Goal: Task Accomplishment & Management: Complete application form

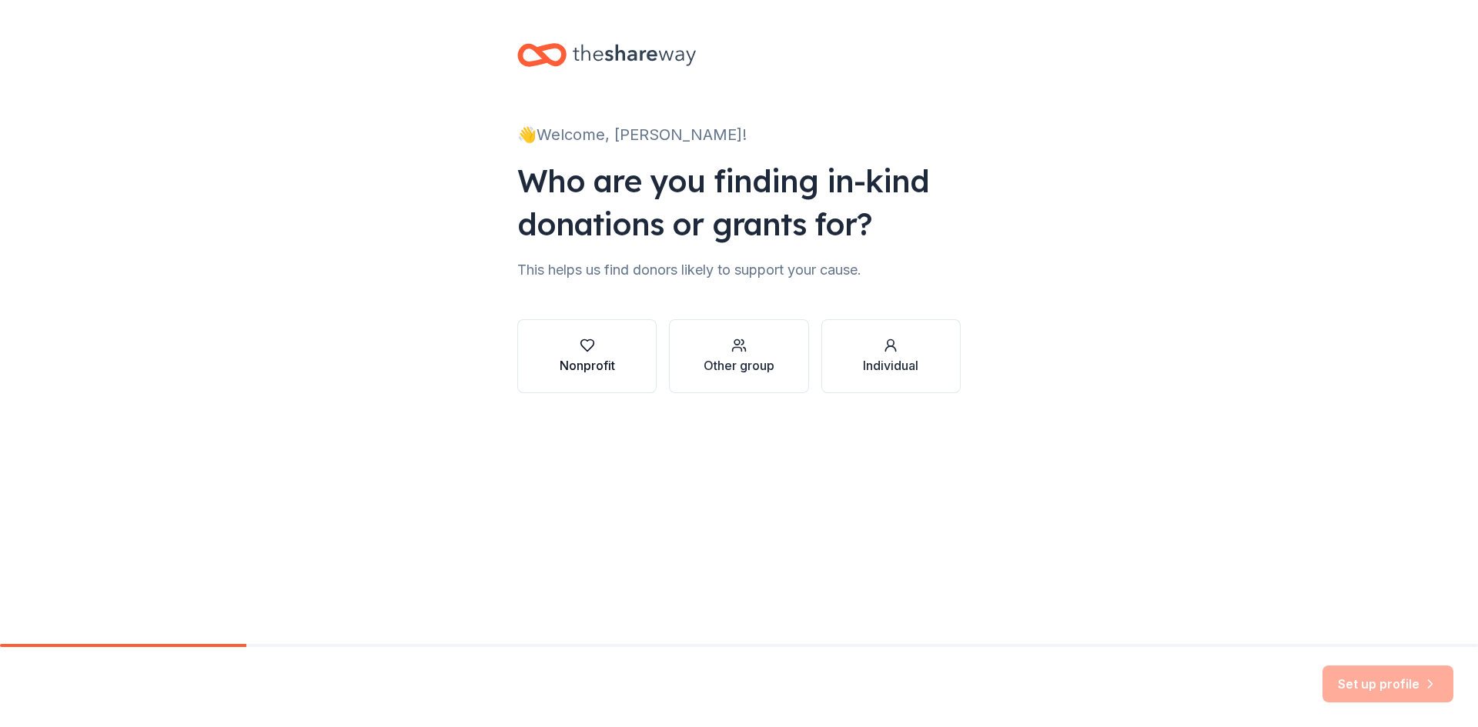
click at [561, 369] on div "Nonprofit" at bounding box center [586, 365] width 55 height 18
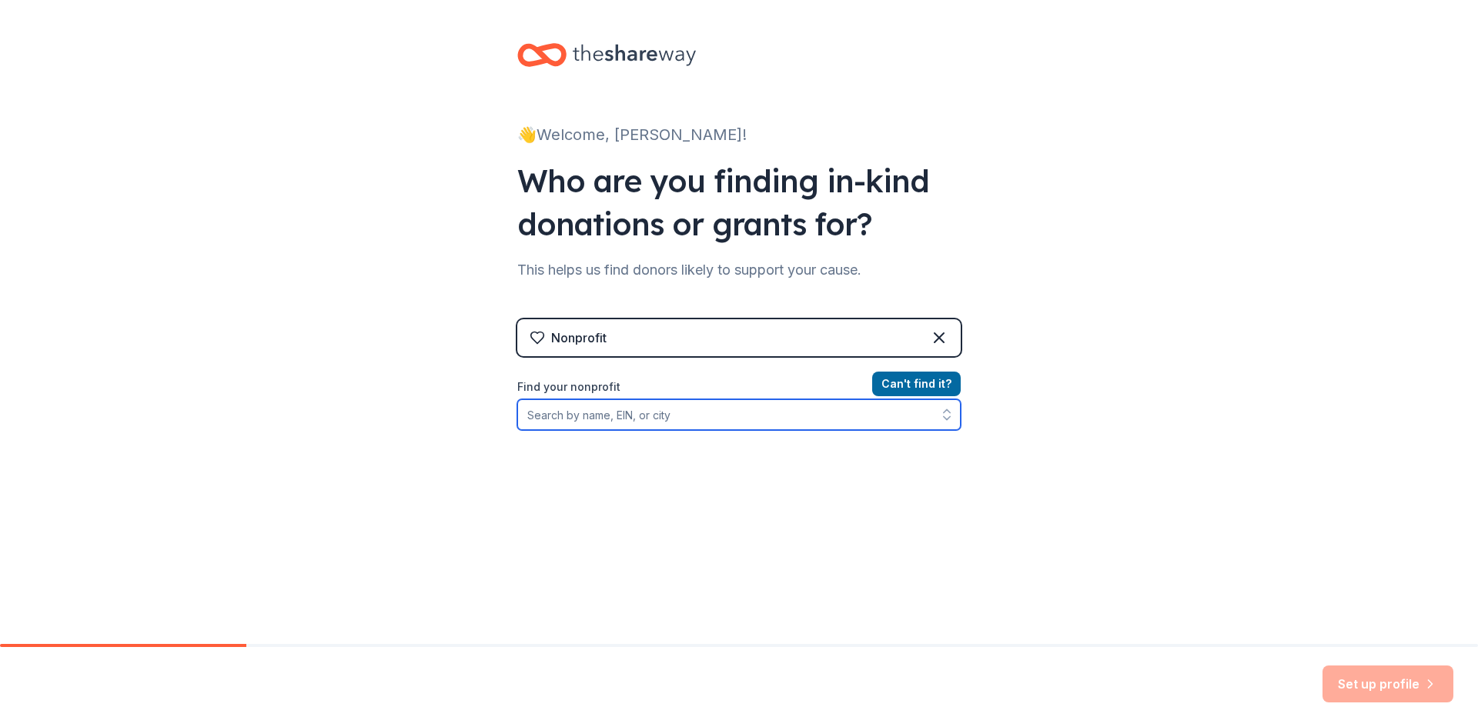
click at [581, 418] on input "Find your nonprofit" at bounding box center [738, 414] width 443 height 31
type input "mountain view skating club"
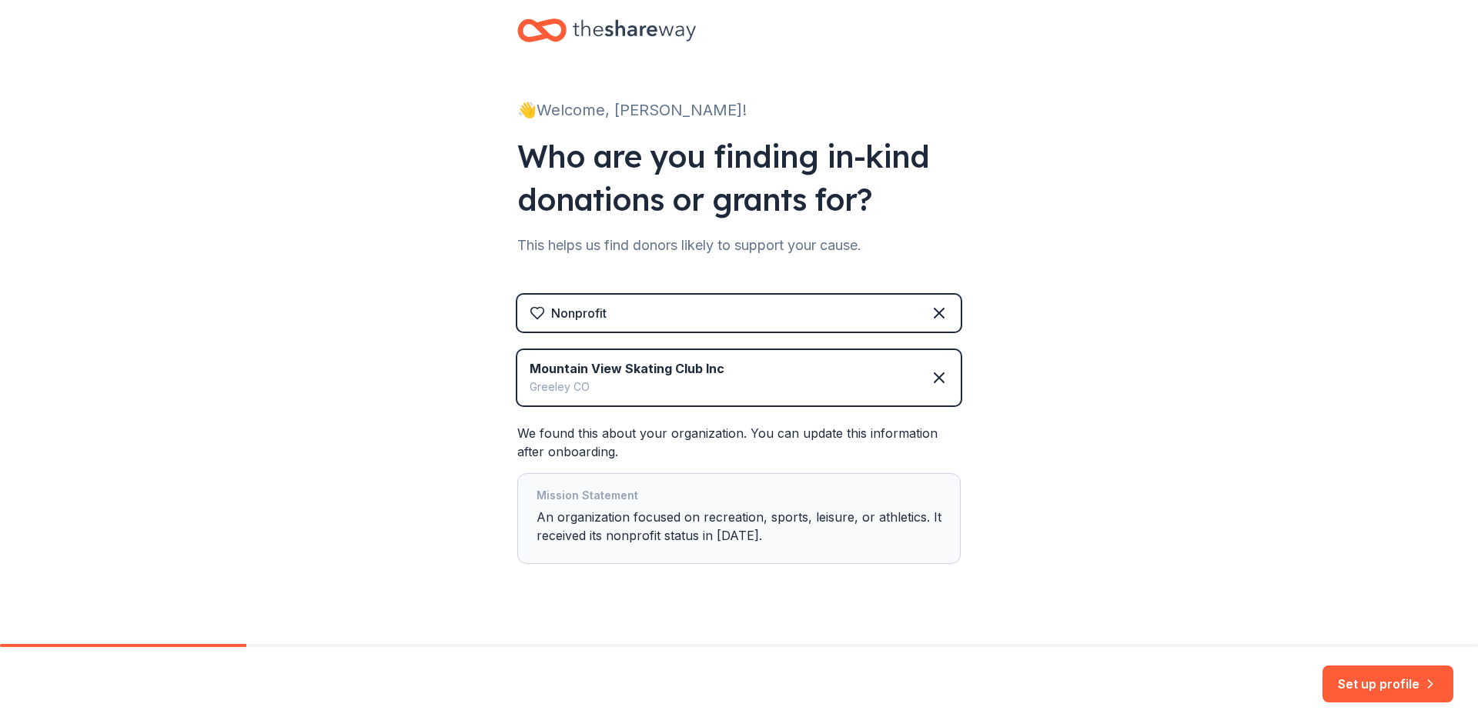
scroll to position [49, 0]
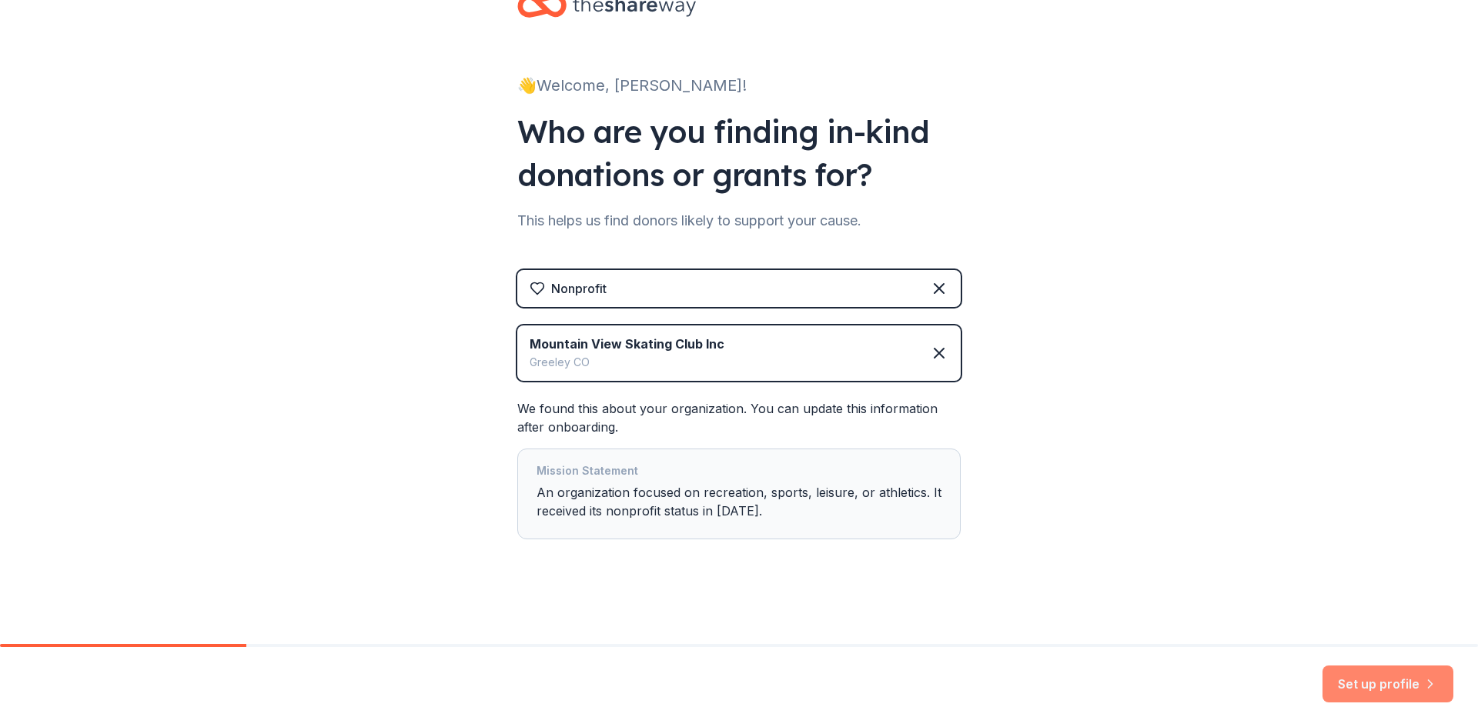
click at [1367, 693] on button "Set up profile" at bounding box center [1387, 684] width 131 height 37
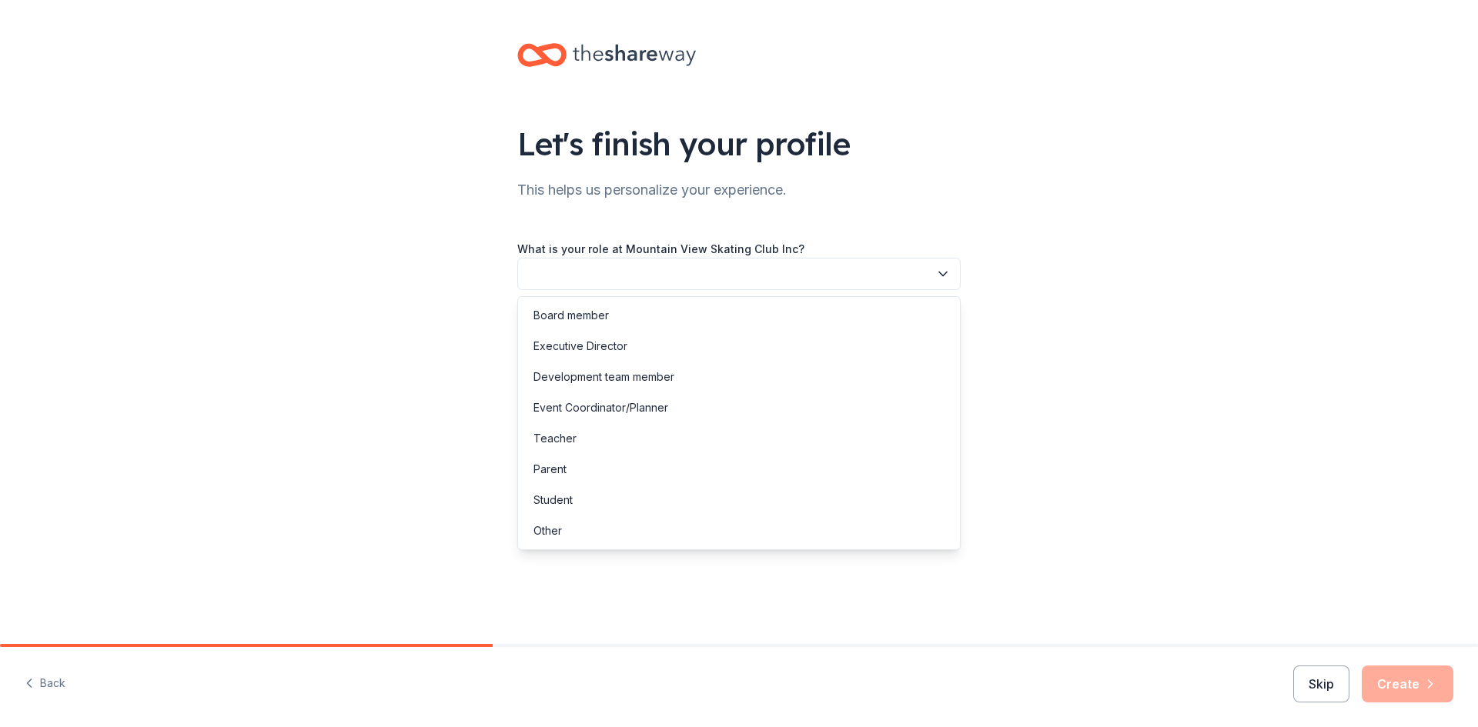
click at [640, 272] on button "button" at bounding box center [738, 274] width 443 height 32
click at [563, 319] on div "Board member" at bounding box center [570, 315] width 75 height 18
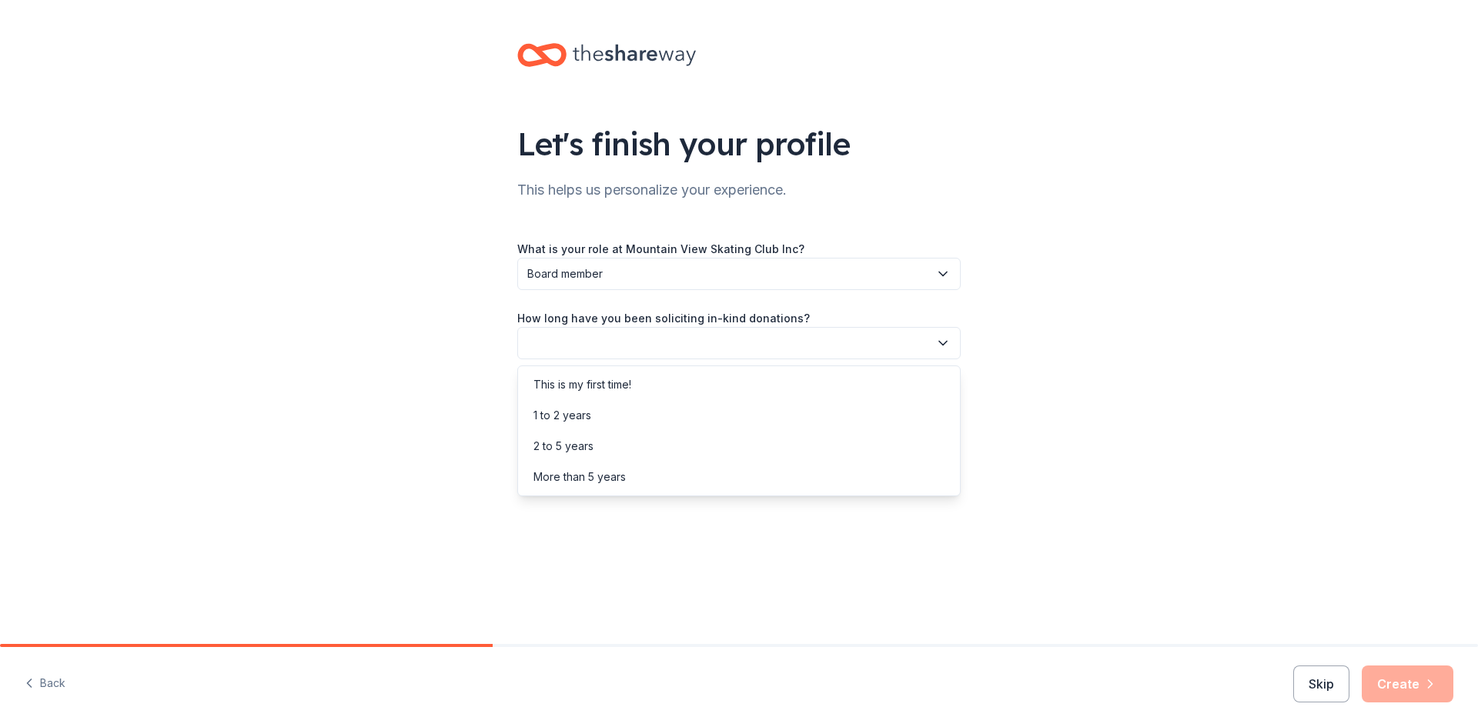
click at [557, 351] on button "button" at bounding box center [738, 343] width 443 height 32
click at [573, 471] on div "More than 5 years" at bounding box center [579, 477] width 92 height 18
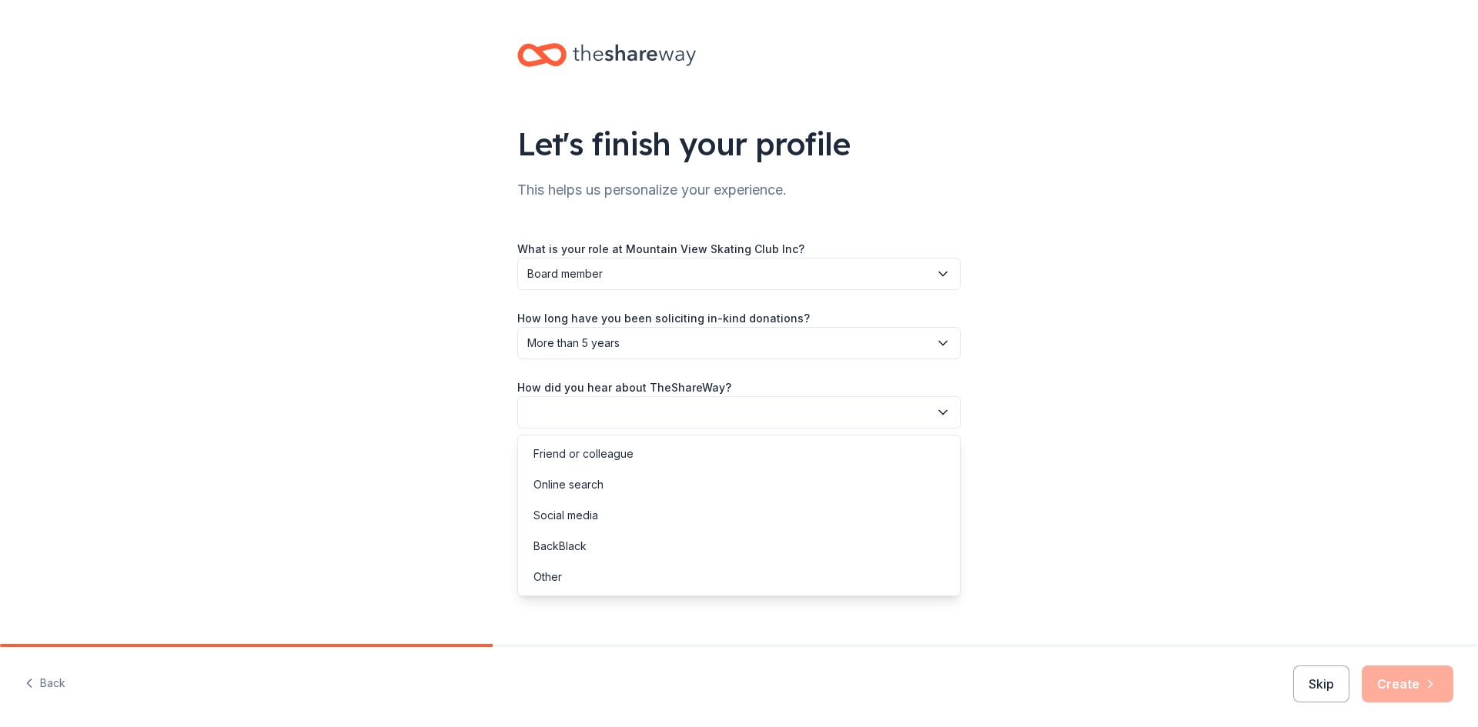
click at [574, 414] on button "button" at bounding box center [738, 412] width 443 height 32
click at [558, 488] on div "Online search" at bounding box center [568, 485] width 70 height 18
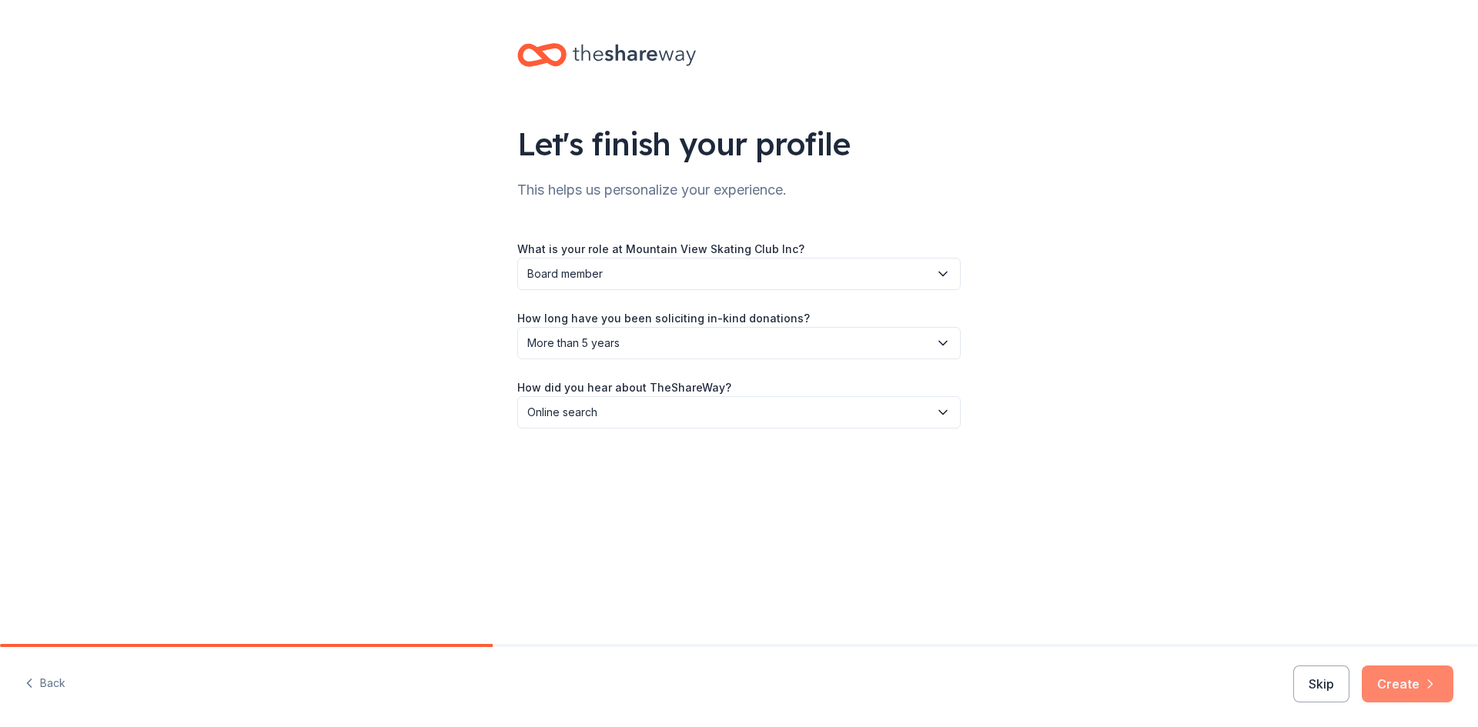
click at [1414, 693] on button "Create" at bounding box center [1407, 684] width 92 height 37
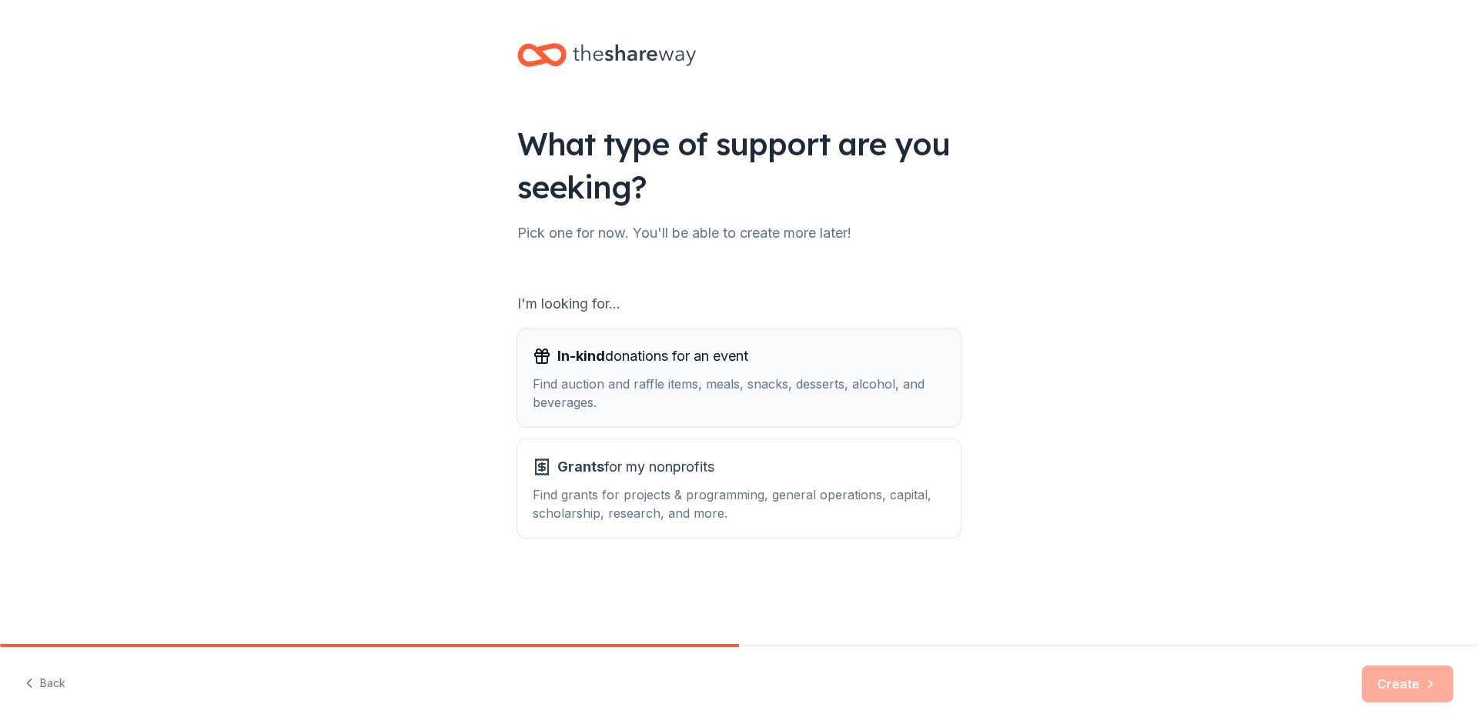
click at [680, 364] on span "In-kind donations for an event" at bounding box center [652, 356] width 191 height 25
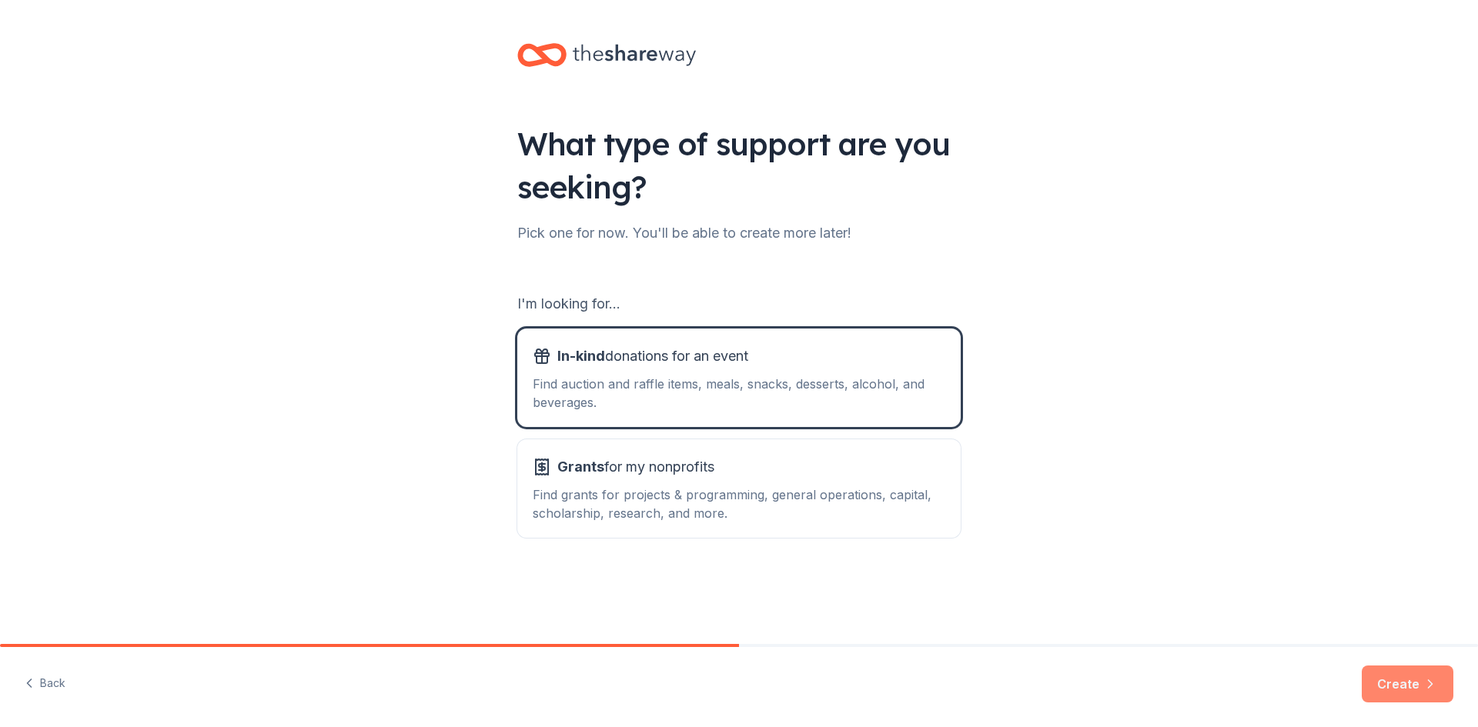
click at [1415, 683] on button "Create" at bounding box center [1407, 684] width 92 height 37
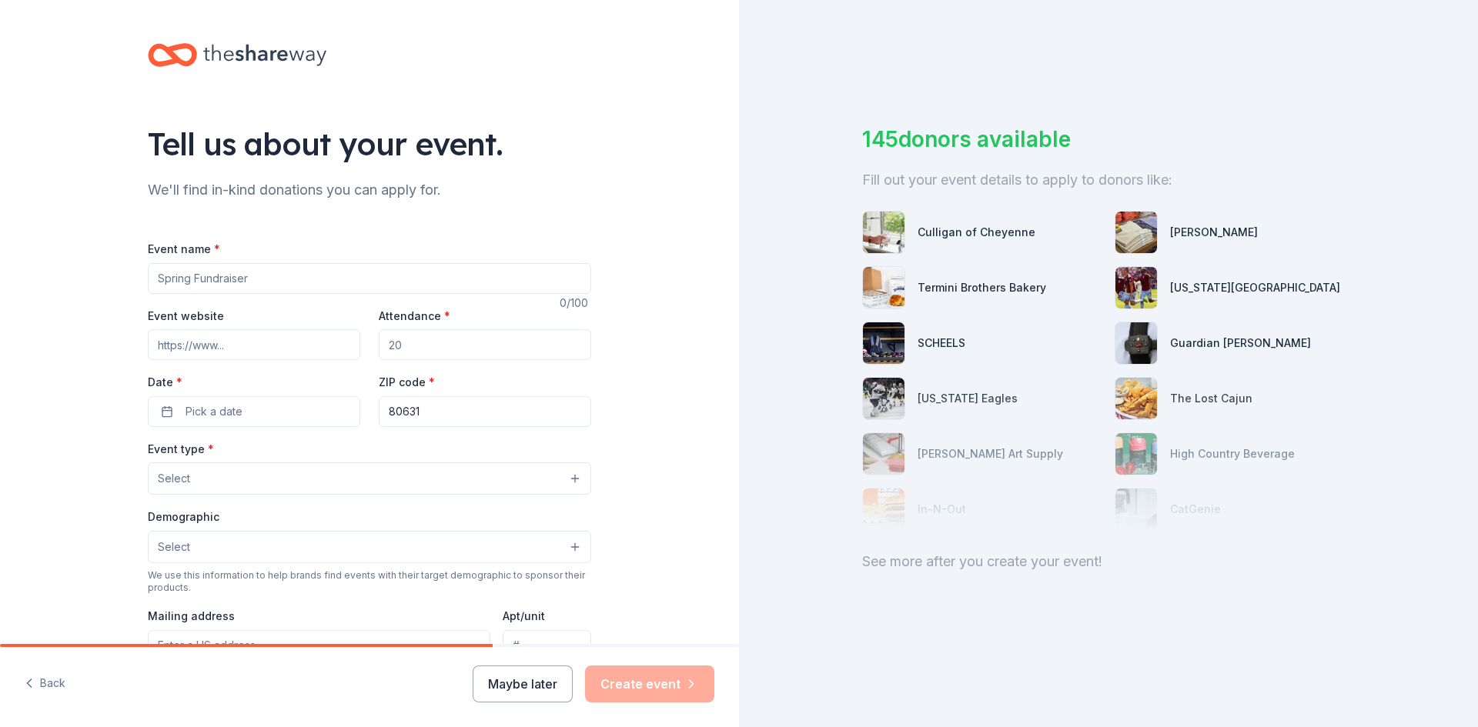
click at [275, 271] on input "Event name *" at bounding box center [369, 278] width 443 height 31
click at [273, 285] on input "Event name *" at bounding box center [369, 278] width 443 height 31
type input "Silent Auction"
paste input "https://mountainviewskatingclub.org/2025-winter-ice-show"
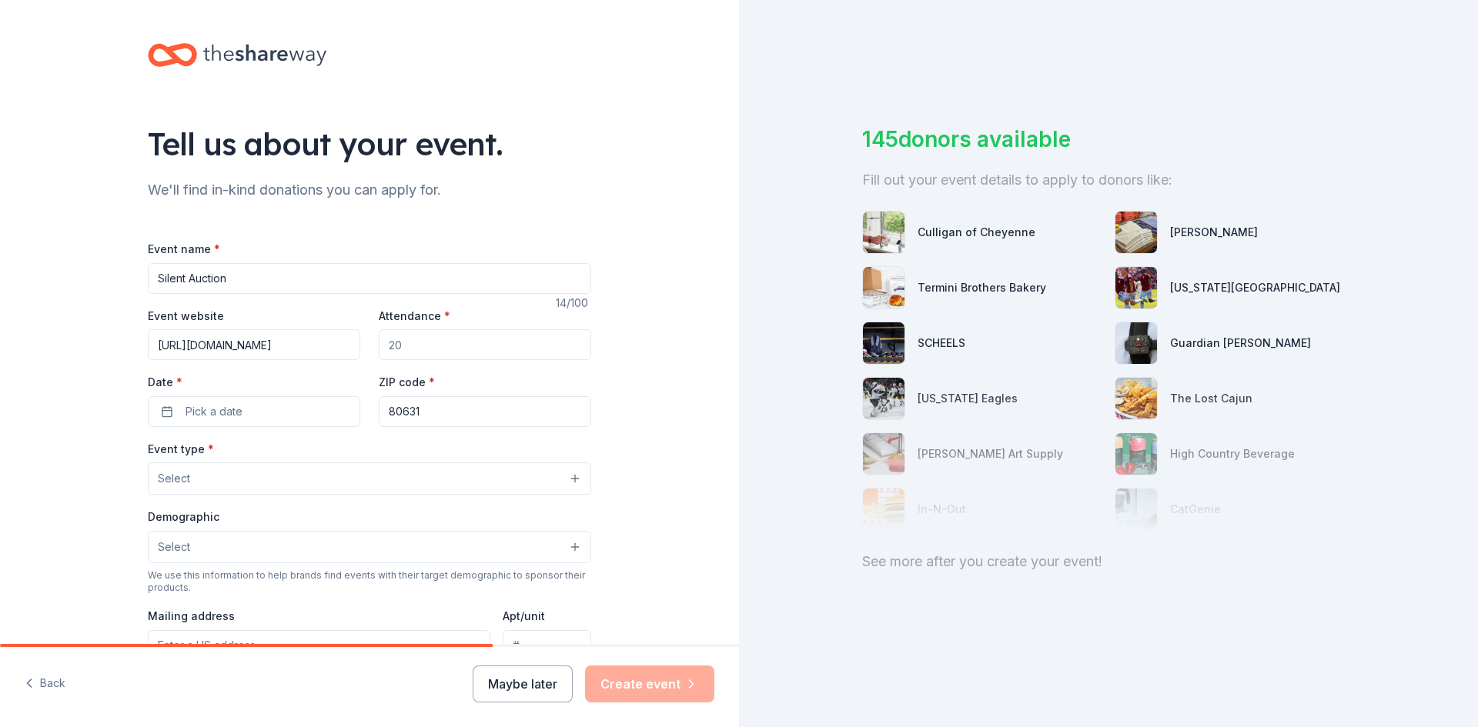
type input "https://mountainviewskatingclub.org/2025-winter-ice-show"
drag, startPoint x: 423, startPoint y: 335, endPoint x: 334, endPoint y: 351, distance: 90.7
click at [334, 351] on div "Event website https://mountainviewskatingclub.org/2025-winter-ice-show Attendan…" at bounding box center [369, 366] width 443 height 121
type input "500"
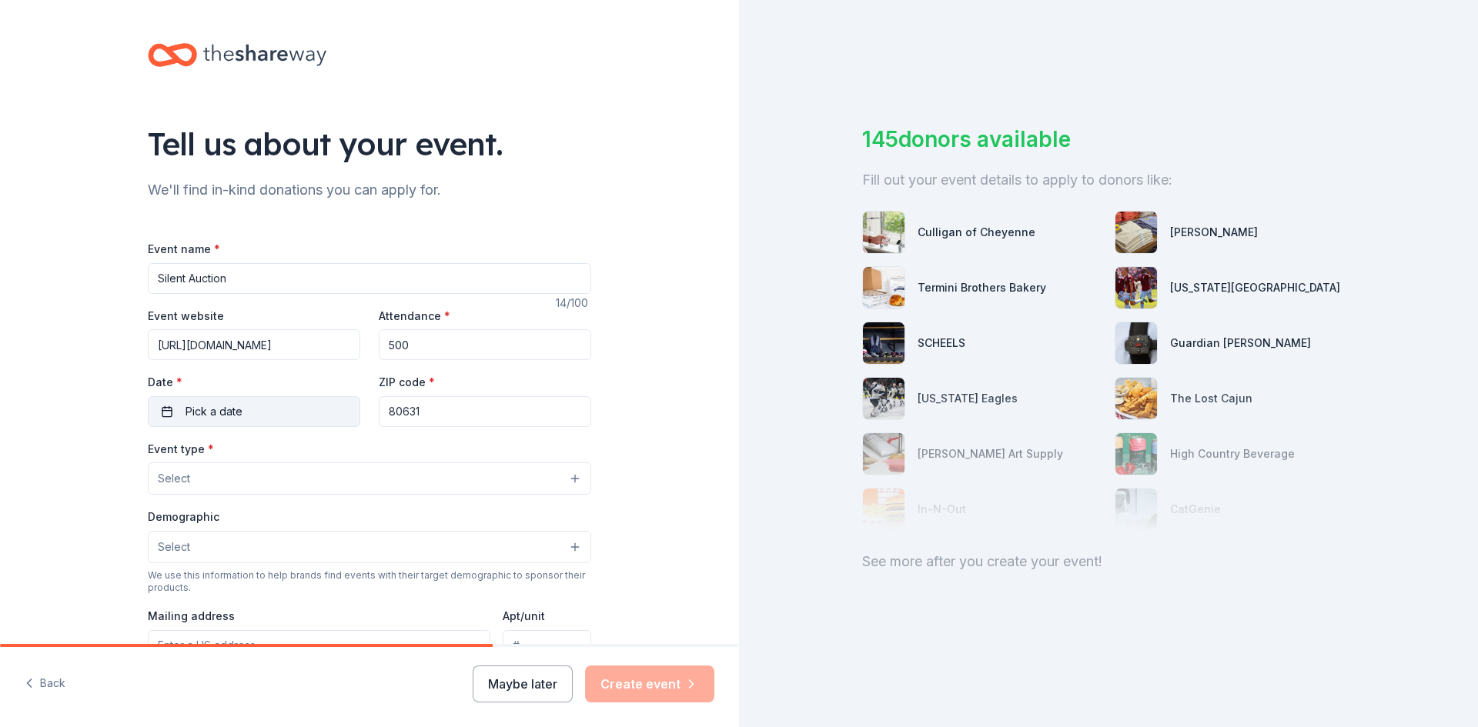
click at [163, 416] on button "Pick a date" at bounding box center [254, 411] width 212 height 31
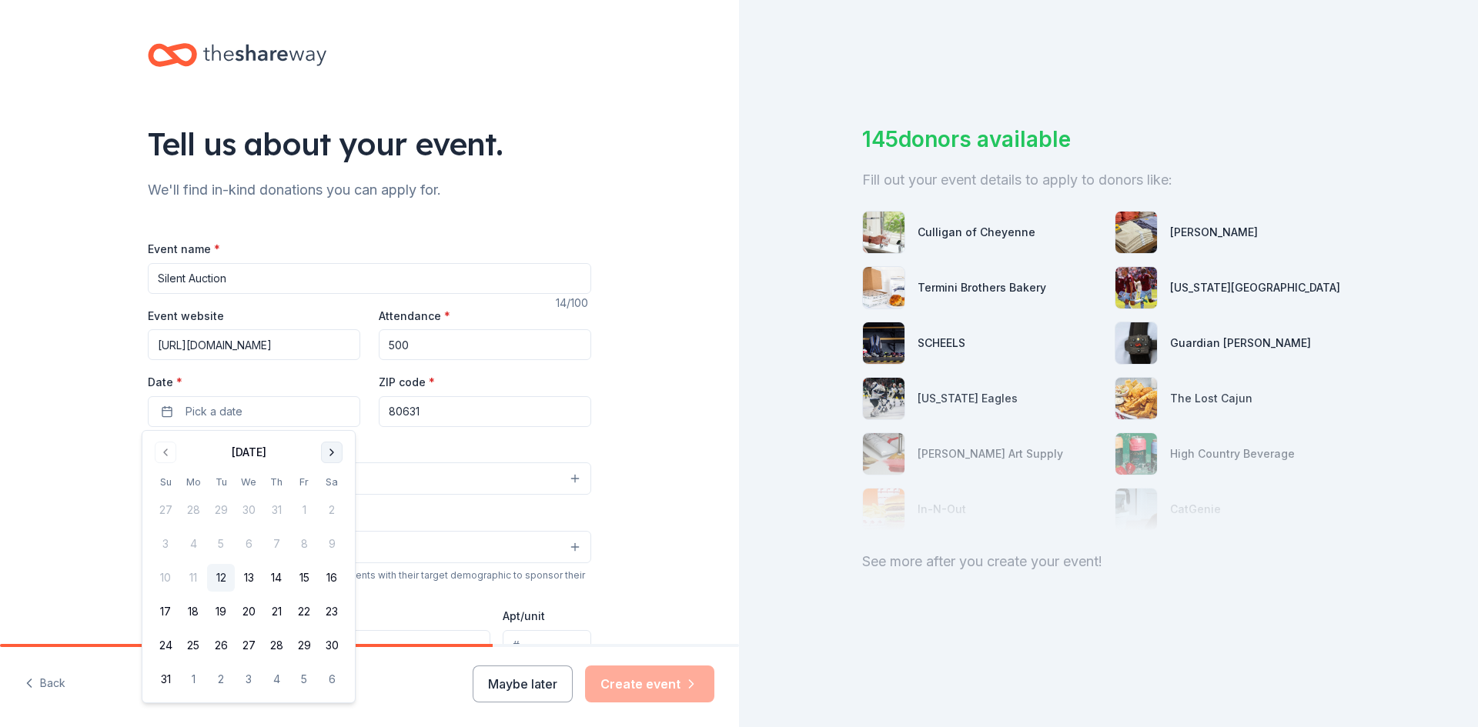
click at [332, 450] on button "Go to next month" at bounding box center [332, 453] width 22 height 22
click at [302, 545] on button "12" at bounding box center [304, 544] width 28 height 28
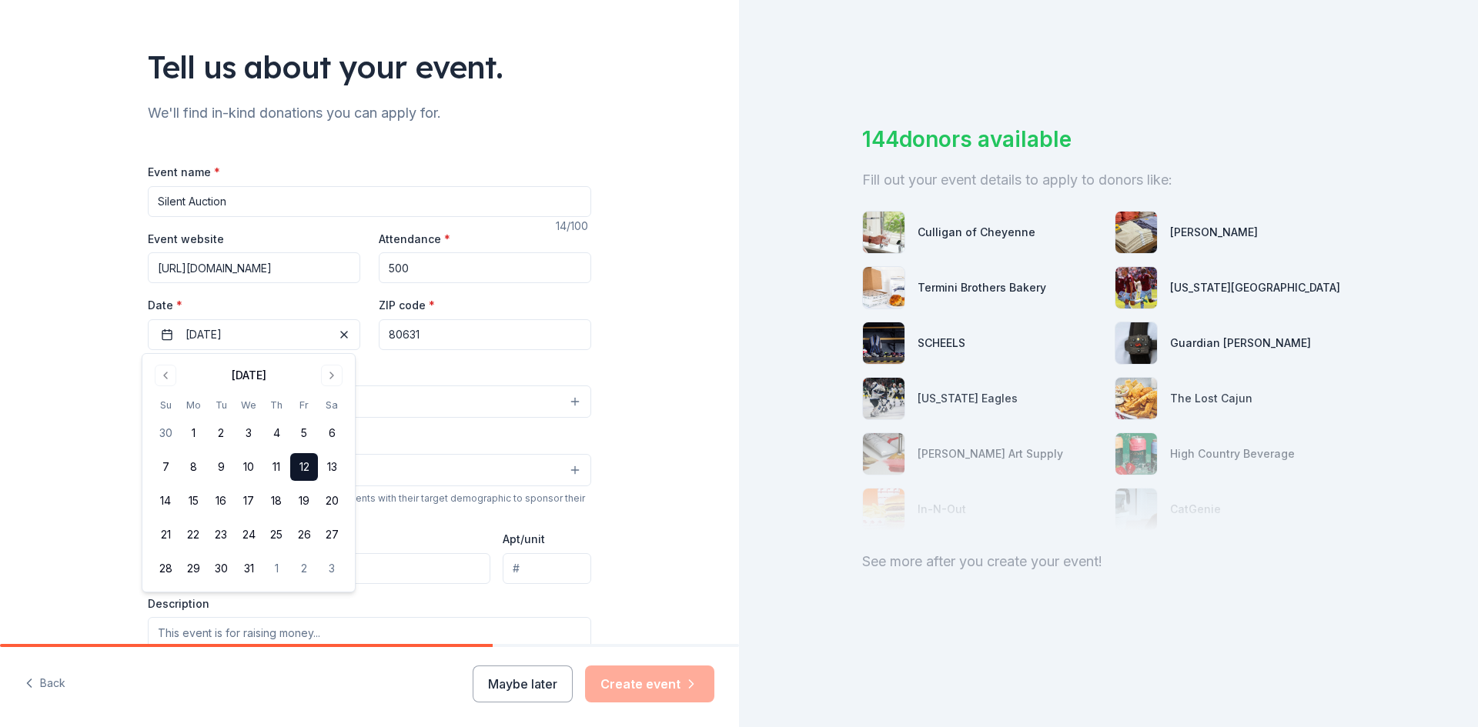
scroll to position [154, 0]
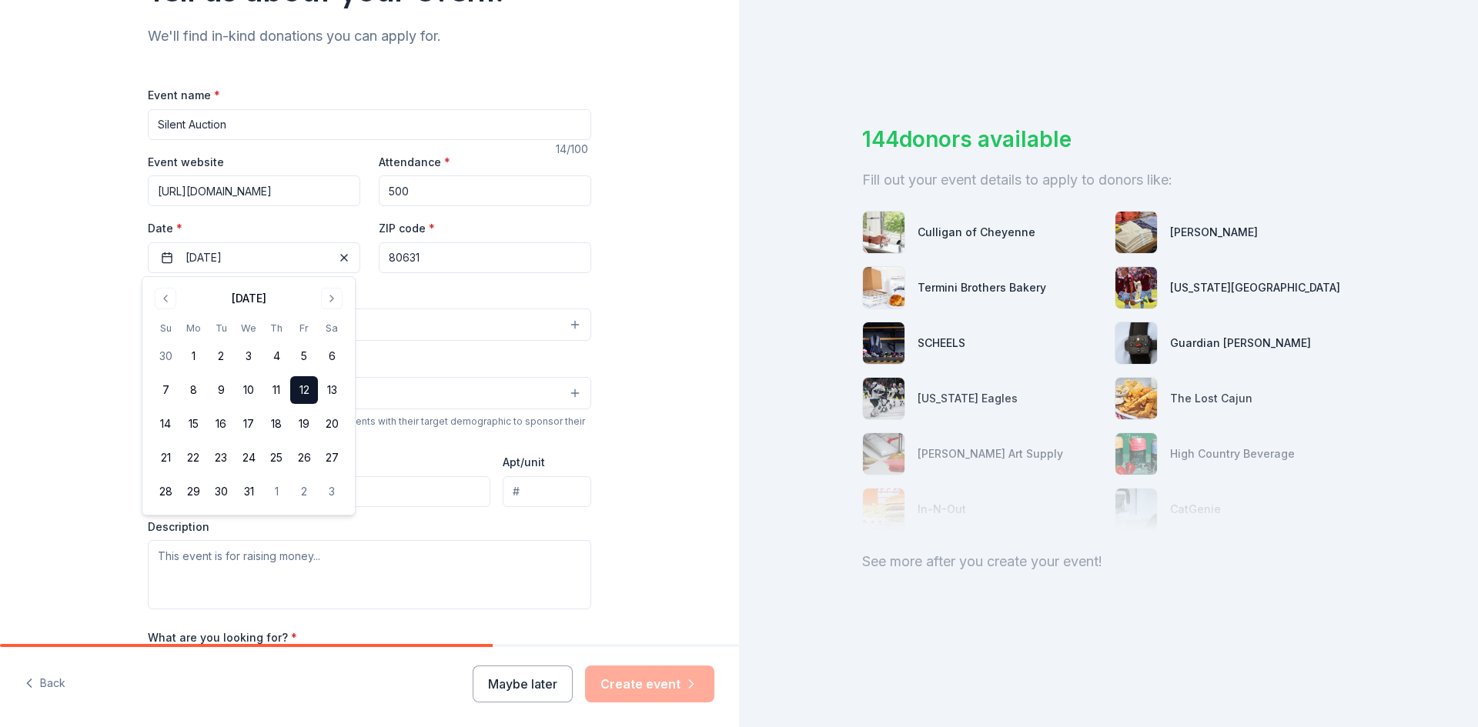
click at [676, 342] on div "Tell us about your event. We'll find in-kind donations you can apply for. Event…" at bounding box center [369, 358] width 739 height 1024
click at [191, 323] on button "Select" at bounding box center [369, 325] width 443 height 32
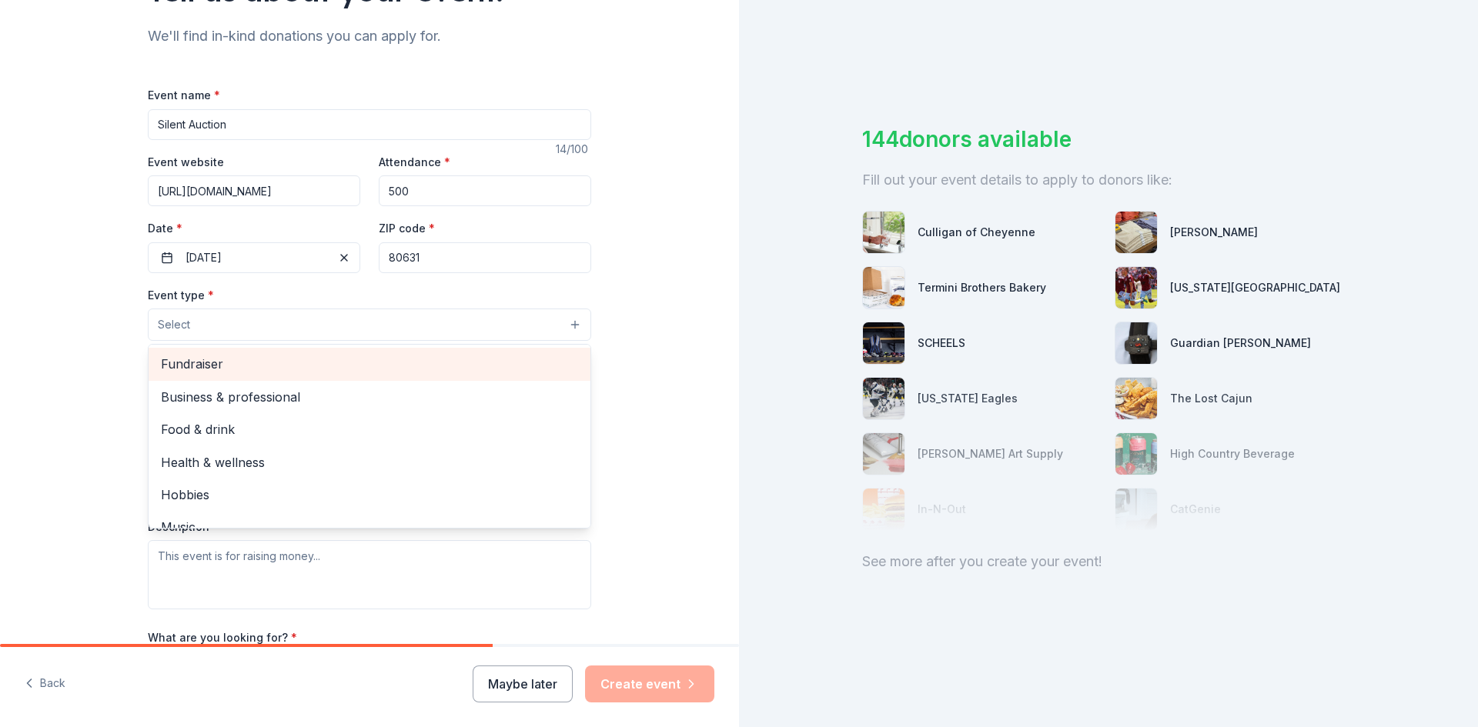
click at [199, 366] on span "Fundraiser" at bounding box center [369, 364] width 417 height 20
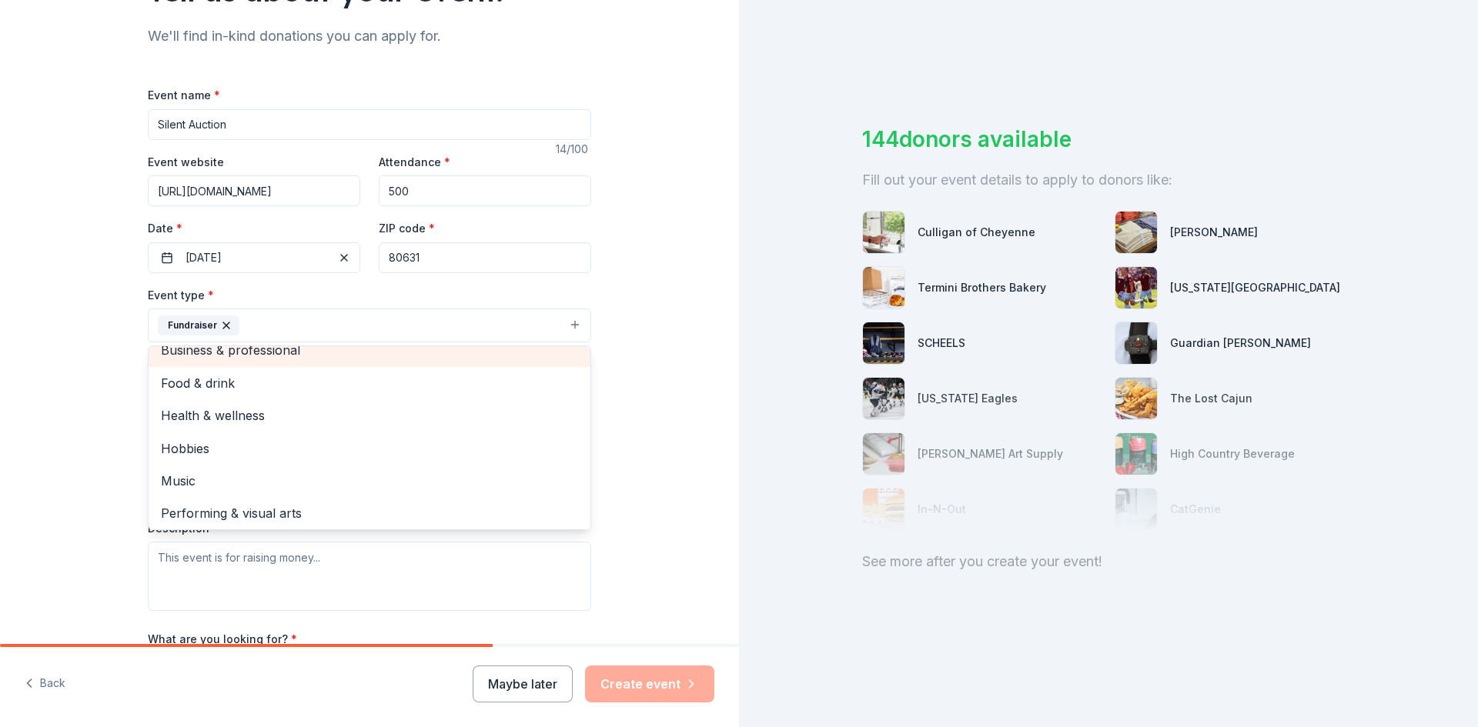
scroll to position [18, 0]
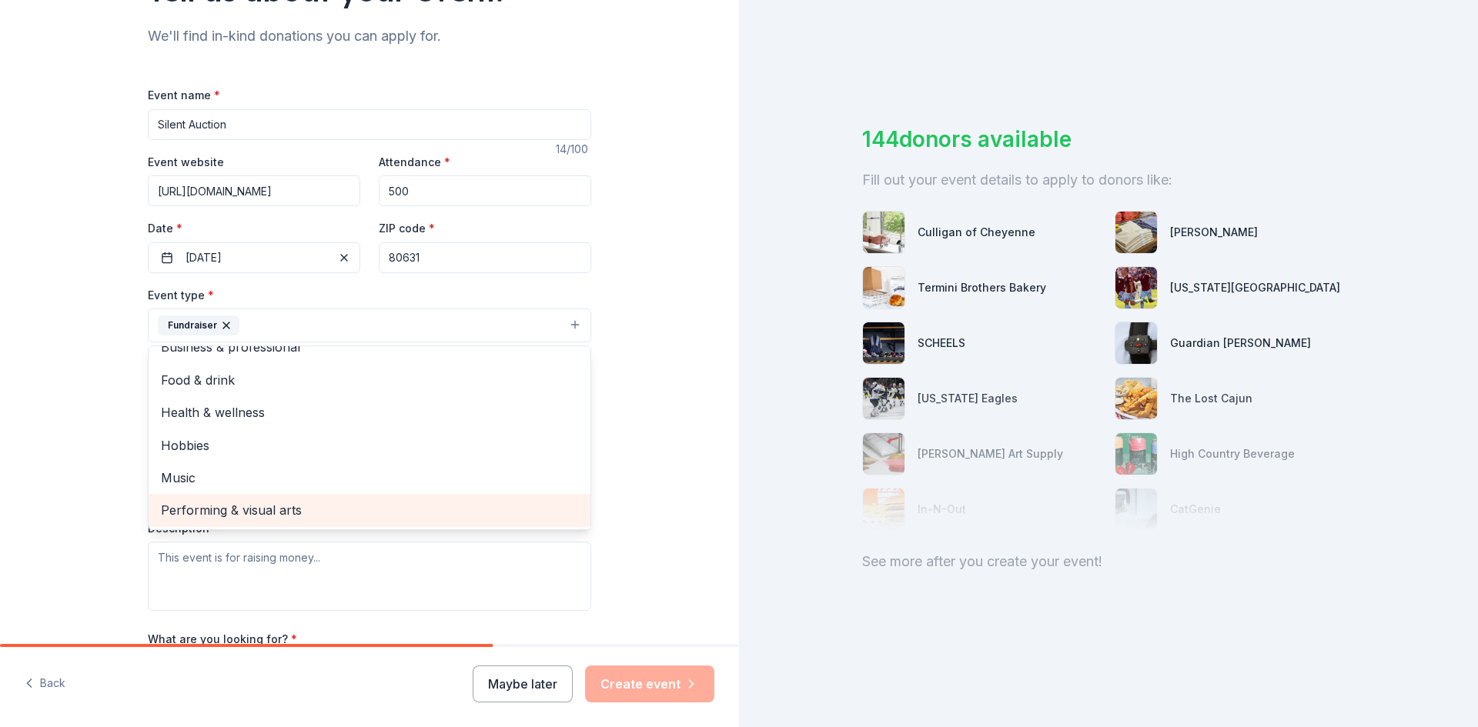
click at [161, 513] on span "Performing & visual arts" at bounding box center [369, 510] width 417 height 20
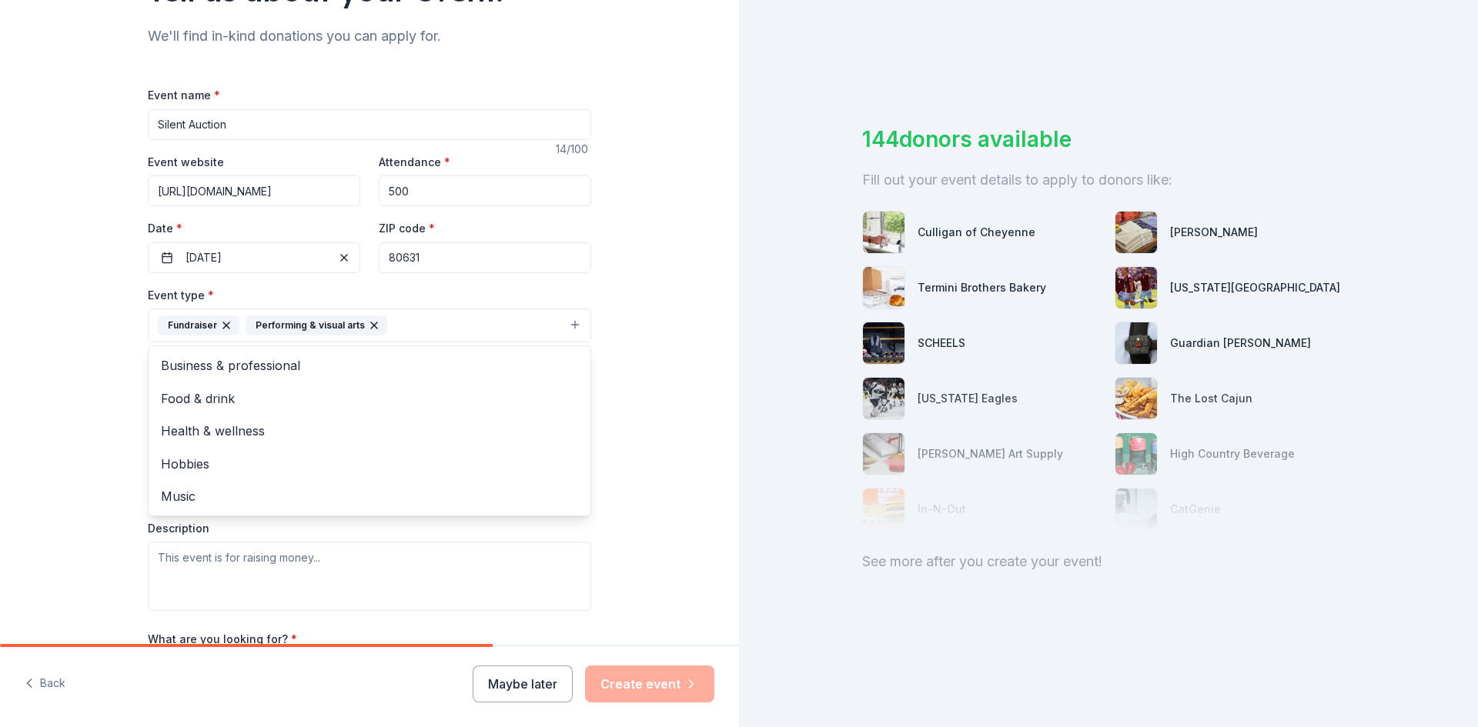
click at [690, 342] on div "Tell us about your event. We'll find in-kind donations you can apply for. Event…" at bounding box center [369, 359] width 739 height 1026
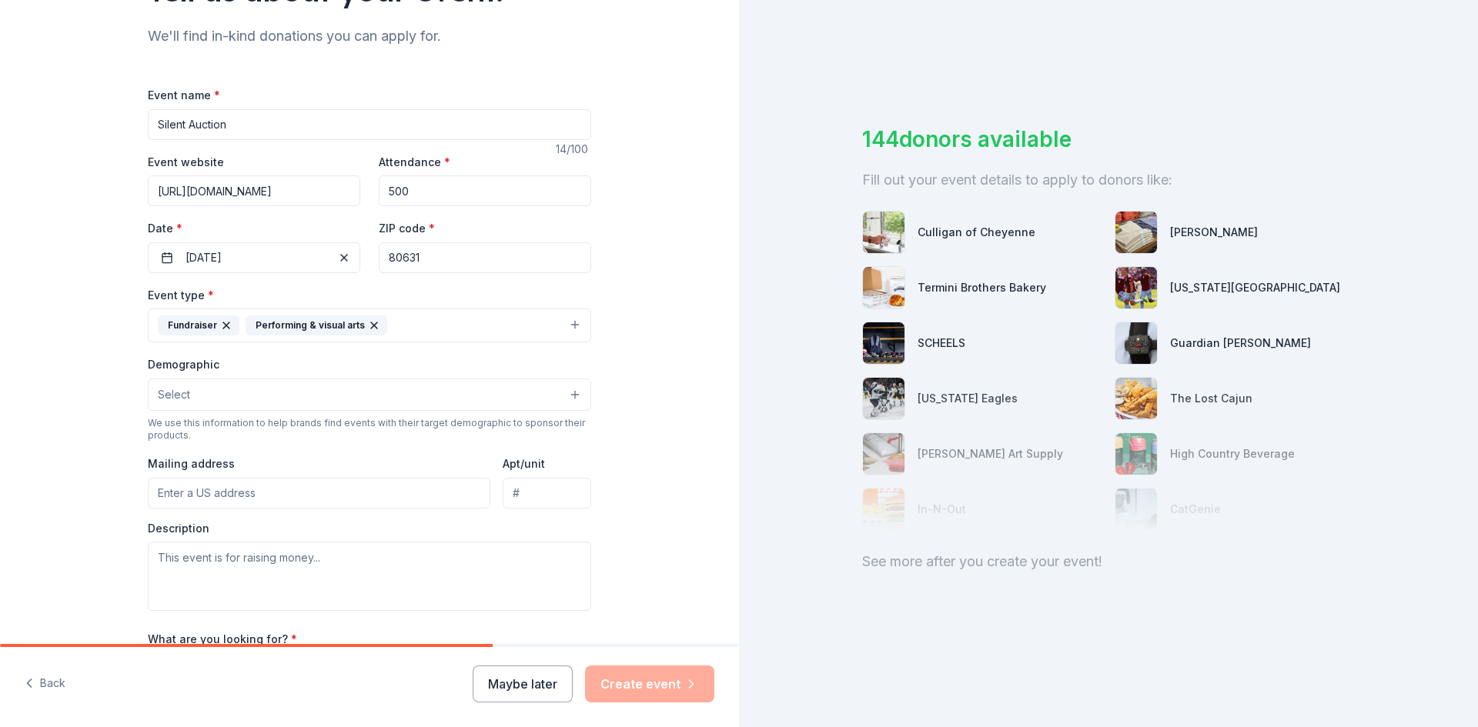
click at [232, 403] on button "Select" at bounding box center [369, 395] width 443 height 32
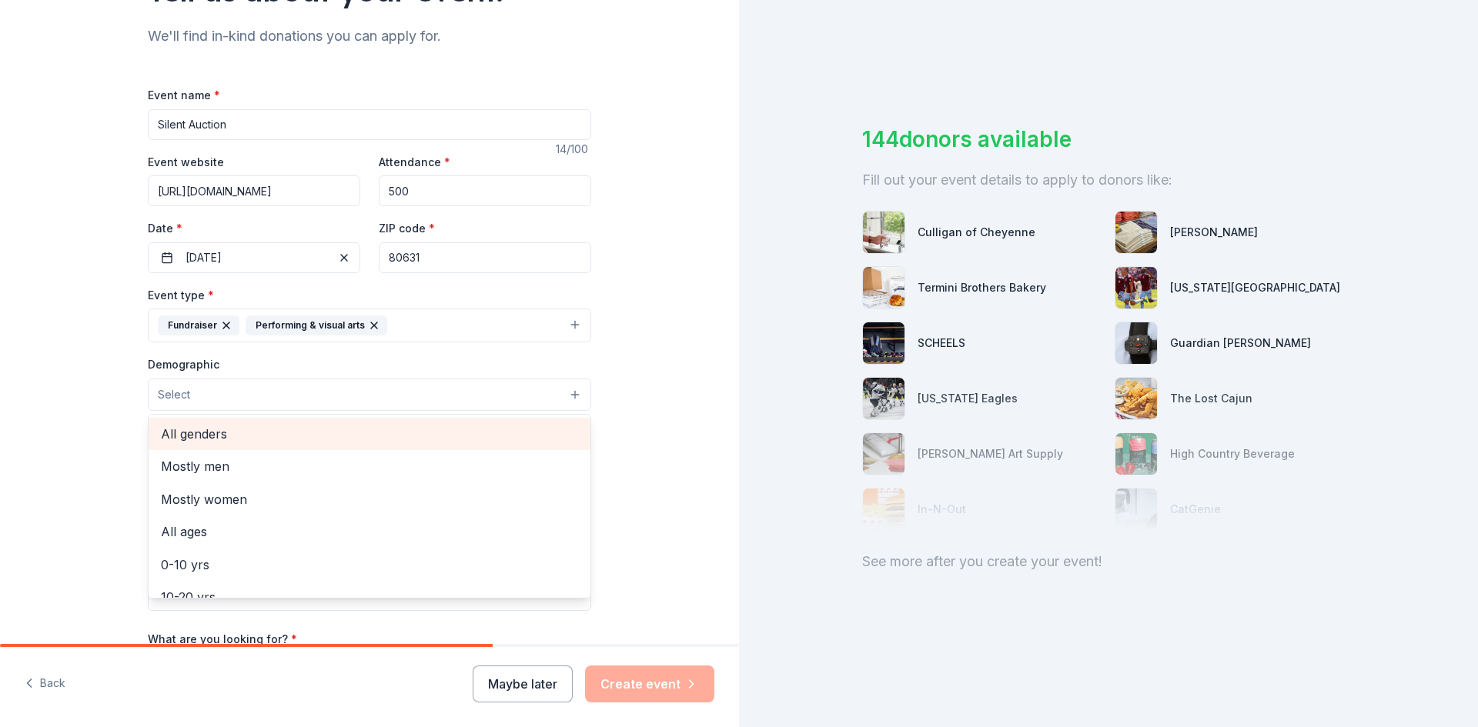
click at [162, 438] on span "All genders" at bounding box center [369, 434] width 417 height 20
click at [632, 382] on div "Tell us about your event. We'll find in-kind donations you can apply for. Event…" at bounding box center [369, 359] width 739 height 1027
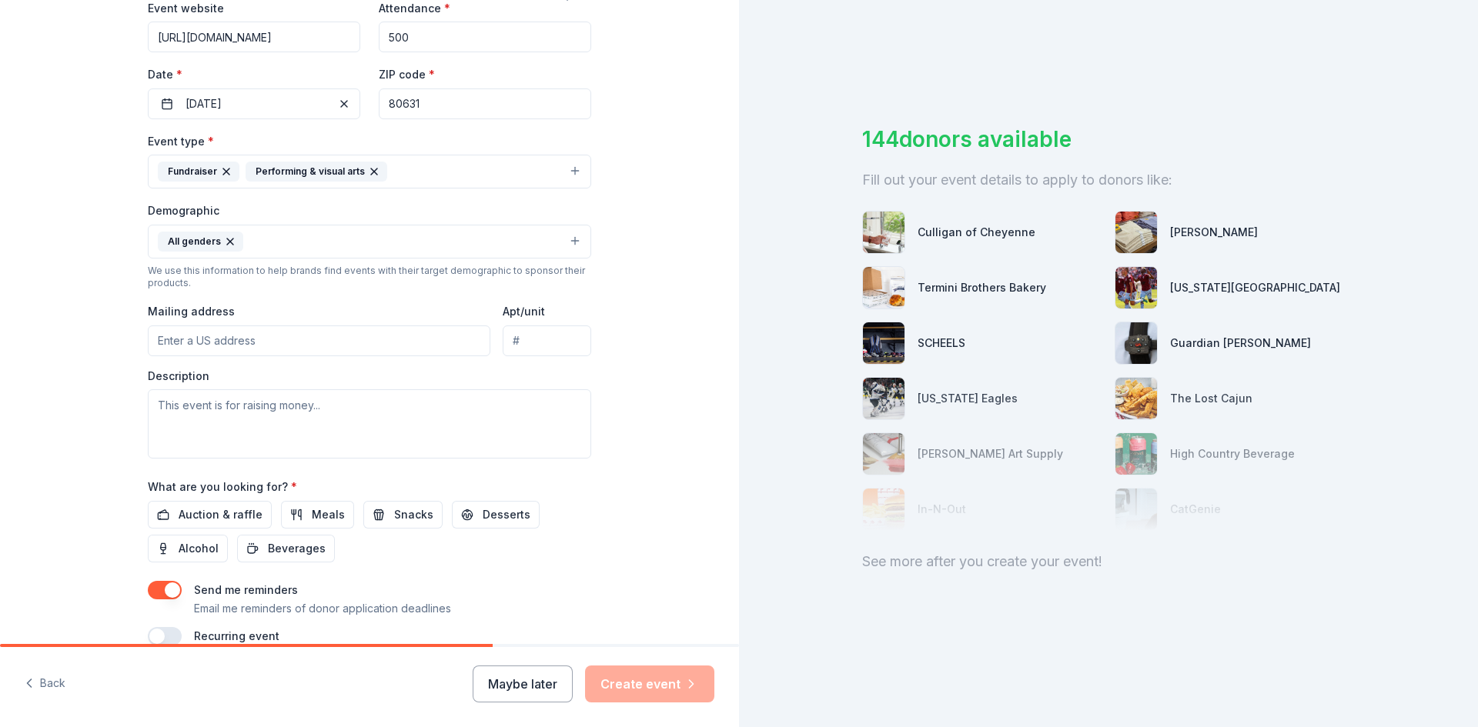
scroll to position [383, 0]
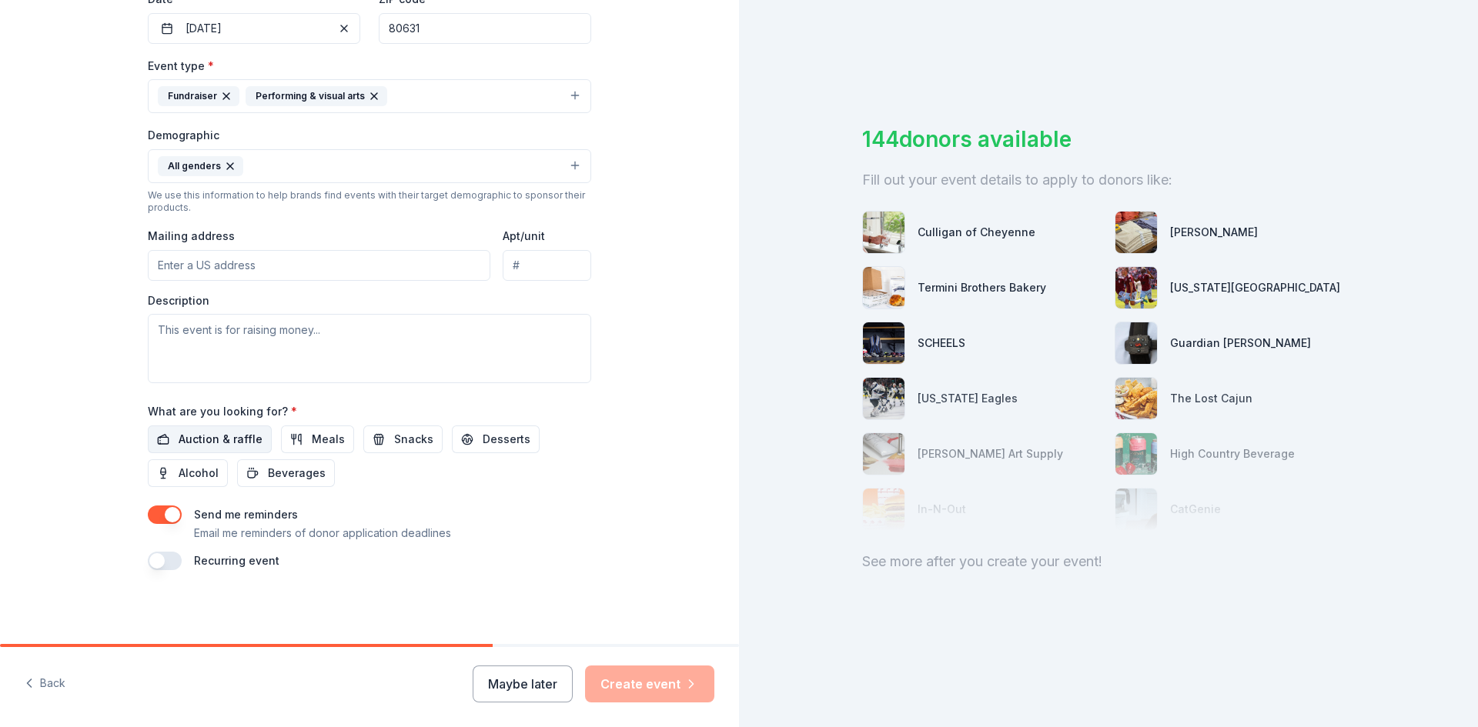
click at [196, 441] on span "Auction & raffle" at bounding box center [221, 439] width 84 height 18
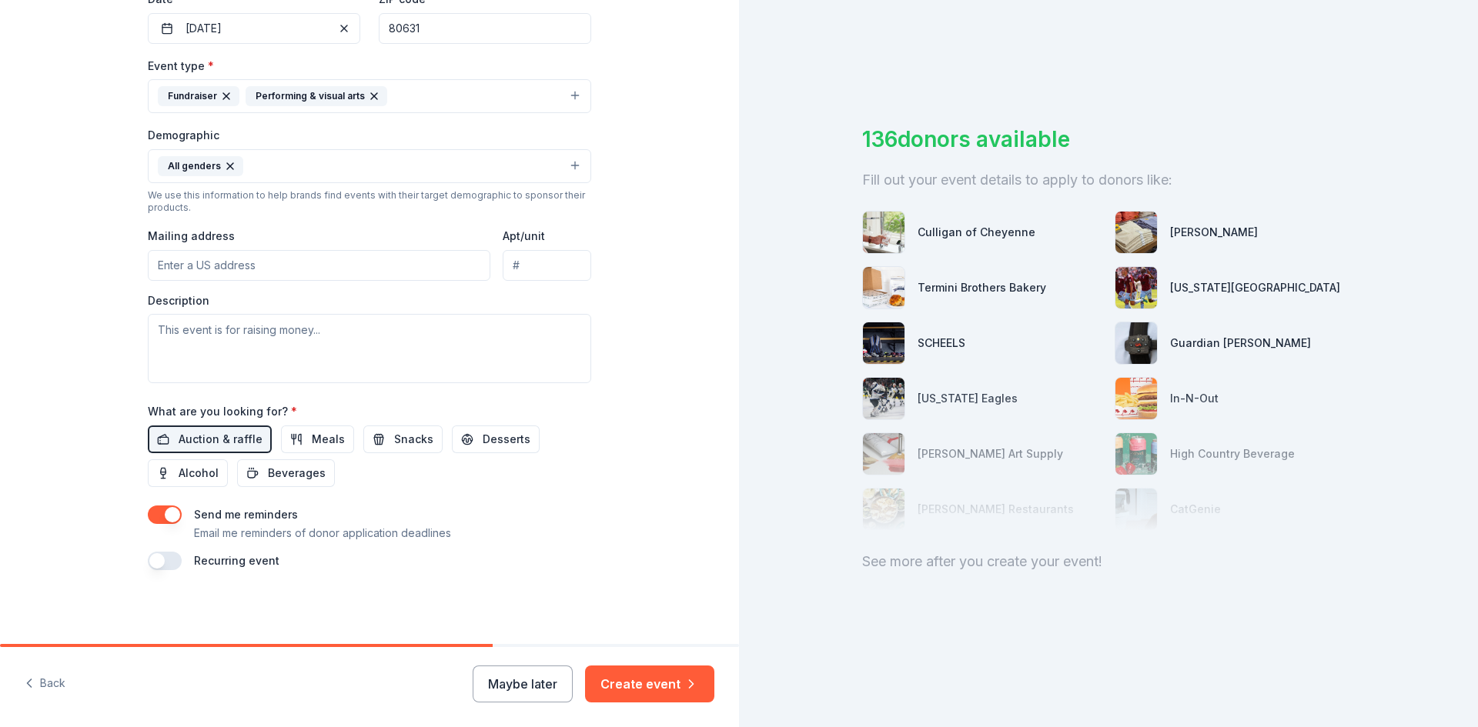
click at [166, 563] on button "button" at bounding box center [165, 561] width 34 height 18
click at [165, 516] on button "button" at bounding box center [165, 515] width 34 height 18
click at [647, 687] on button "Create event" at bounding box center [649, 684] width 129 height 37
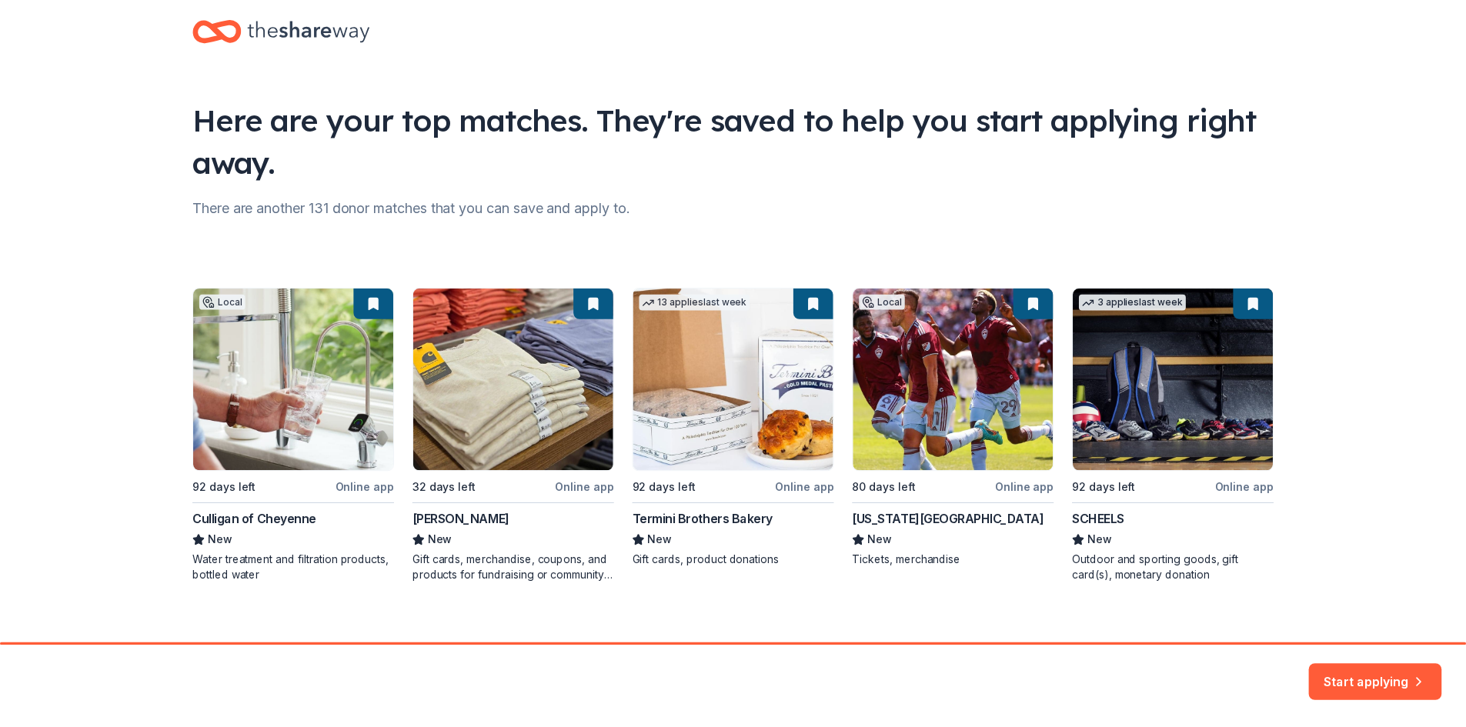
scroll to position [40, 0]
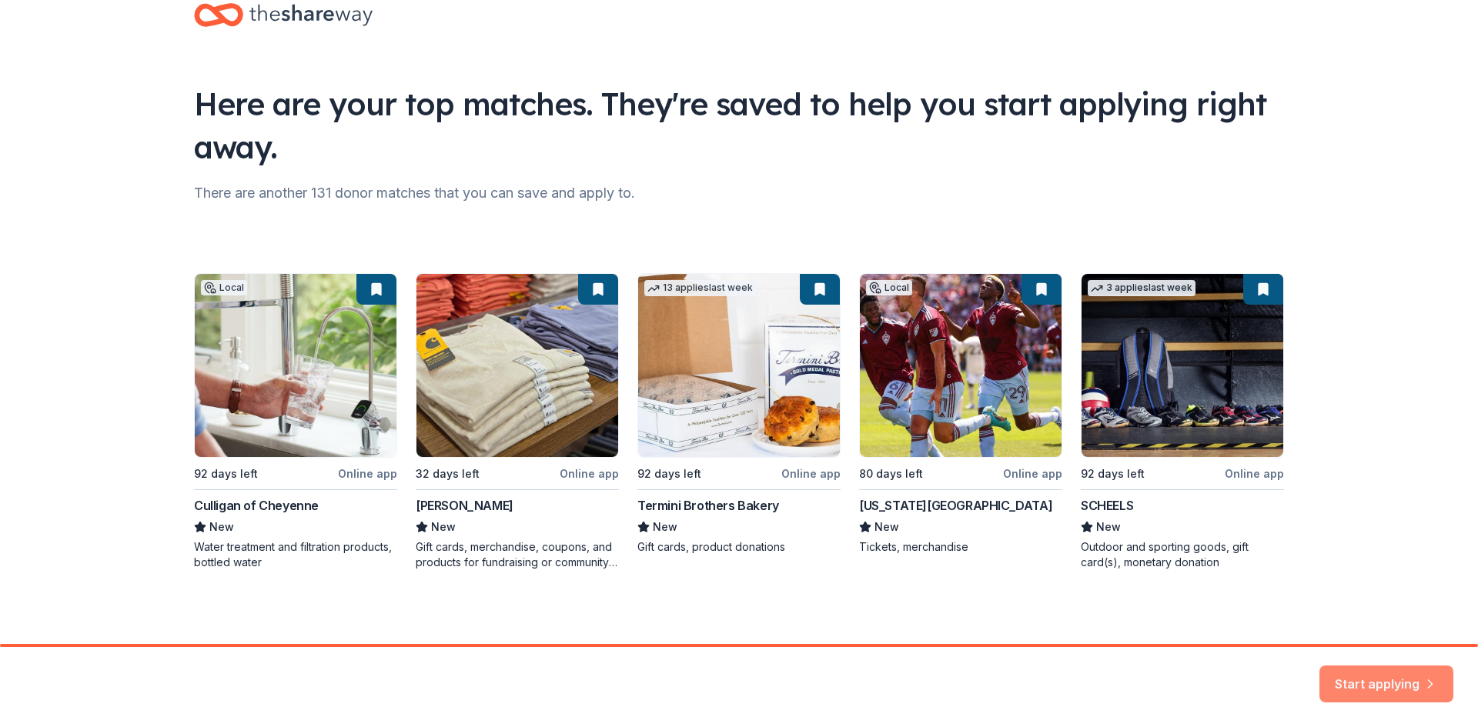
click at [1394, 691] on button "Start applying" at bounding box center [1386, 674] width 134 height 37
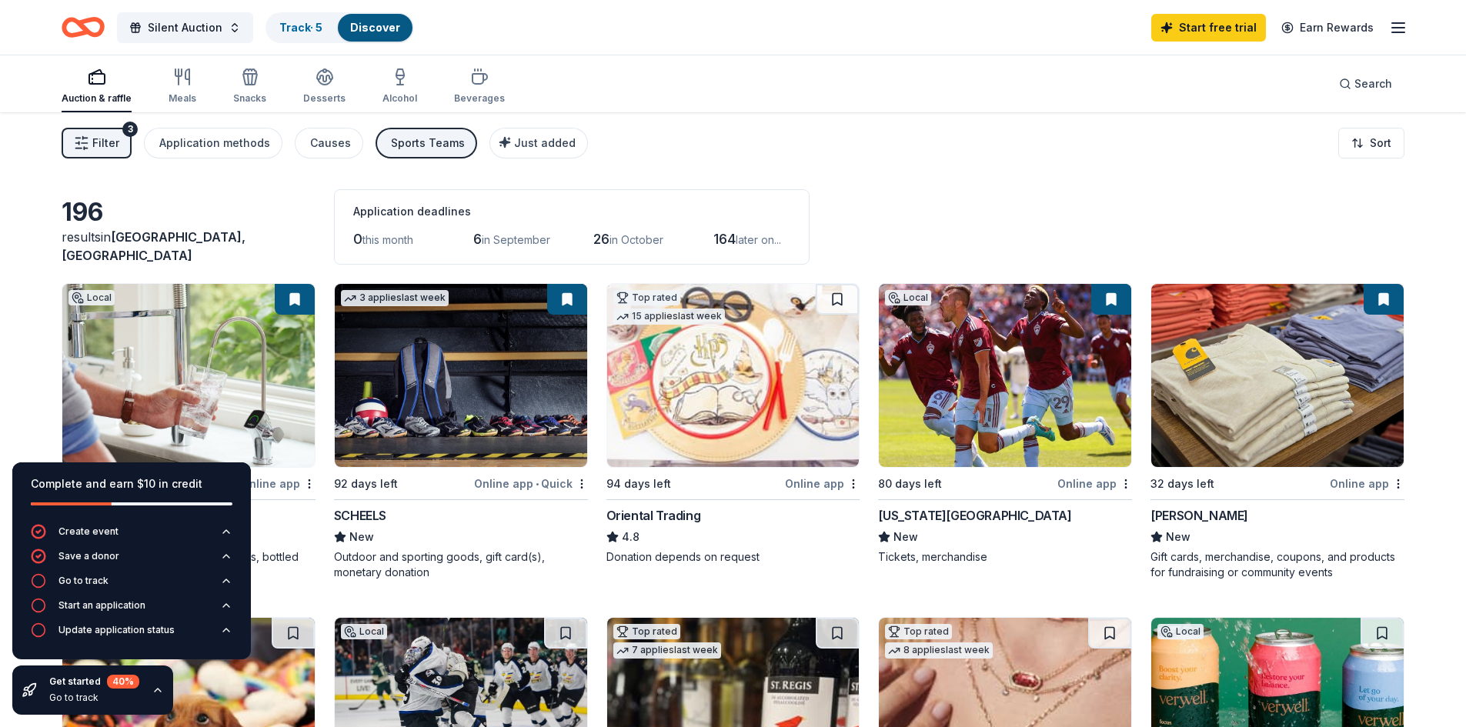
drag, startPoint x: 149, startPoint y: 480, endPoint x: 112, endPoint y: 643, distance: 166.5
click at [117, 640] on div "Complete and earn $10 in credit Create event Save a donor Go to track Start an …" at bounding box center [131, 560] width 239 height 197
click at [152, 694] on icon "button" at bounding box center [158, 690] width 12 height 12
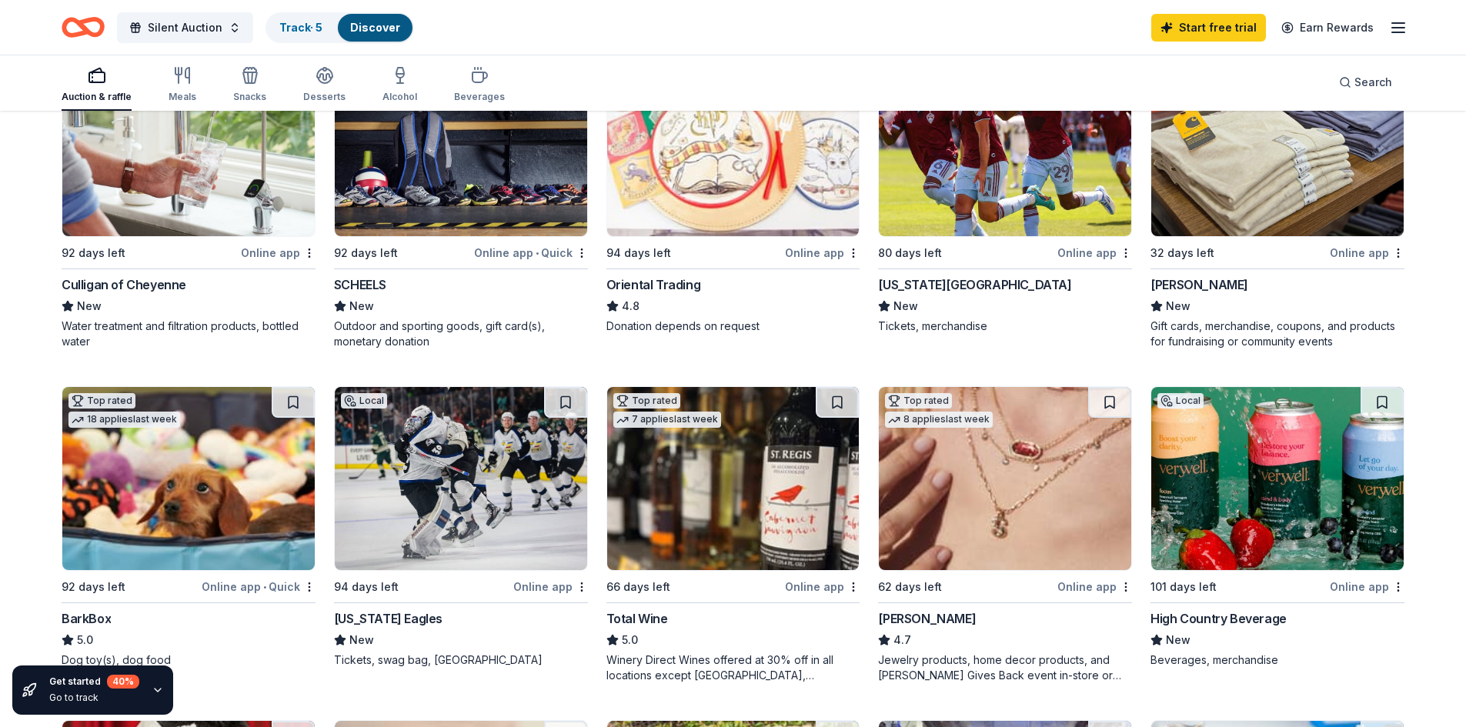
scroll to position [154, 0]
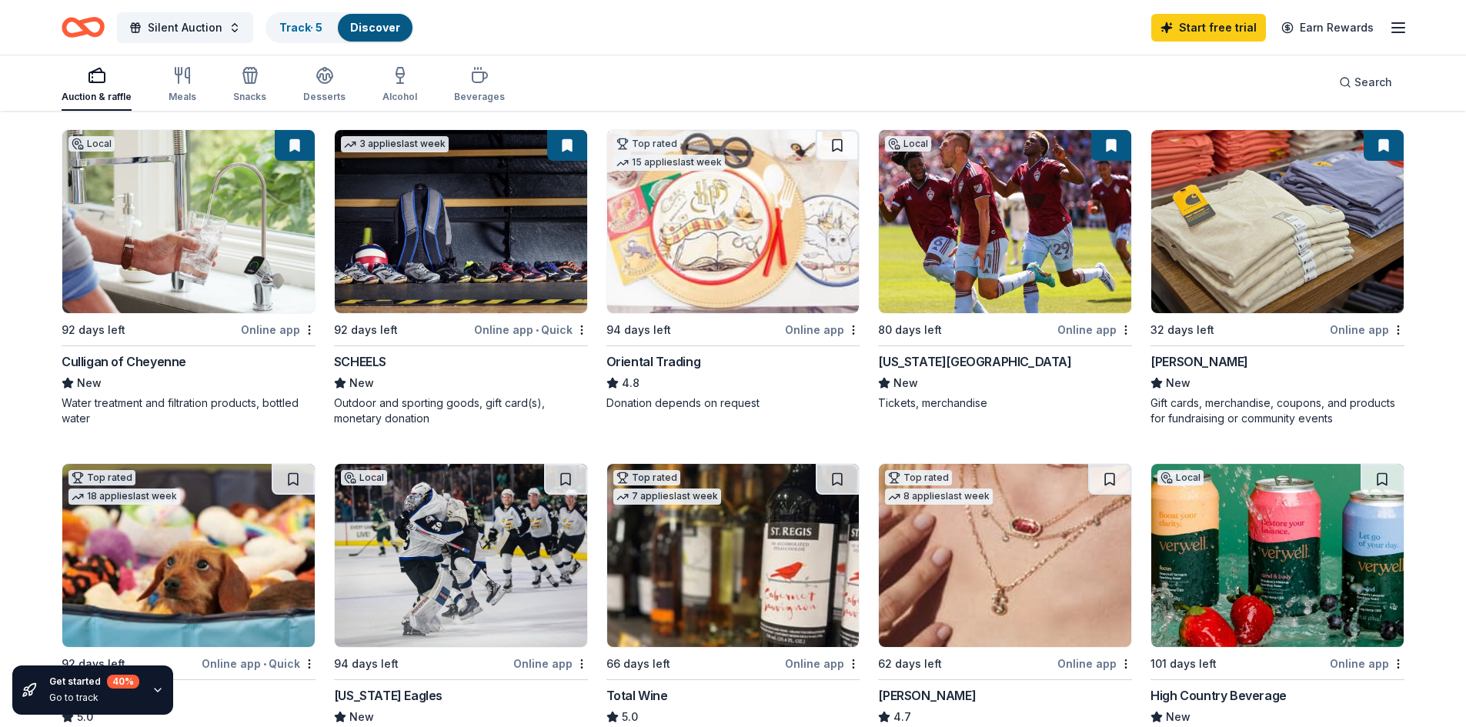
click at [951, 364] on div "Colorado Rapids" at bounding box center [974, 361] width 193 height 18
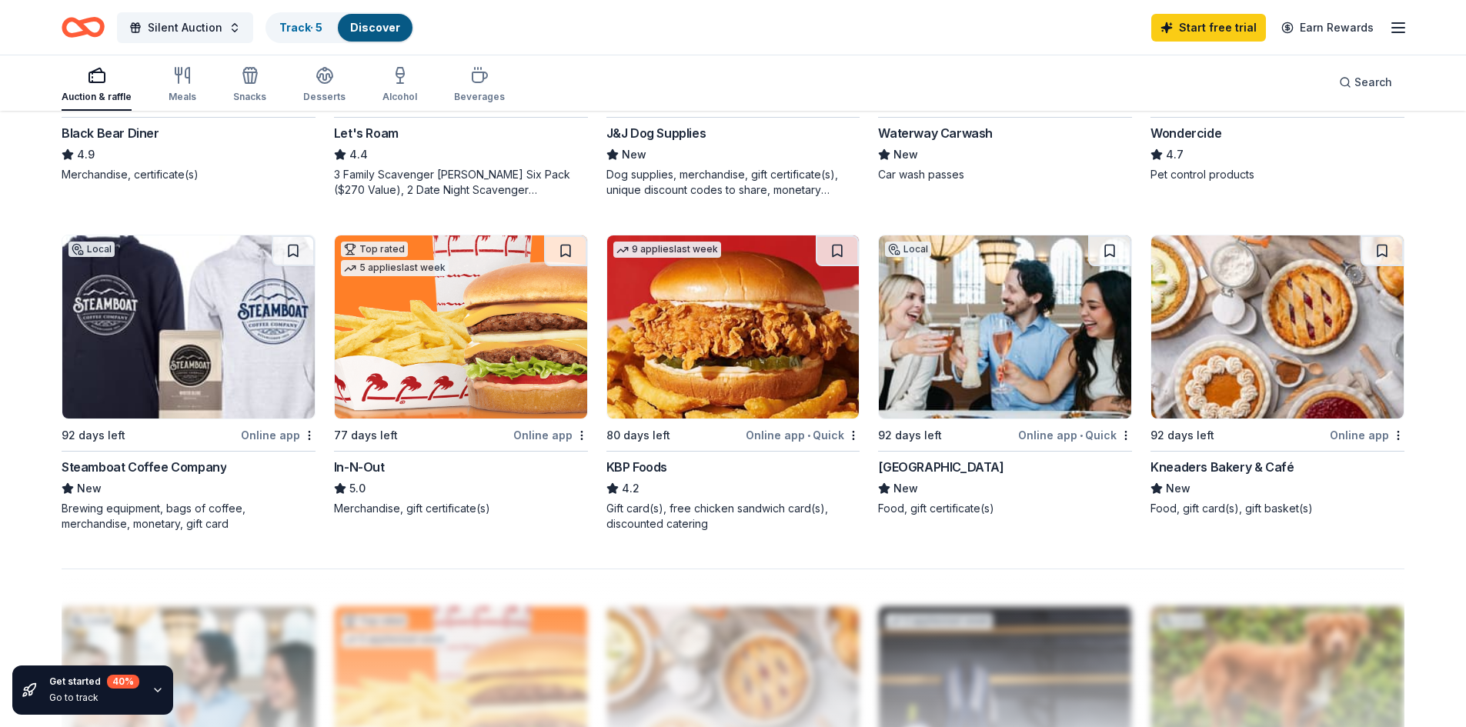
scroll to position [1077, 0]
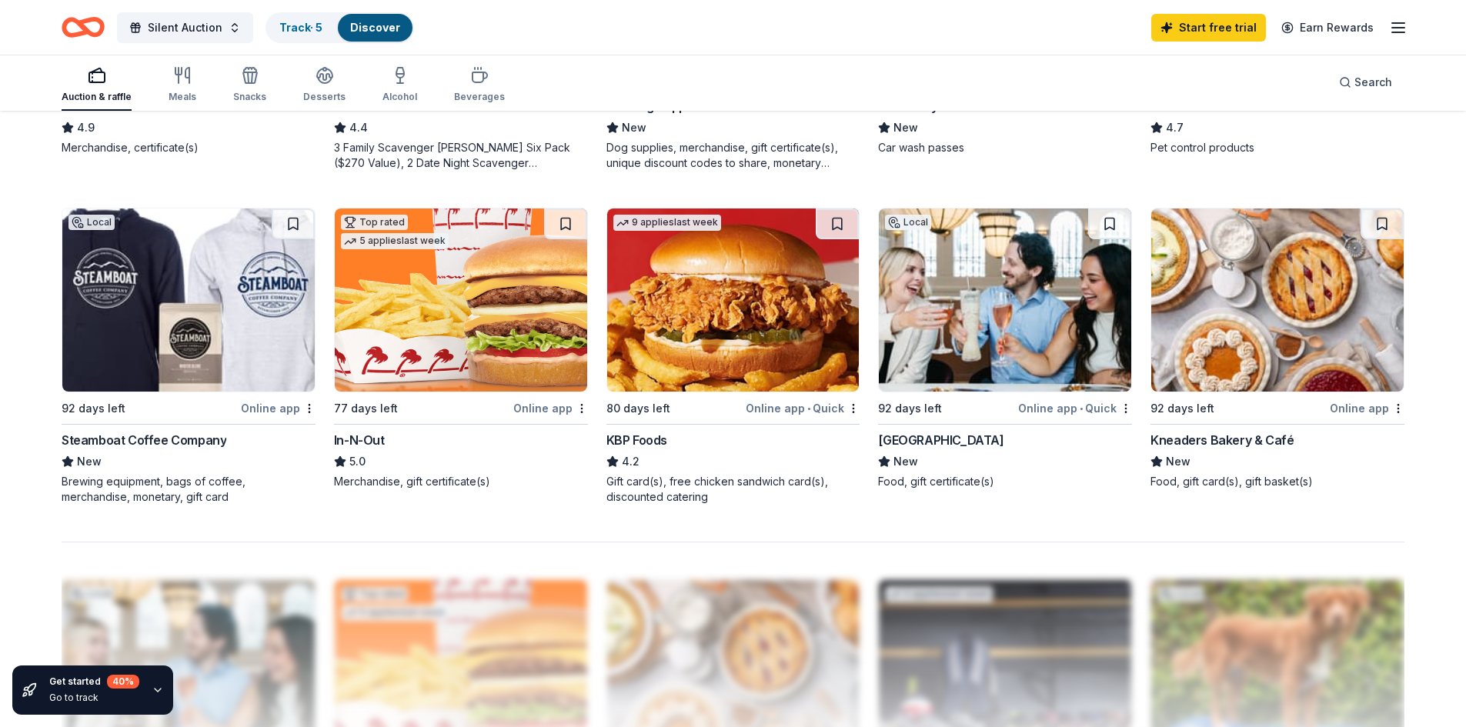
click at [960, 268] on img at bounding box center [1005, 300] width 252 height 183
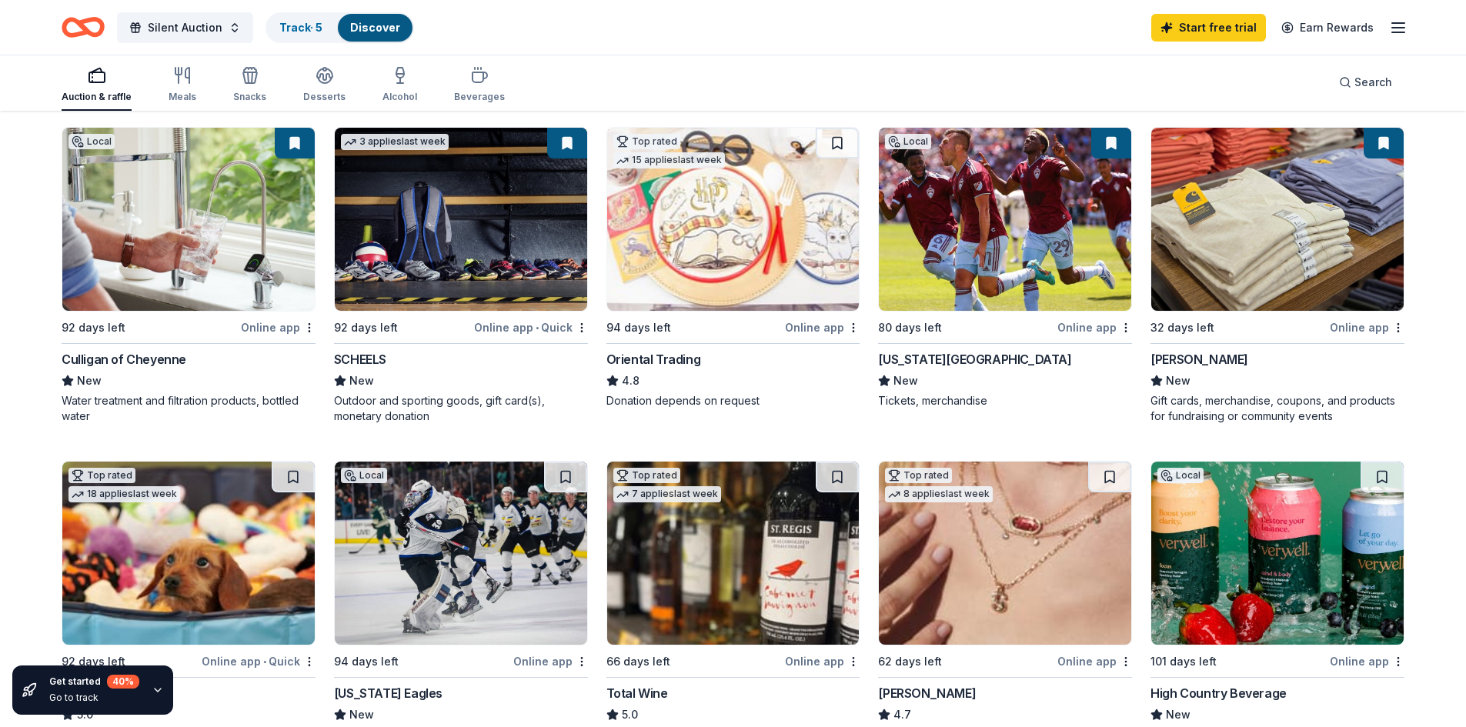
scroll to position [154, 0]
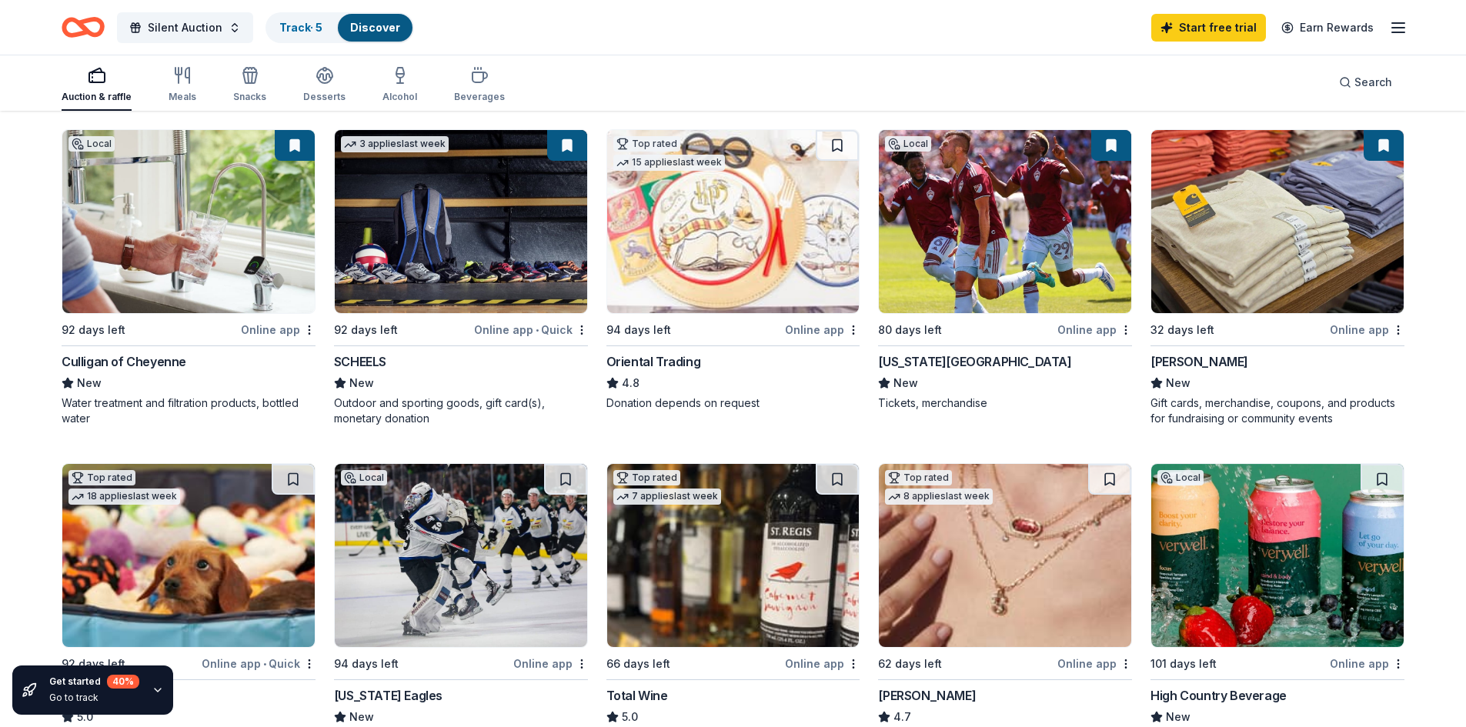
click at [440, 223] on img at bounding box center [461, 221] width 252 height 183
click at [489, 88] on div "Beverages" at bounding box center [479, 84] width 51 height 37
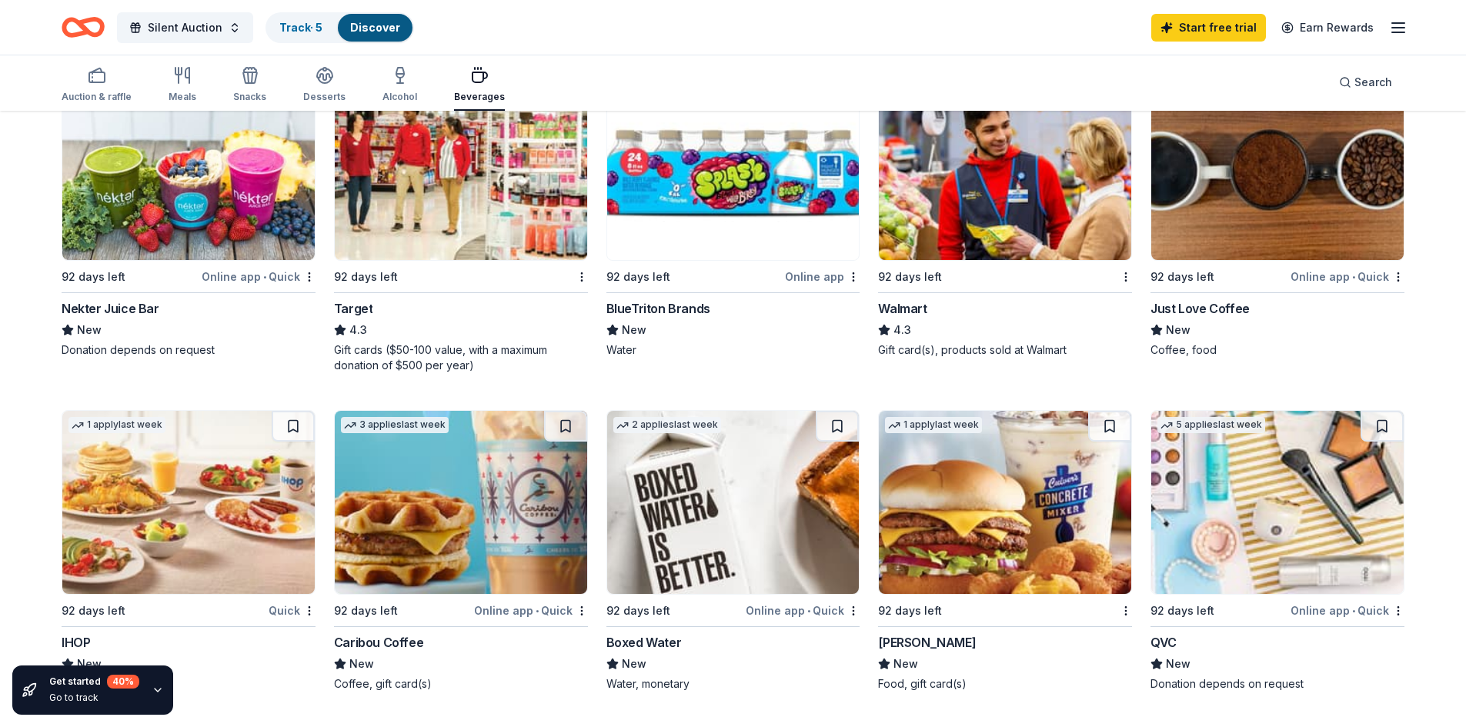
scroll to position [847, 0]
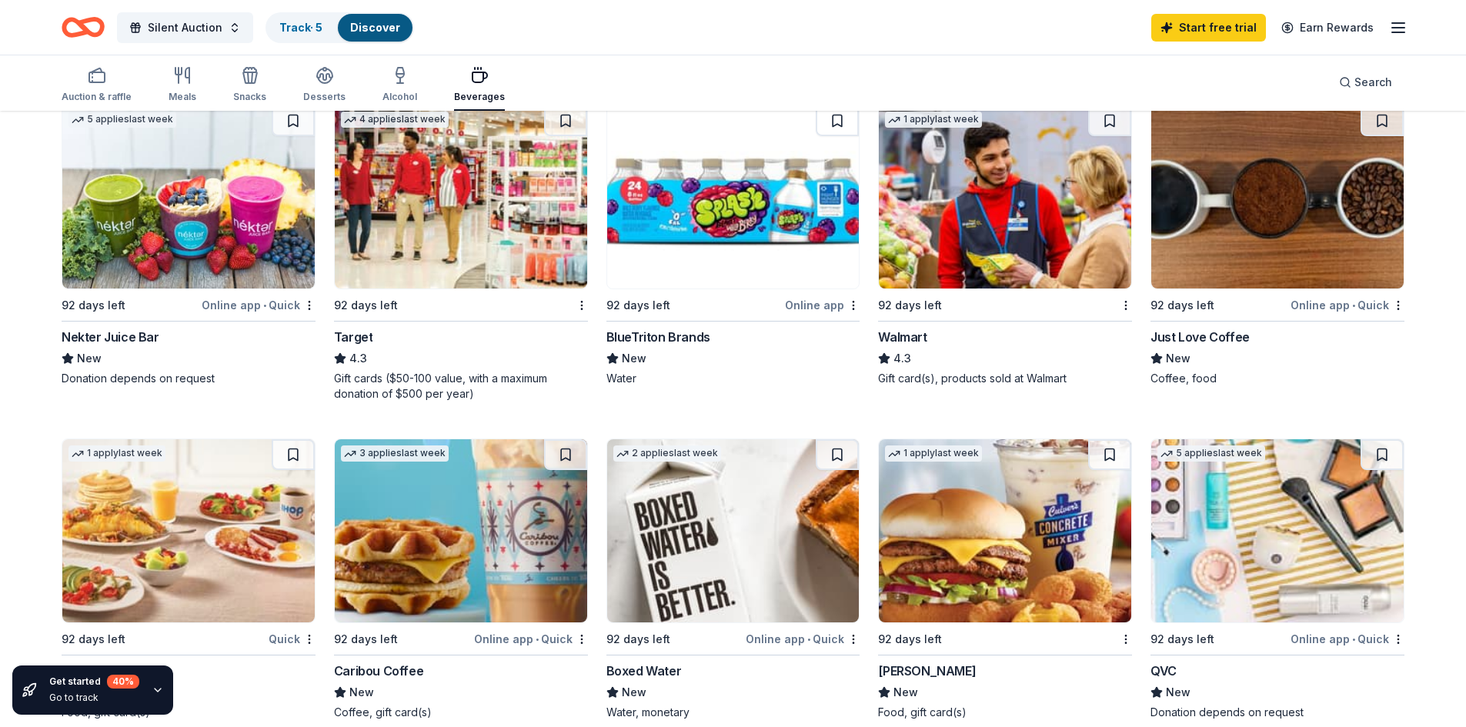
click at [1284, 513] on img at bounding box center [1277, 530] width 252 height 183
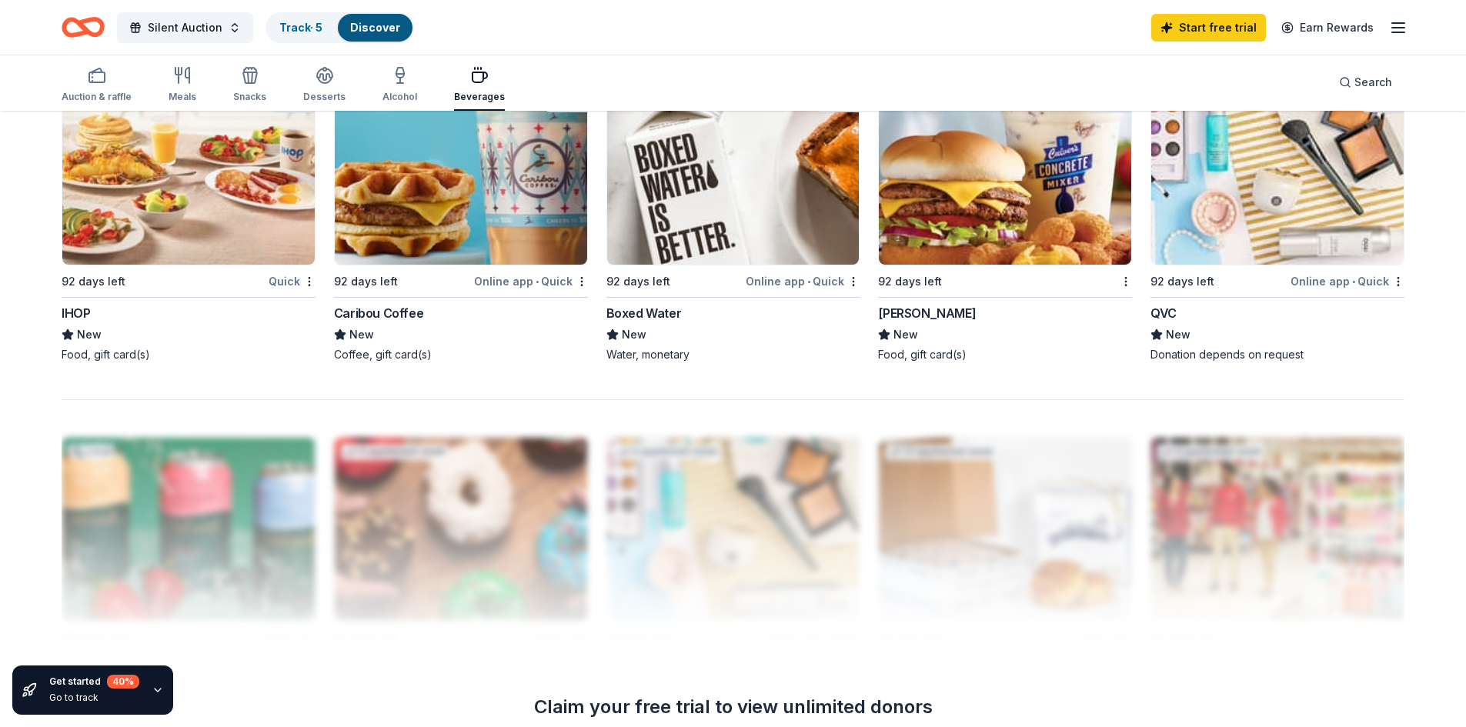
scroll to position [693, 0]
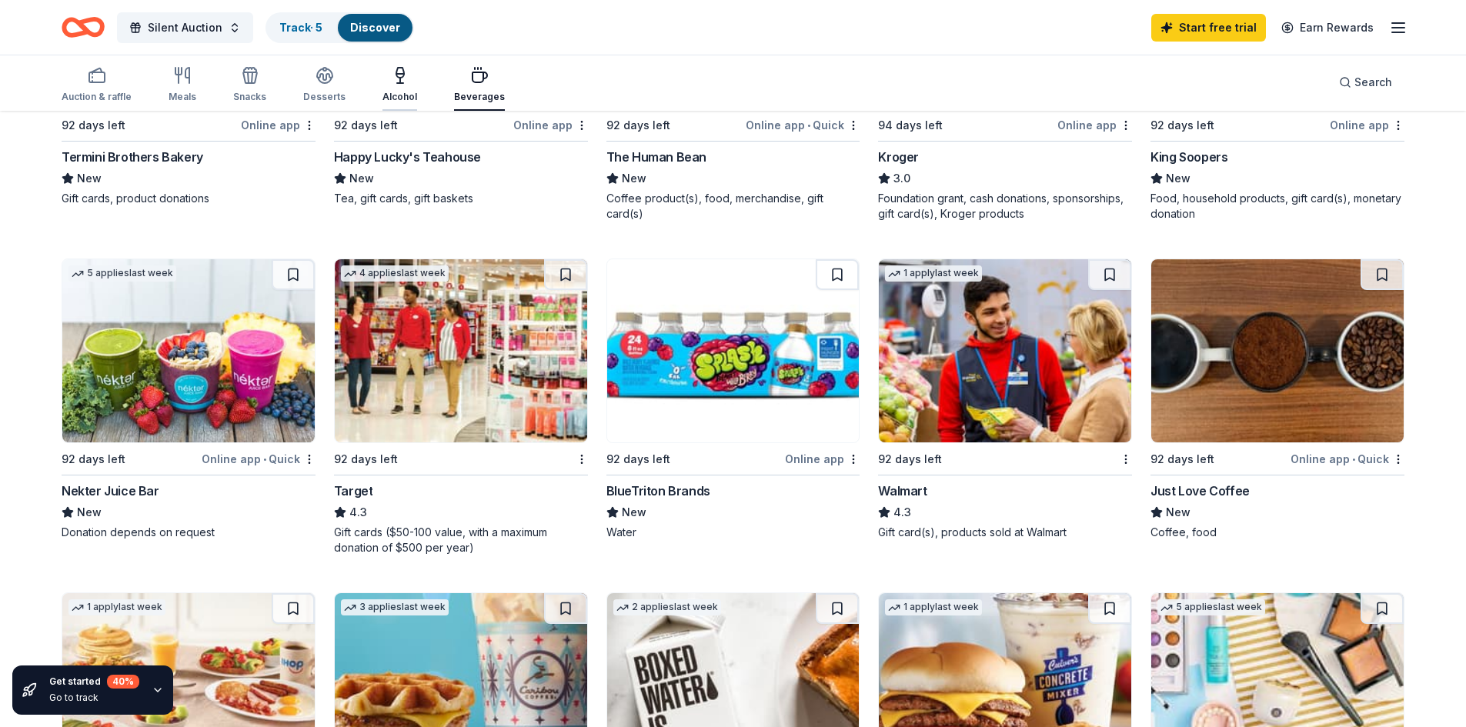
click at [409, 85] on div "Alcohol" at bounding box center [399, 84] width 35 height 37
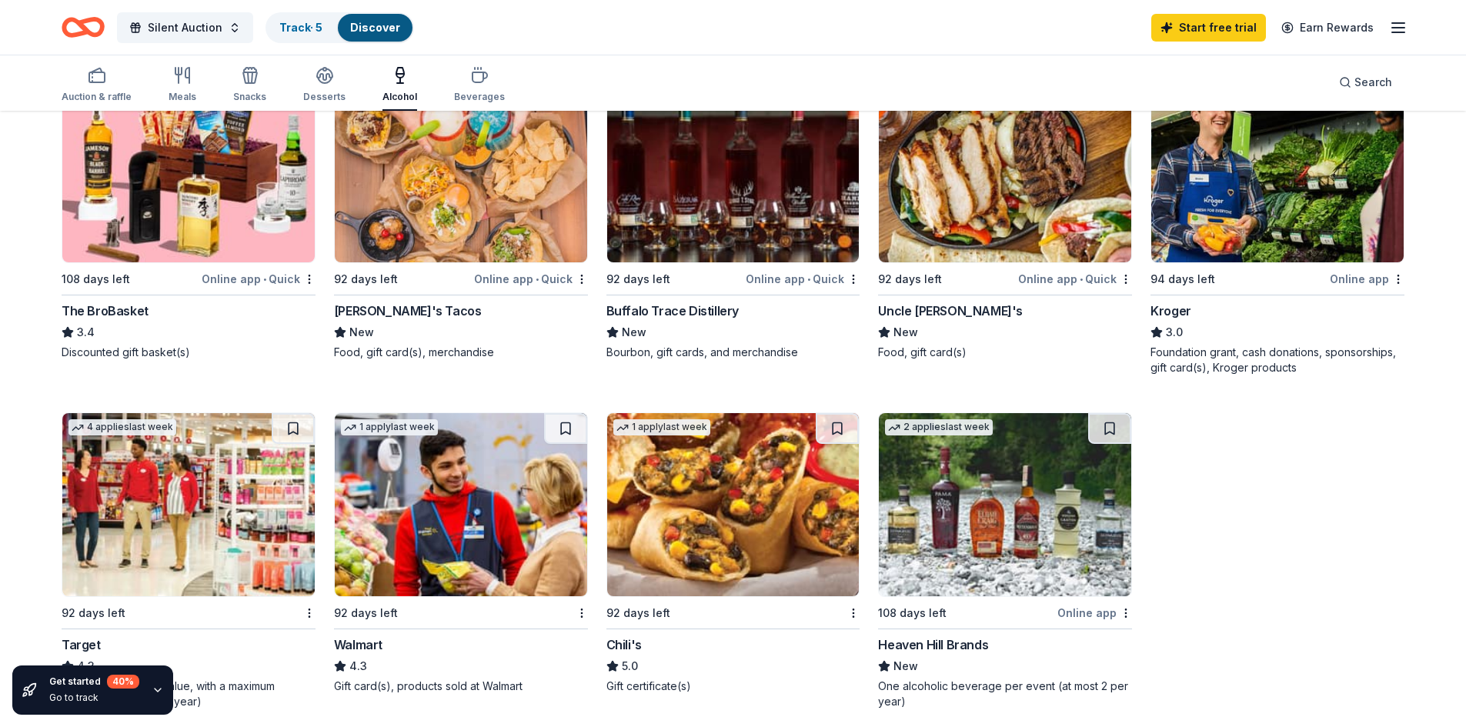
scroll to position [616, 0]
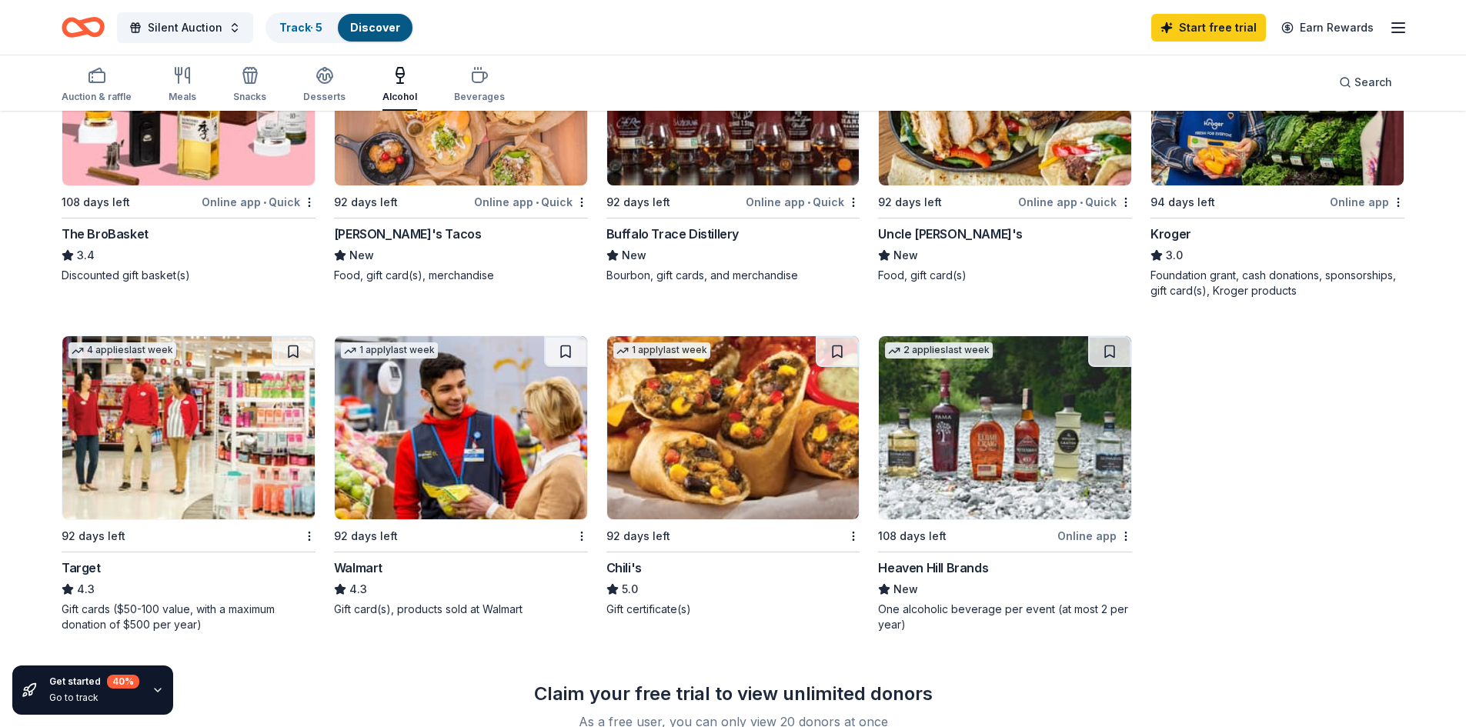
click at [967, 449] on img at bounding box center [1005, 427] width 252 height 183
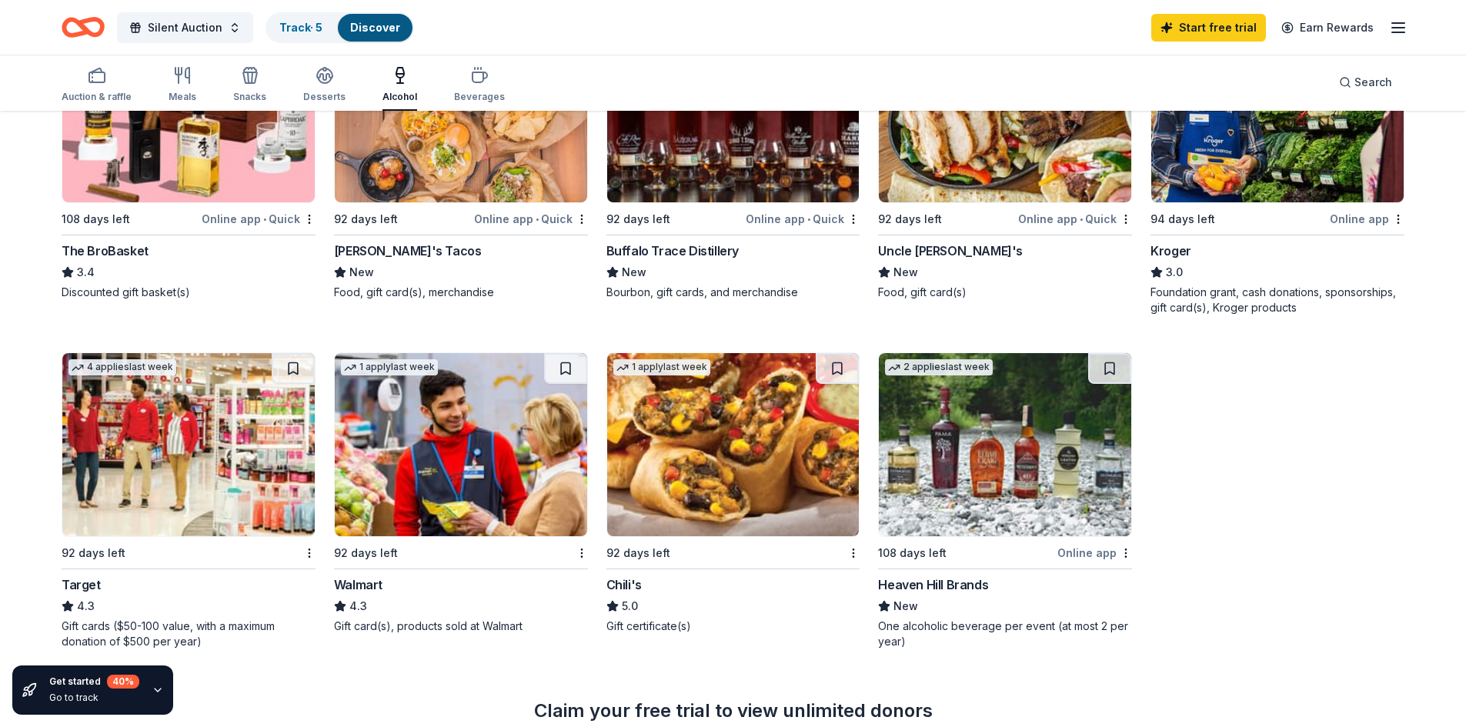
scroll to position [539, 0]
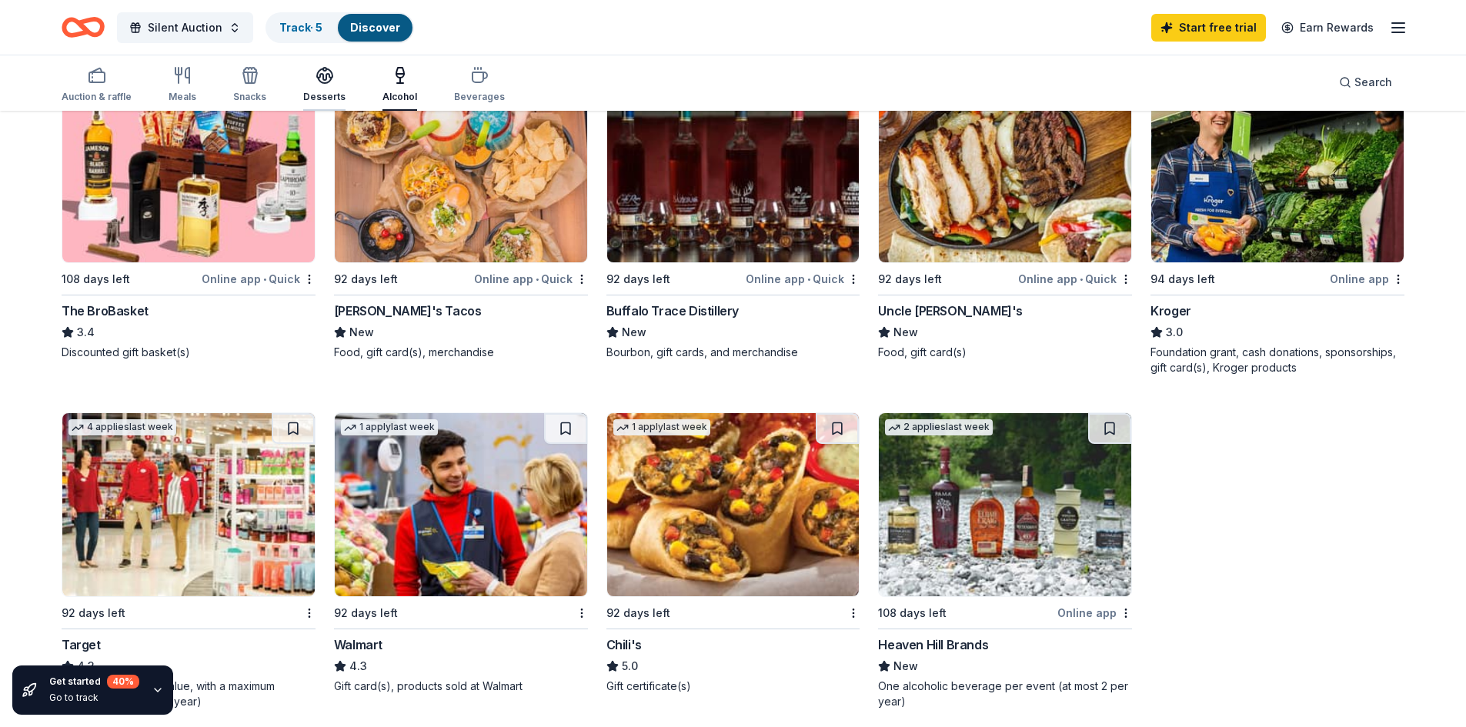
click at [308, 78] on div "button" at bounding box center [324, 75] width 42 height 18
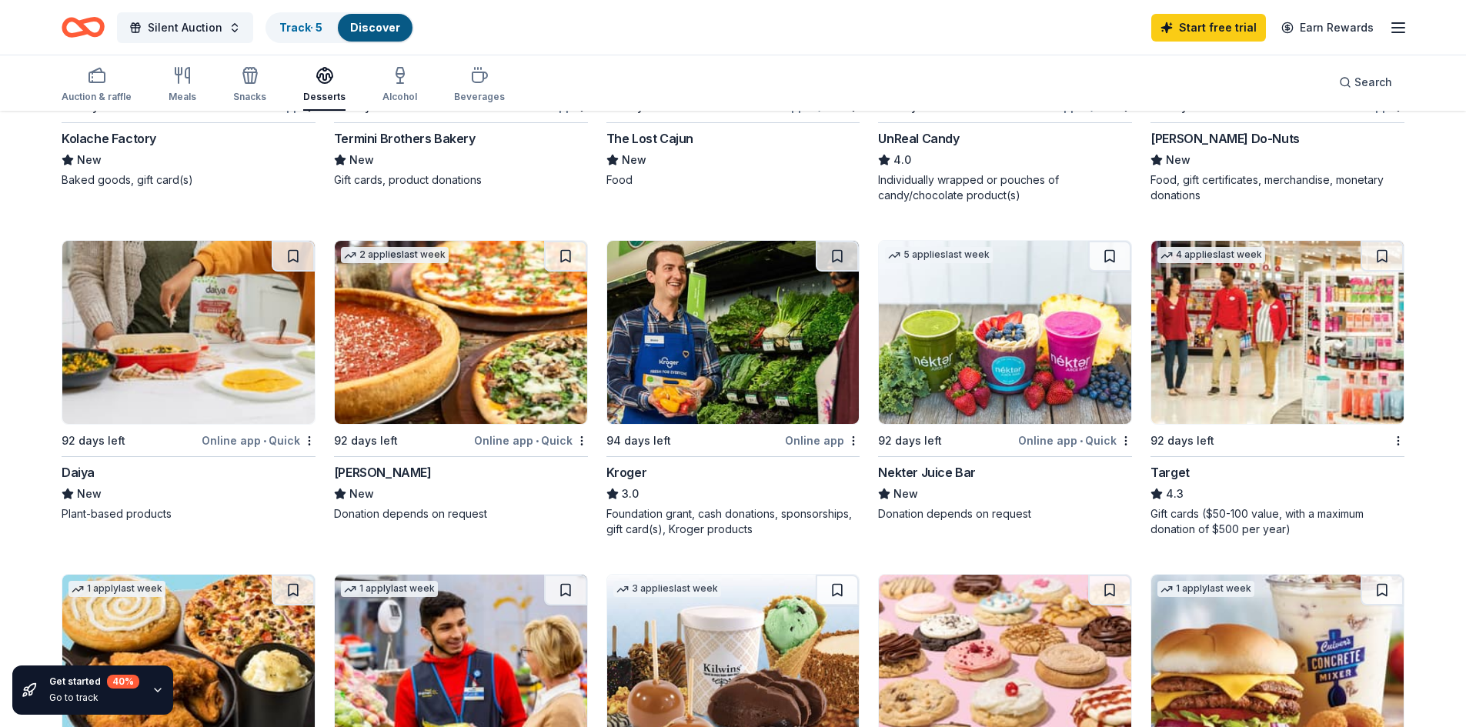
scroll to position [462, 0]
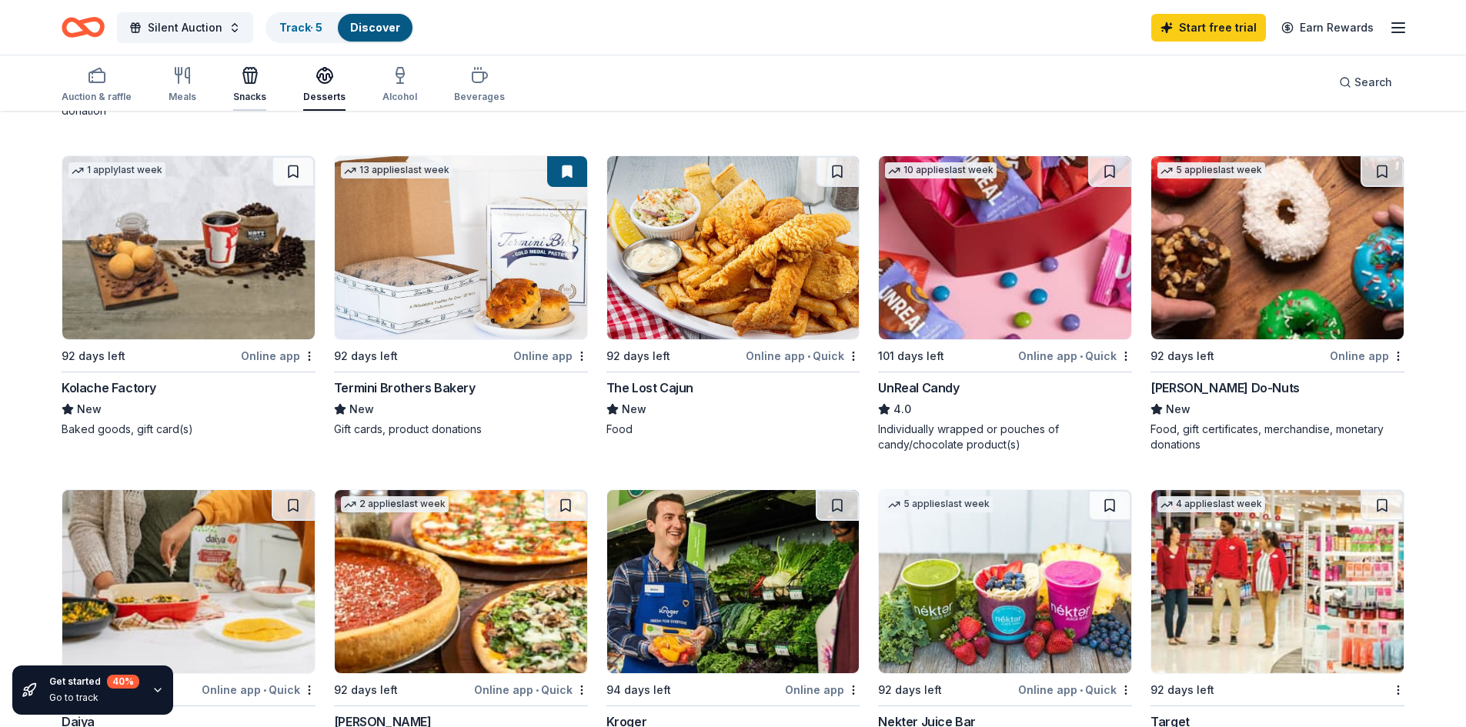
click at [245, 71] on icon "button" at bounding box center [250, 75] width 18 height 18
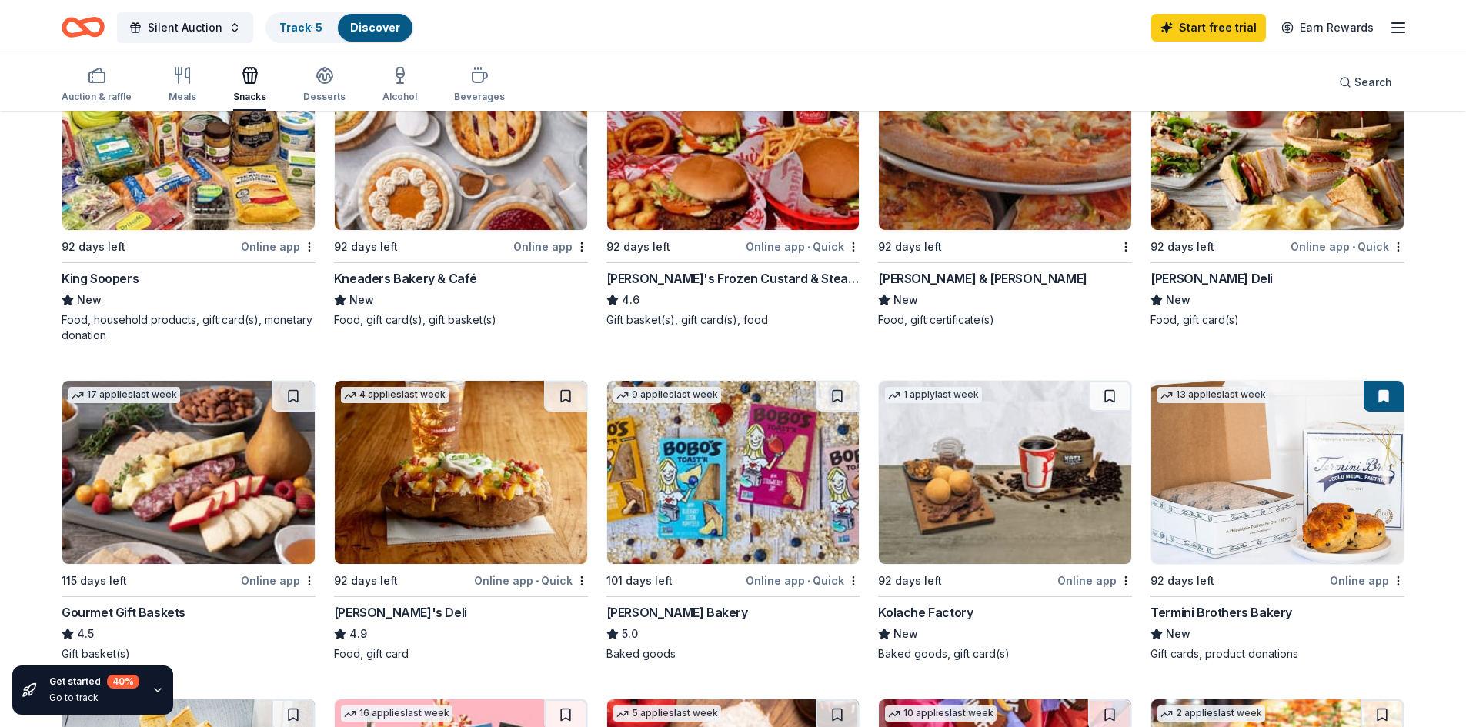
scroll to position [231, 0]
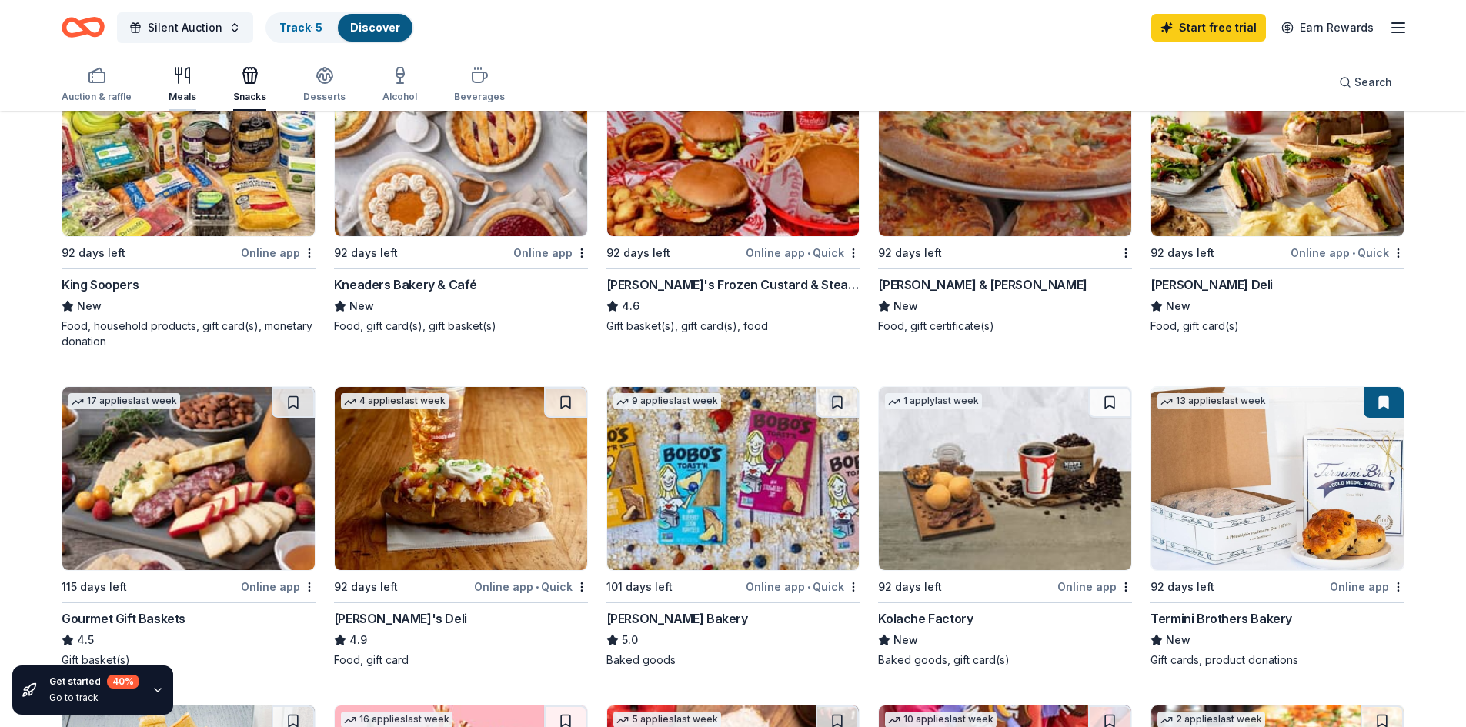
click at [173, 83] on icon "button" at bounding box center [182, 75] width 18 height 18
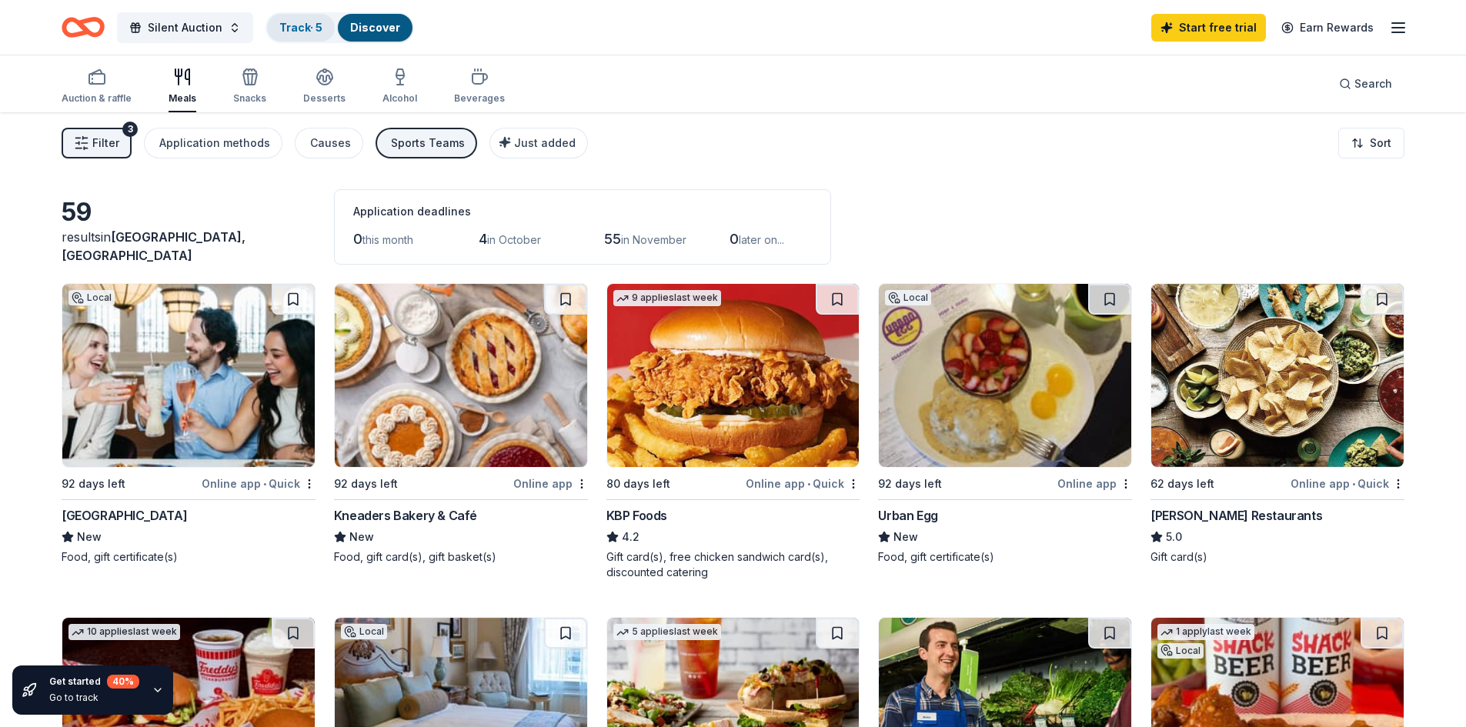
click at [299, 32] on link "Track · 5" at bounding box center [300, 27] width 43 height 13
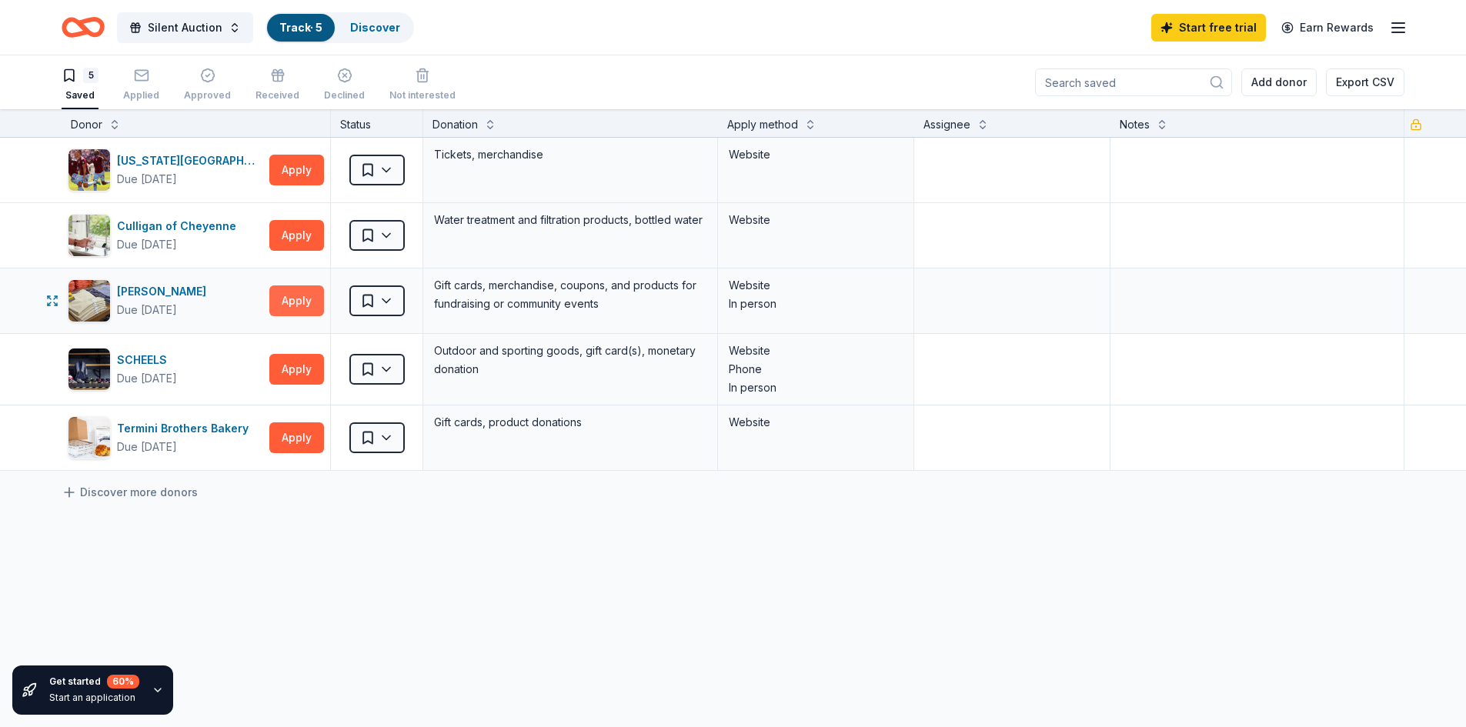
click at [299, 295] on button "Apply" at bounding box center [296, 301] width 55 height 31
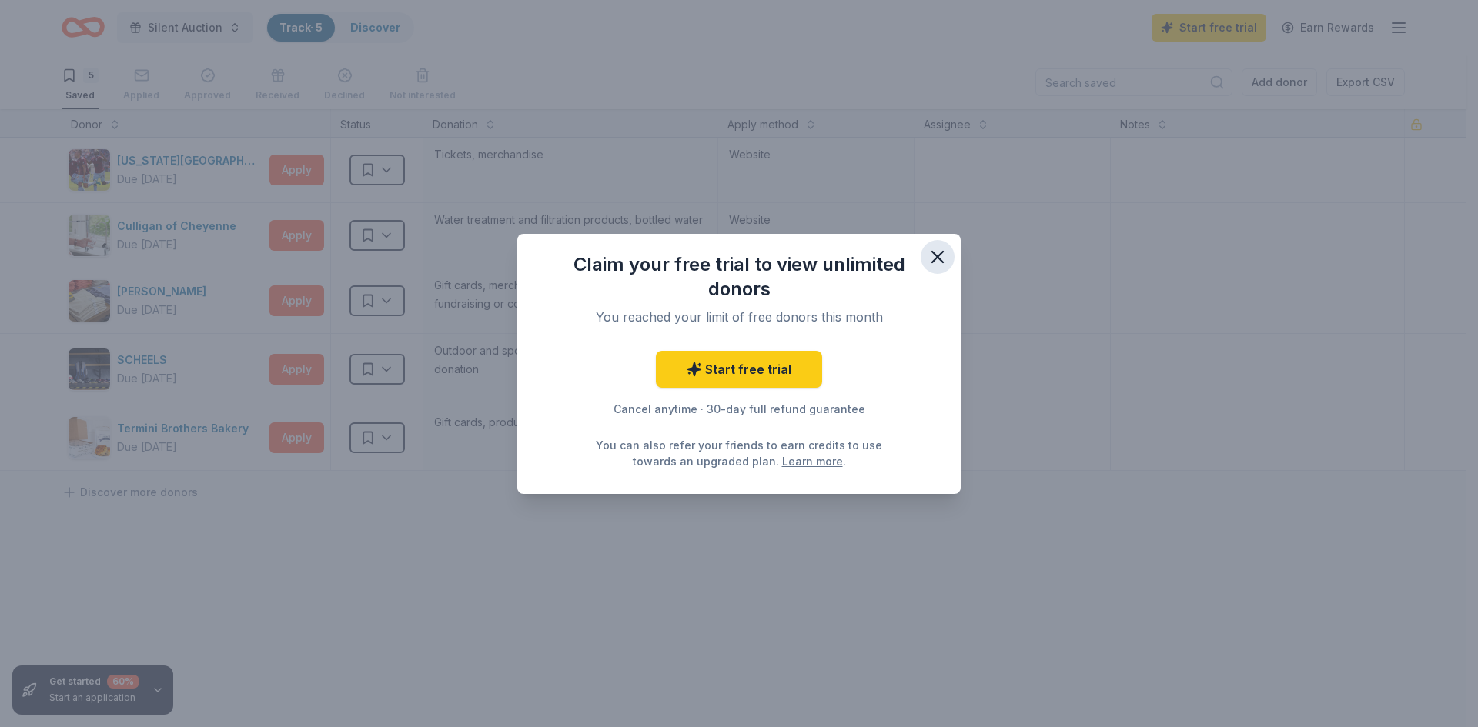
click at [936, 252] on icon "button" at bounding box center [938, 257] width 22 height 22
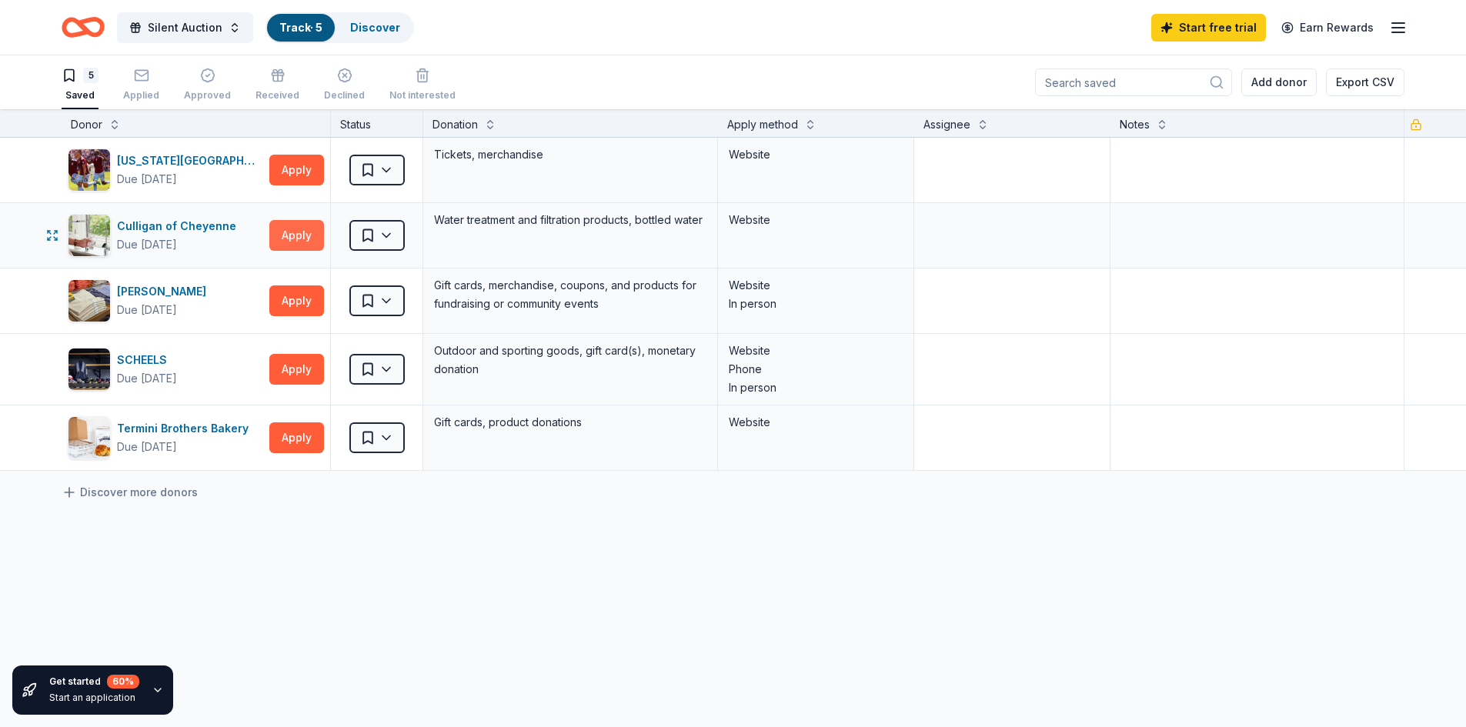
click at [276, 243] on button "Apply" at bounding box center [296, 235] width 55 height 31
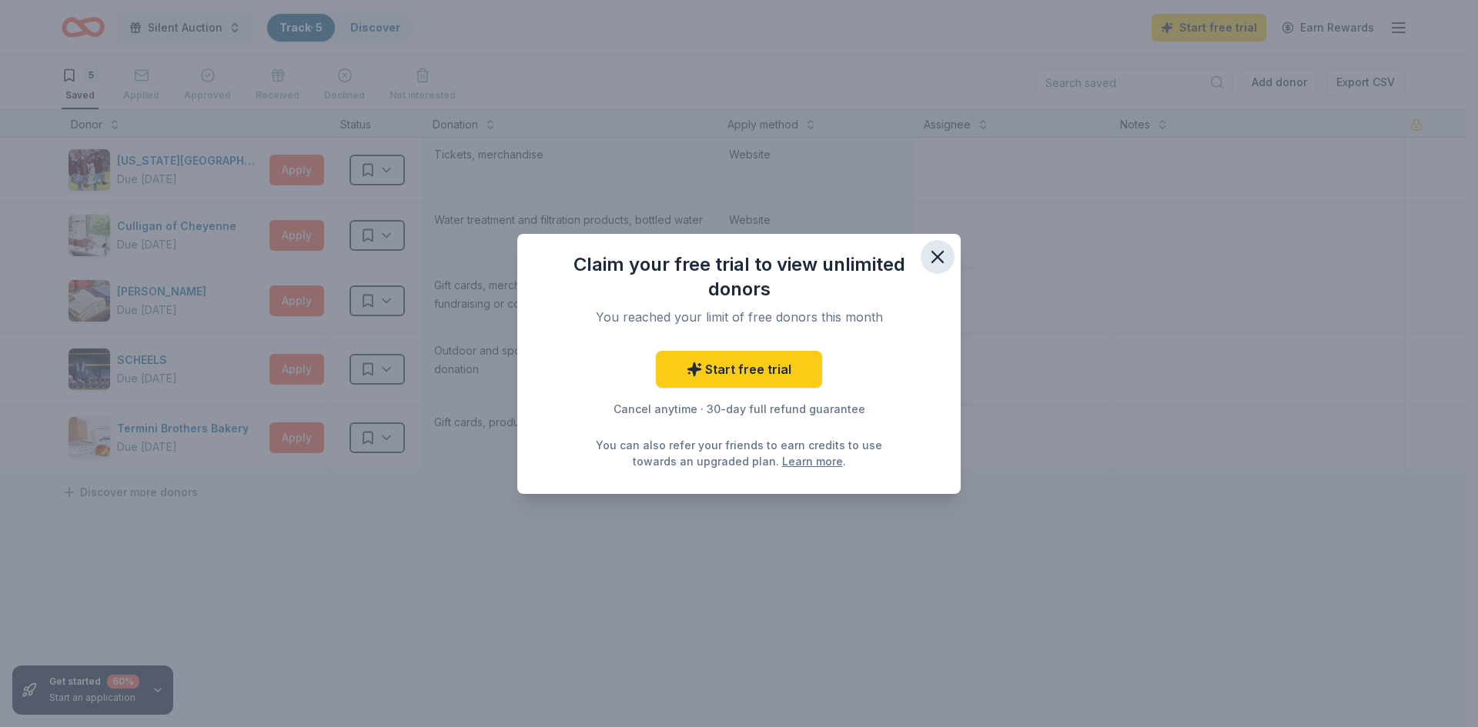
click at [924, 259] on button "button" at bounding box center [937, 257] width 34 height 34
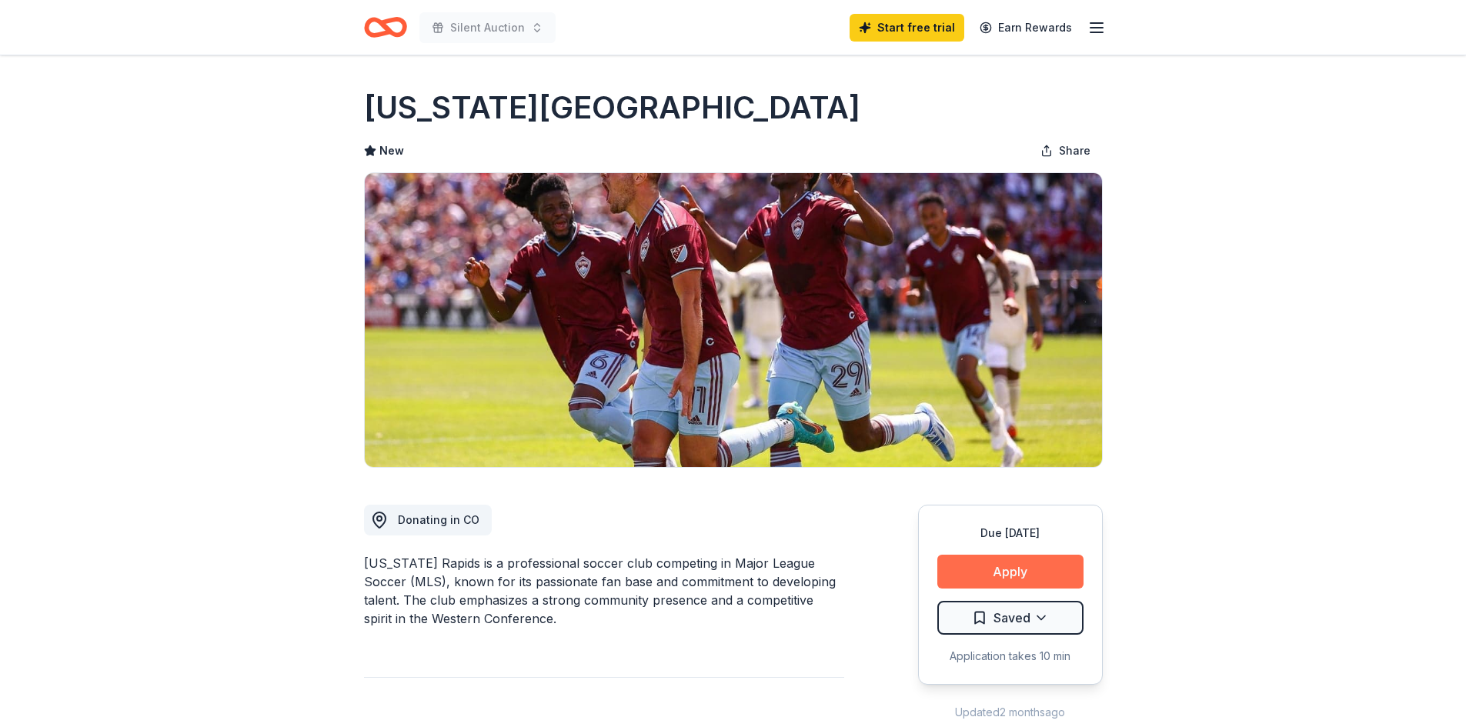
click at [960, 572] on button "Apply" at bounding box center [1010, 572] width 146 height 34
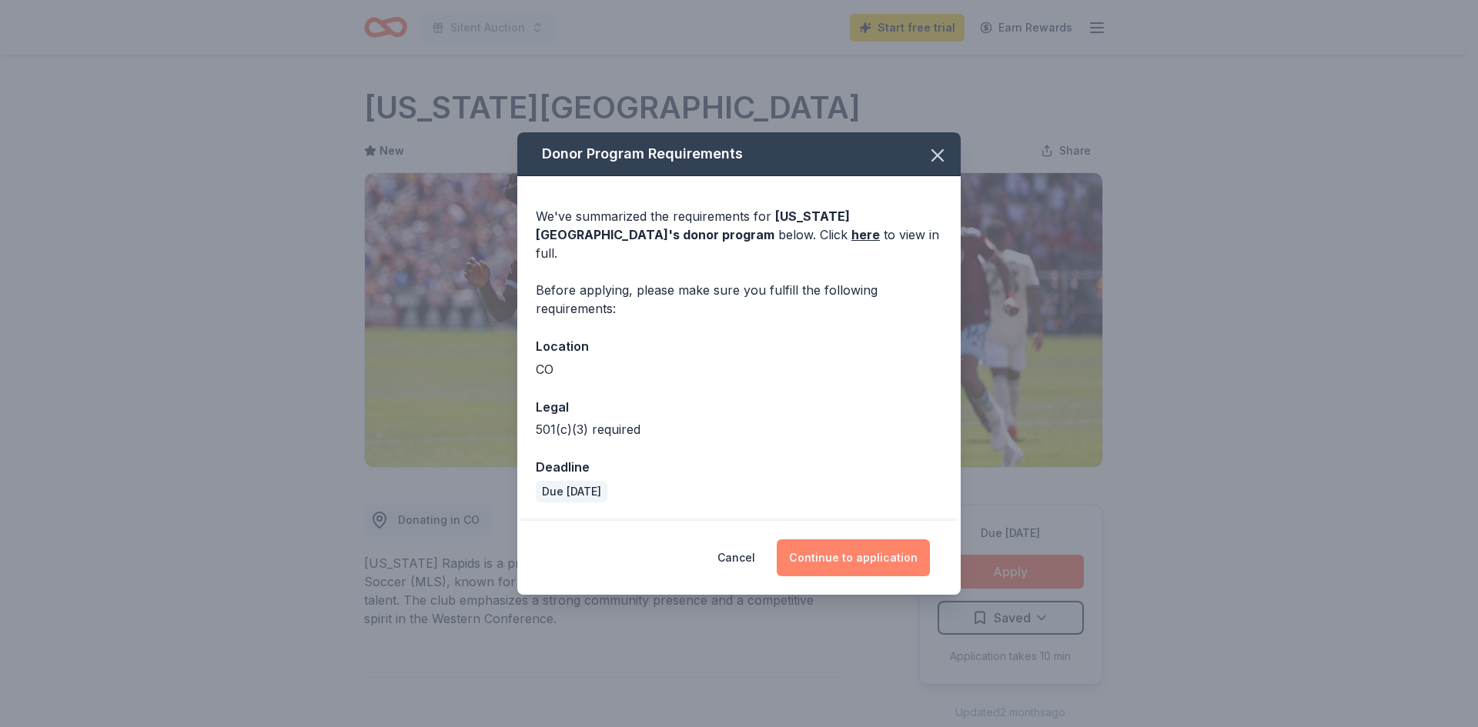
click at [873, 558] on button "Continue to application" at bounding box center [852, 557] width 153 height 37
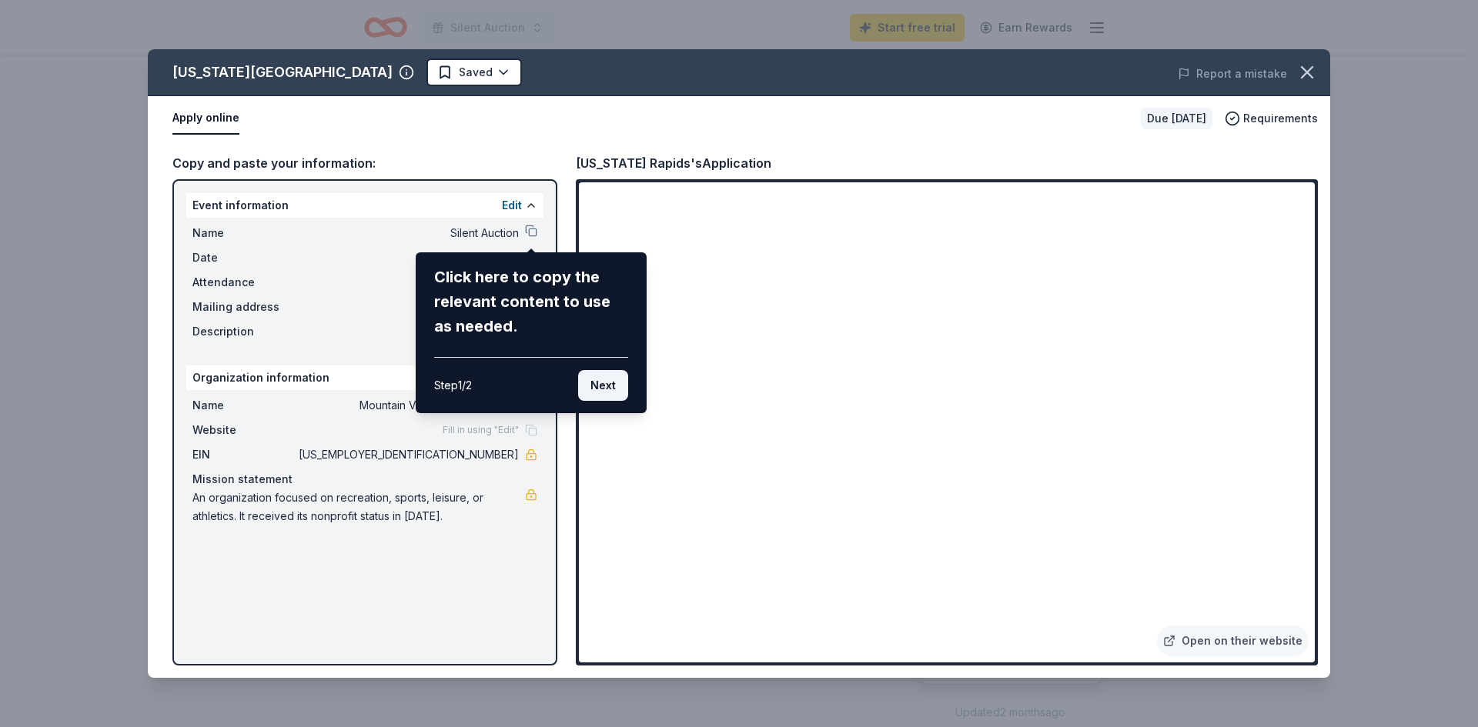
click at [603, 387] on button "Next" at bounding box center [603, 385] width 50 height 31
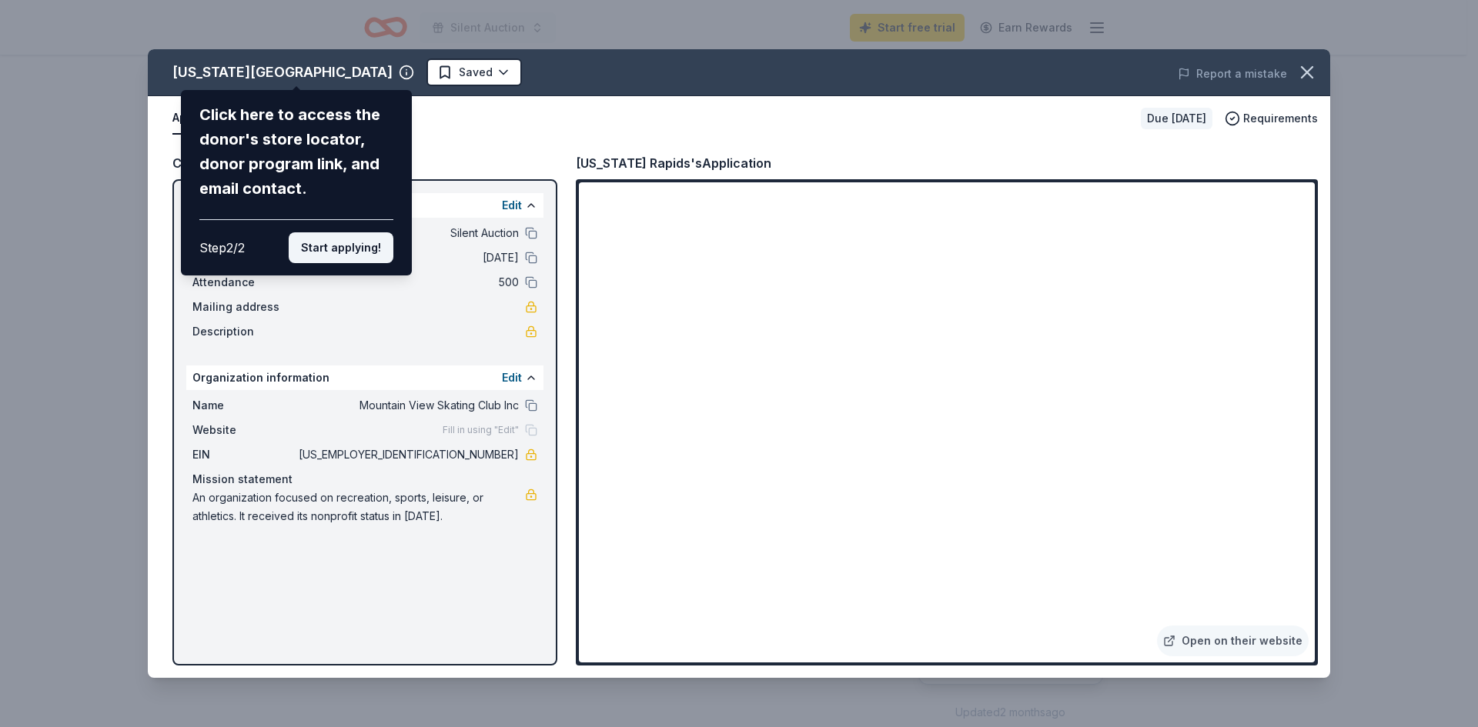
click at [319, 256] on button "Start applying!" at bounding box center [341, 247] width 105 height 31
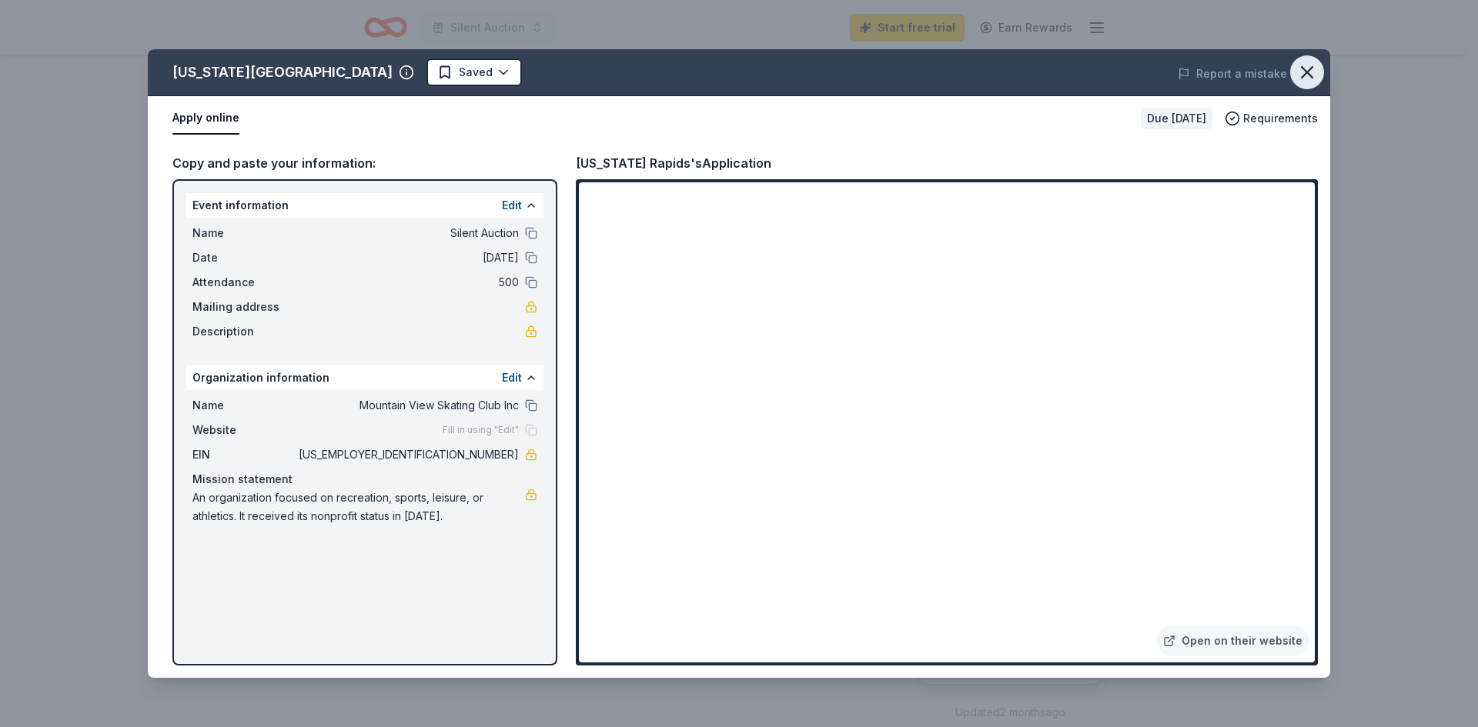
click at [1297, 75] on icon "button" at bounding box center [1307, 73] width 22 height 22
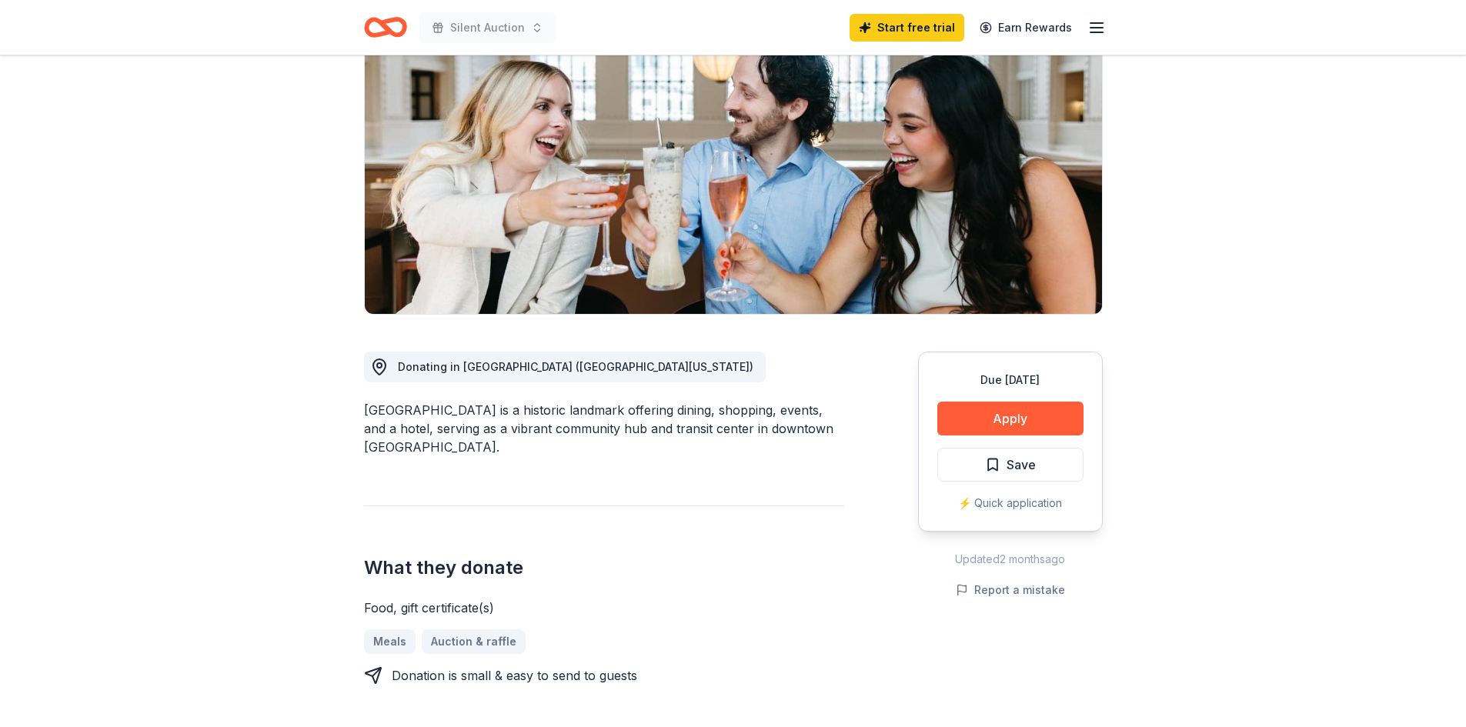
scroll to position [154, 0]
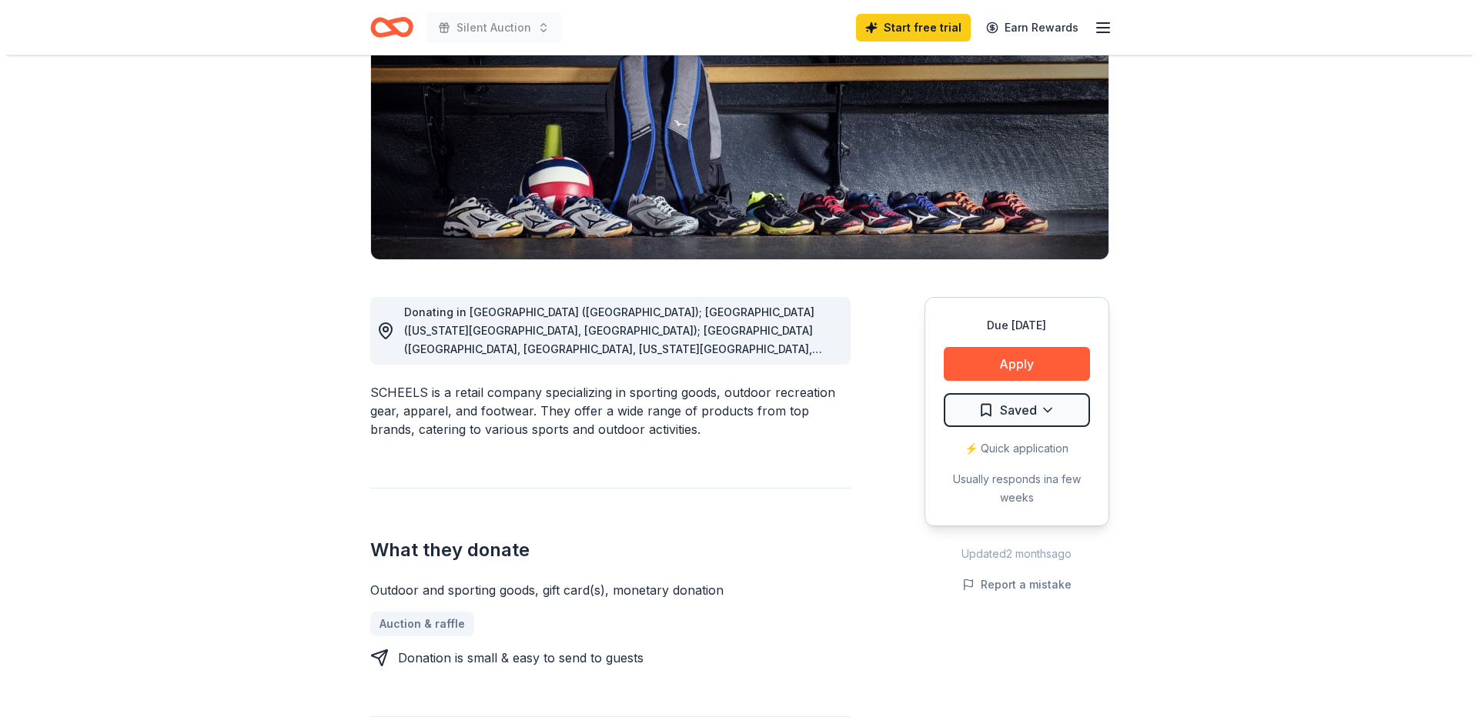
scroll to position [231, 0]
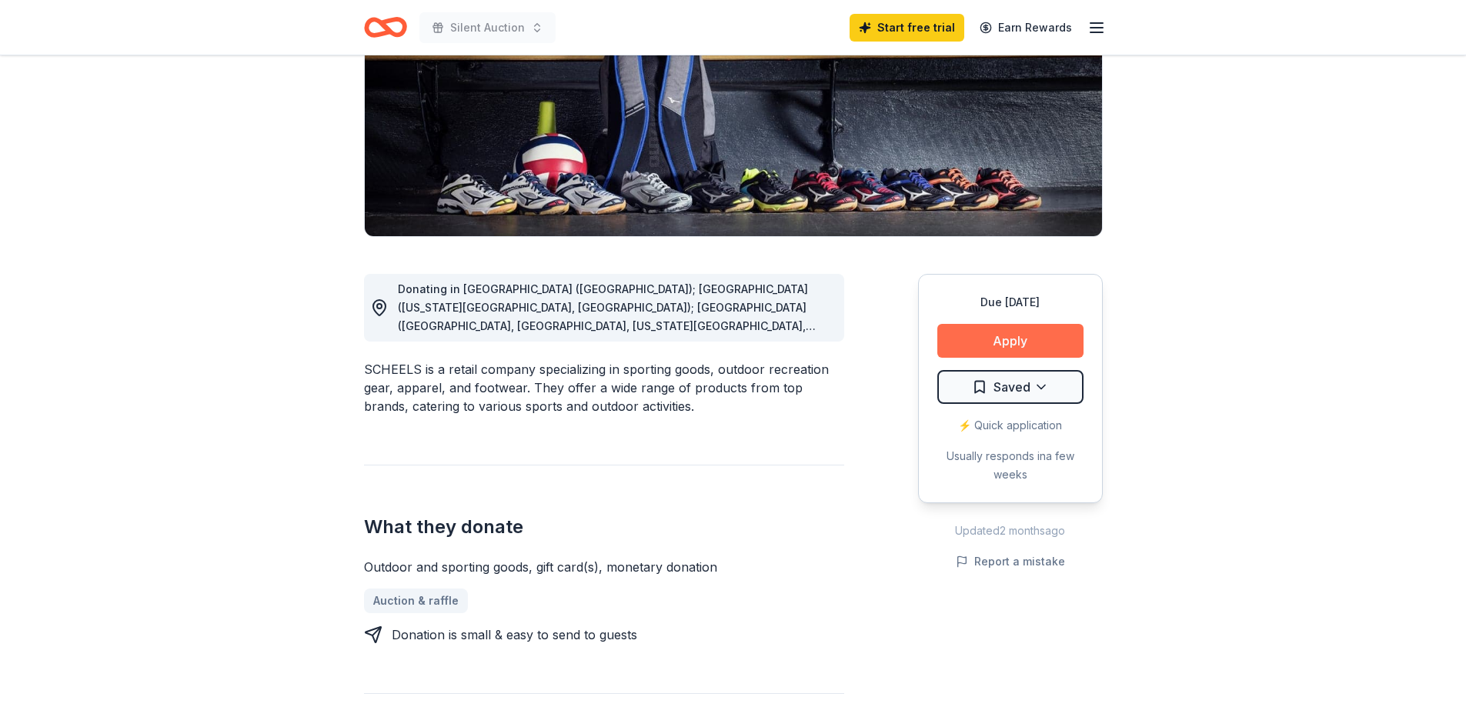
click at [1002, 334] on button "Apply" at bounding box center [1010, 341] width 146 height 34
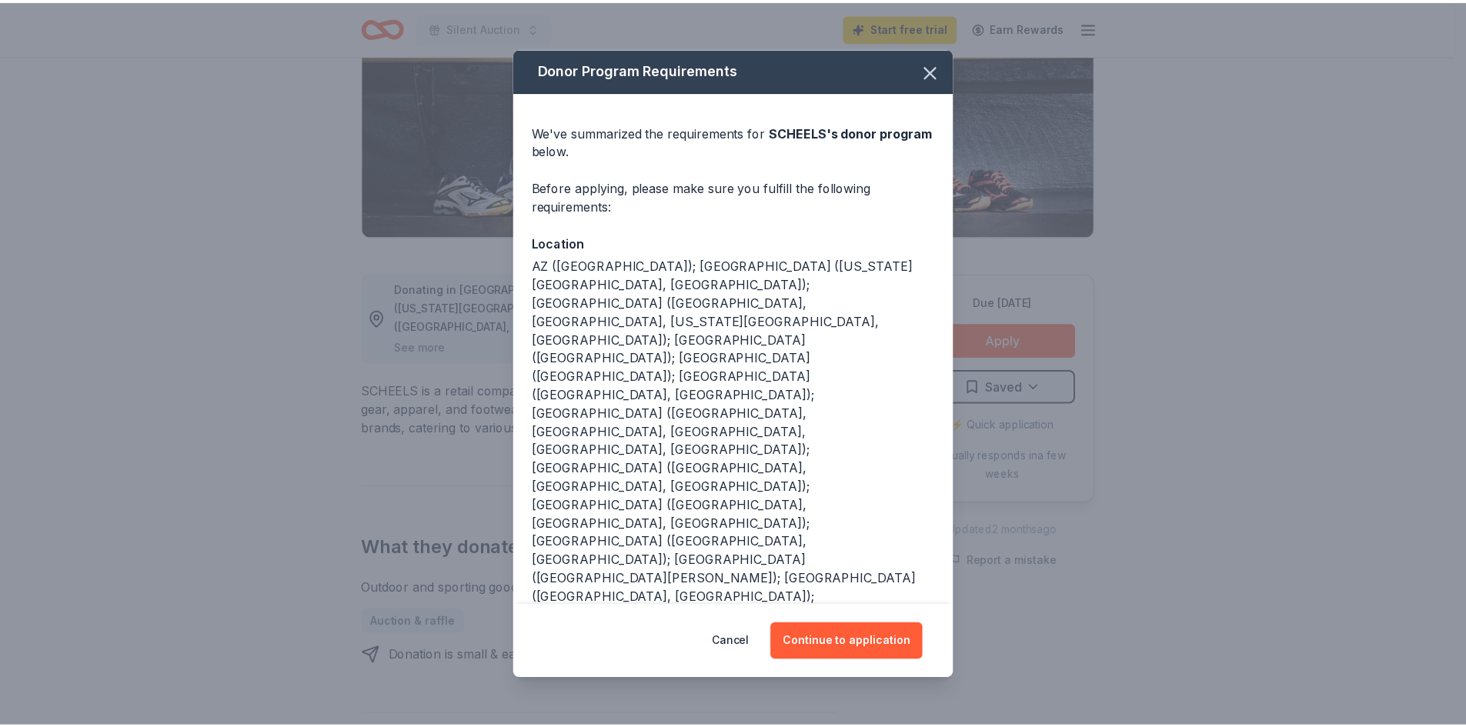
scroll to position [22, 0]
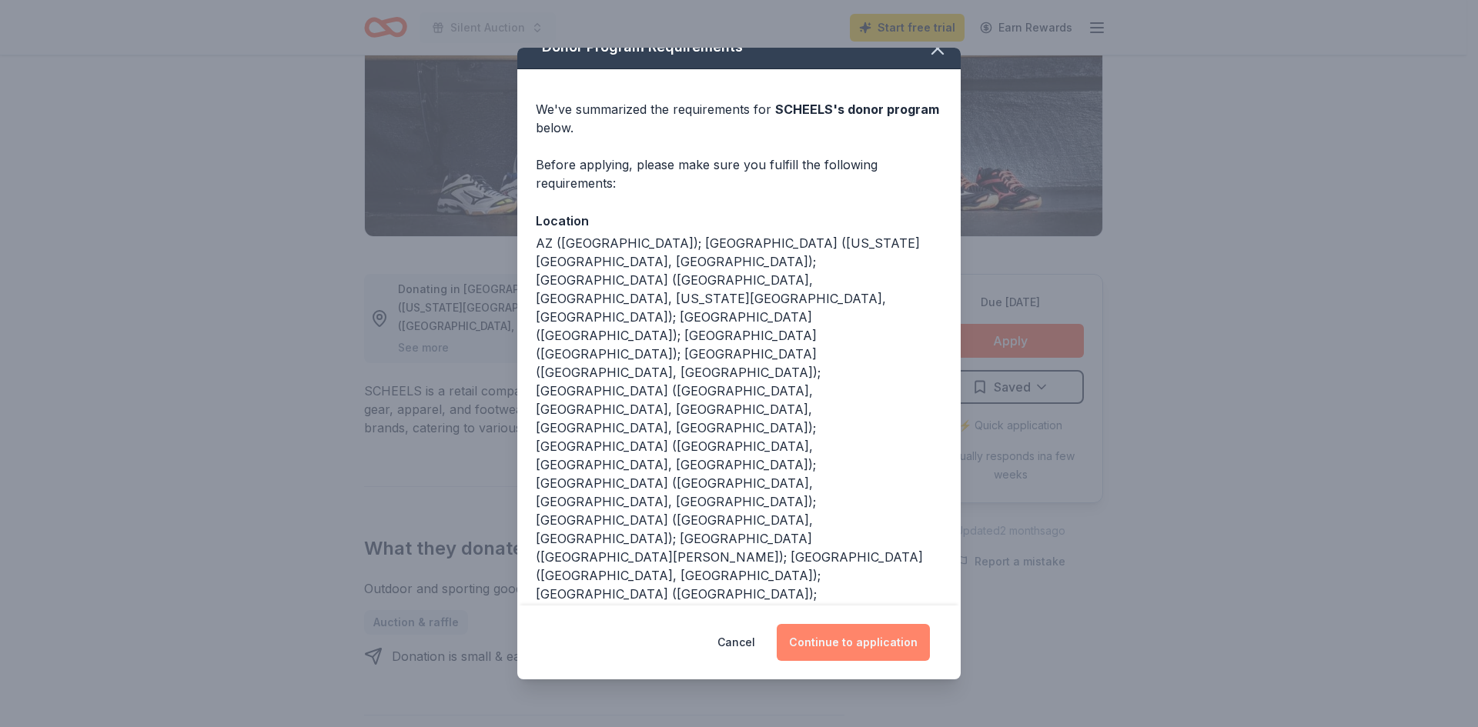
click at [818, 642] on button "Continue to application" at bounding box center [852, 642] width 153 height 37
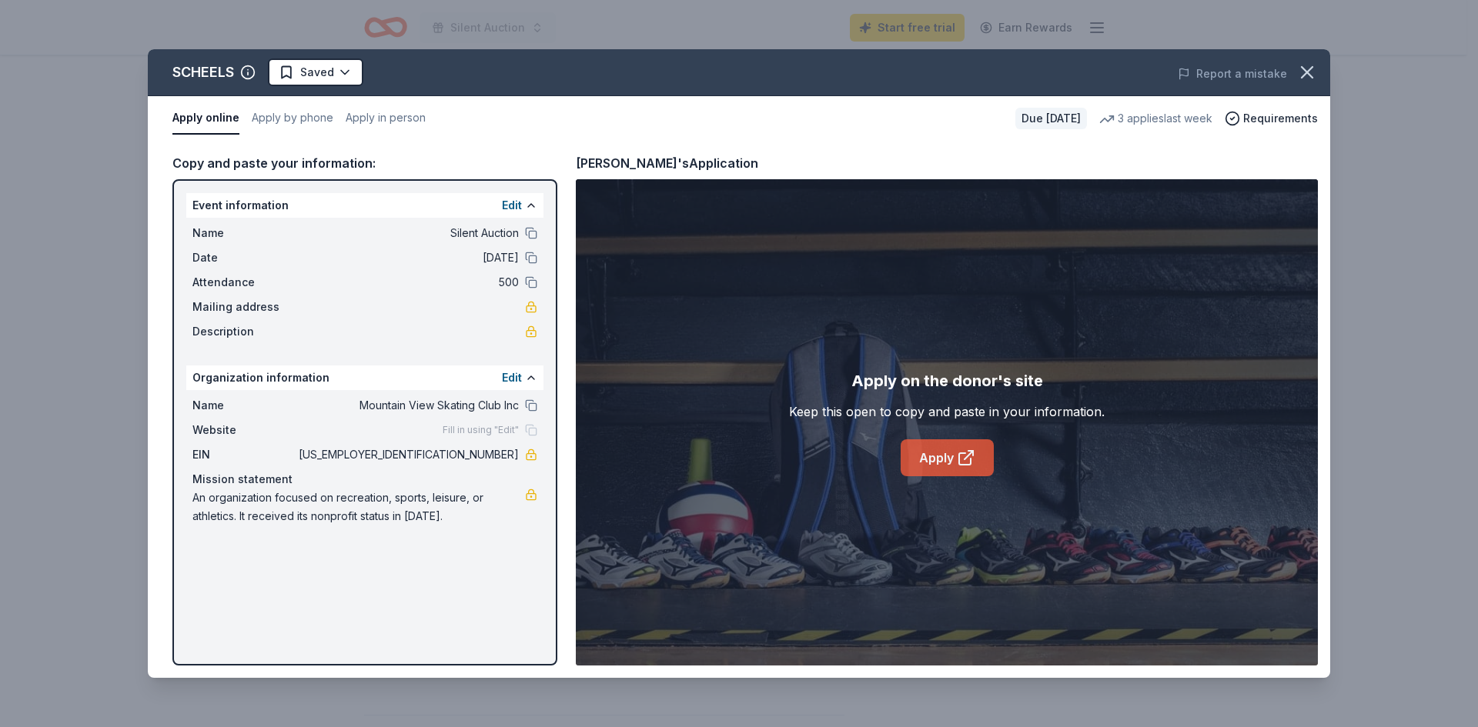
click at [957, 462] on icon at bounding box center [966, 458] width 18 height 18
click at [1313, 68] on icon "button" at bounding box center [1307, 73] width 22 height 22
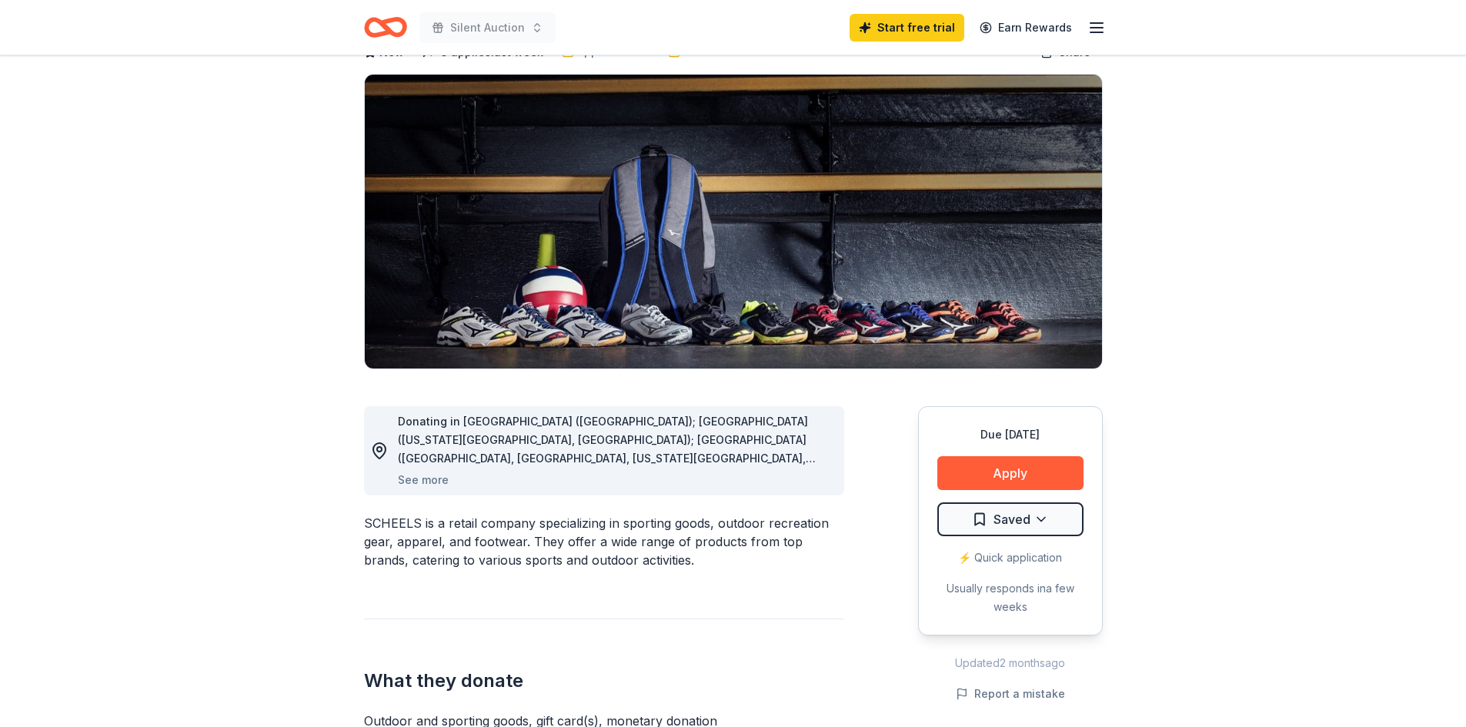
scroll to position [0, 0]
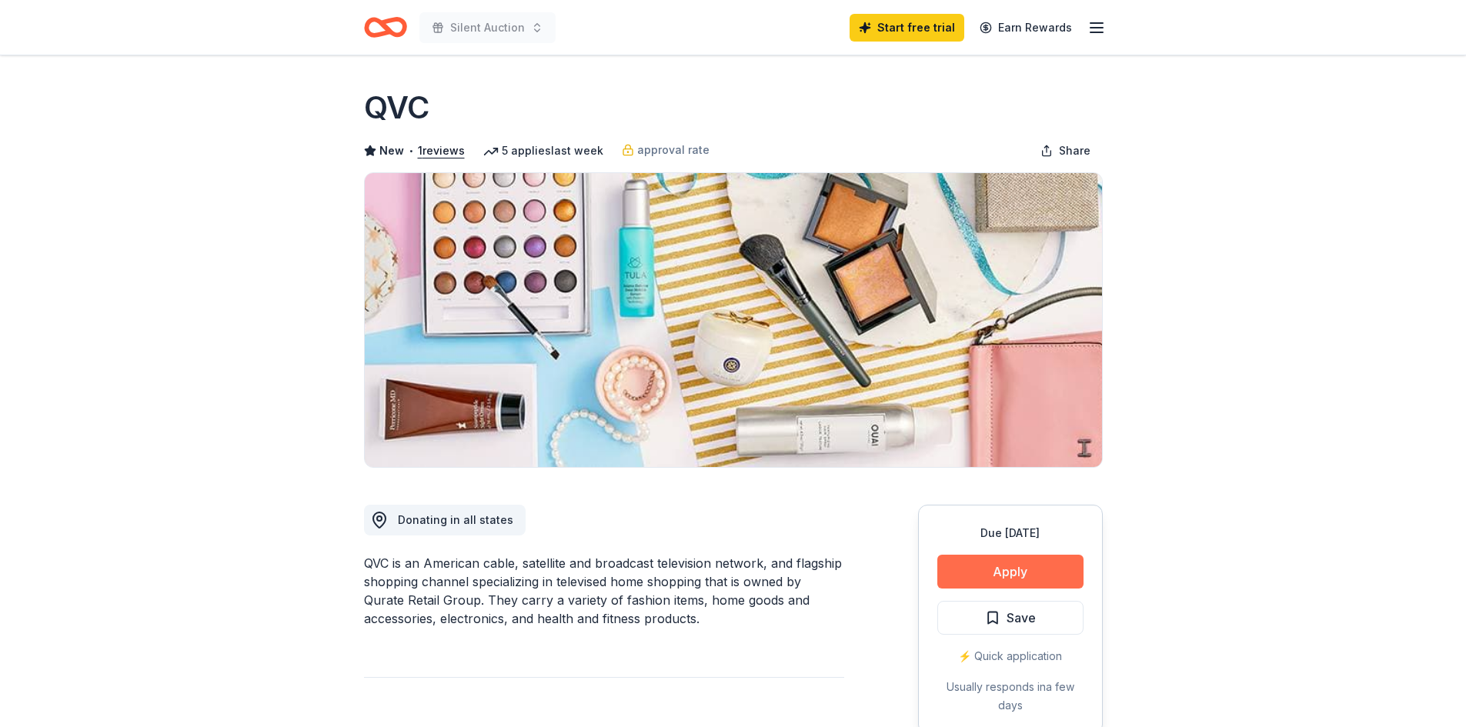
click at [1019, 576] on button "Apply" at bounding box center [1010, 572] width 146 height 34
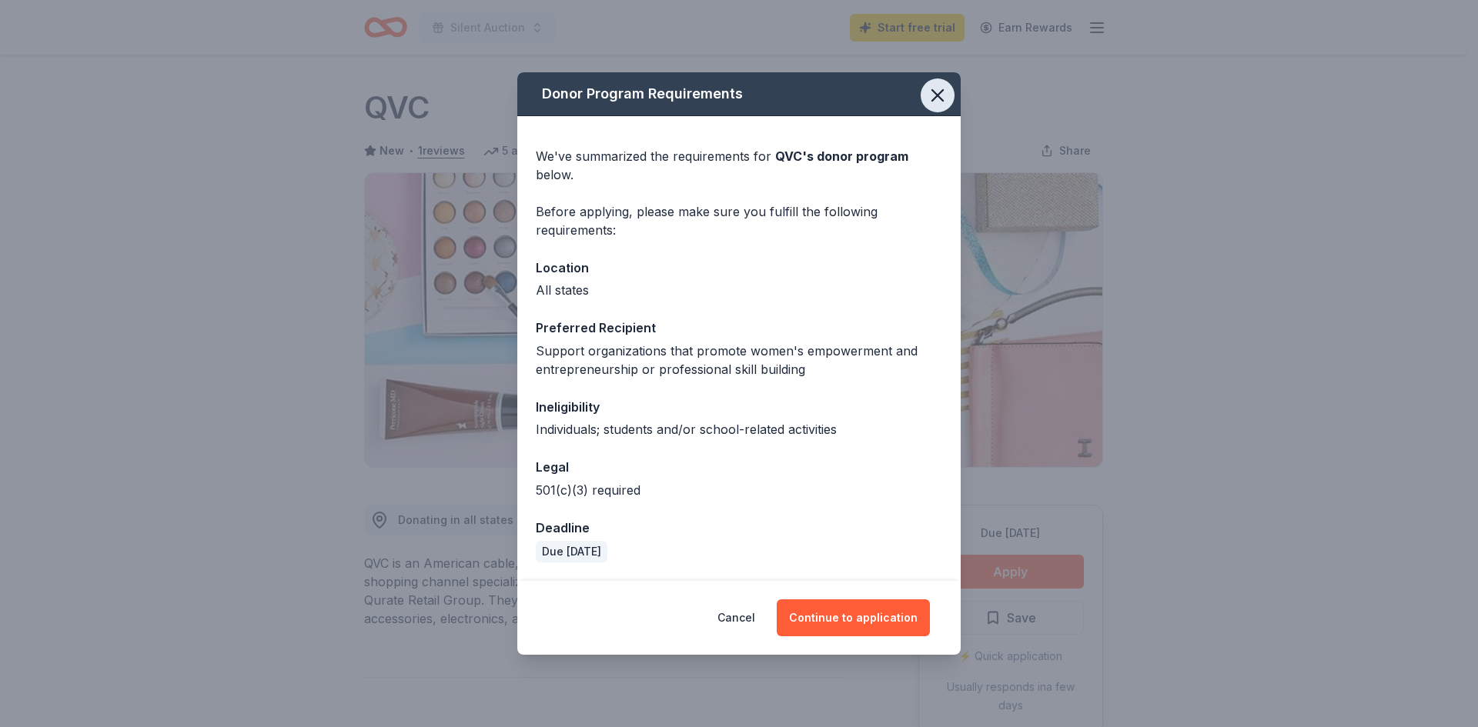
click at [931, 89] on icon "button" at bounding box center [938, 96] width 22 height 22
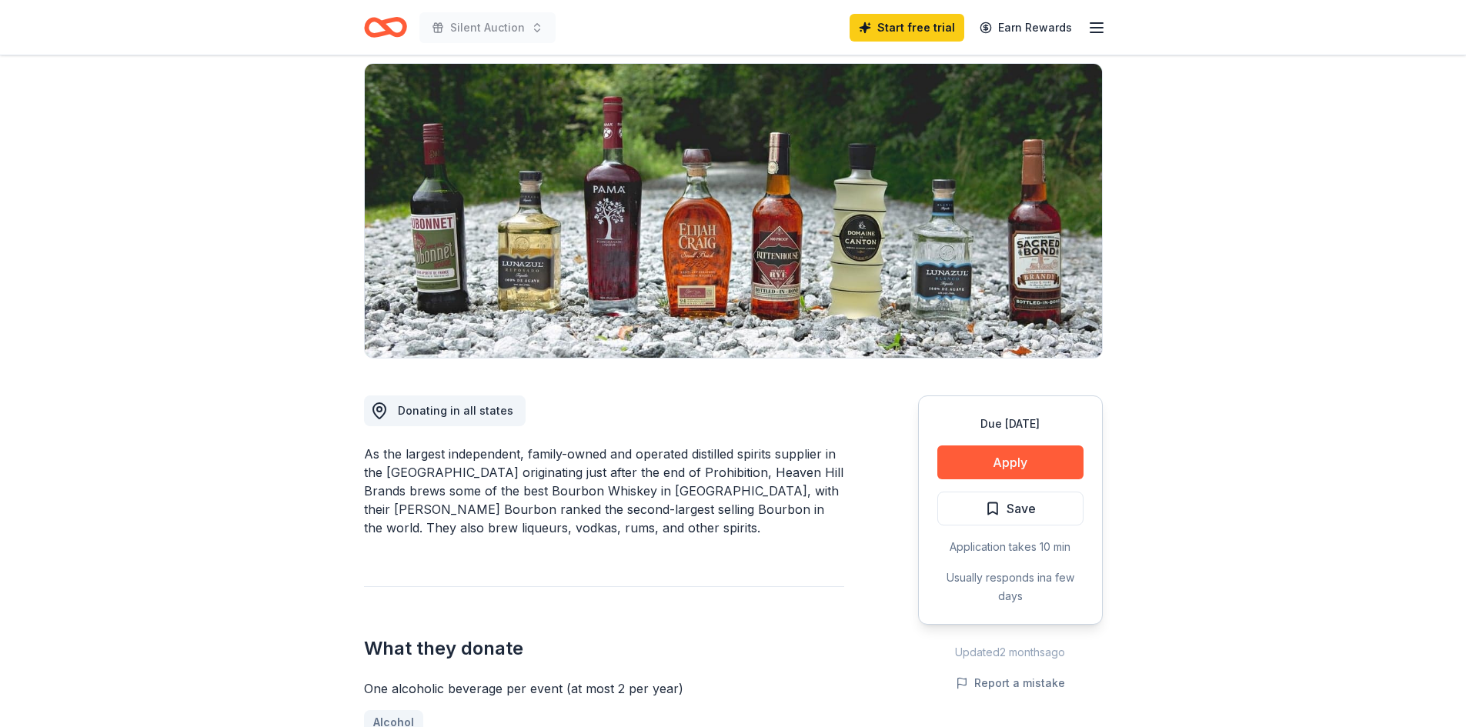
scroll to position [154, 0]
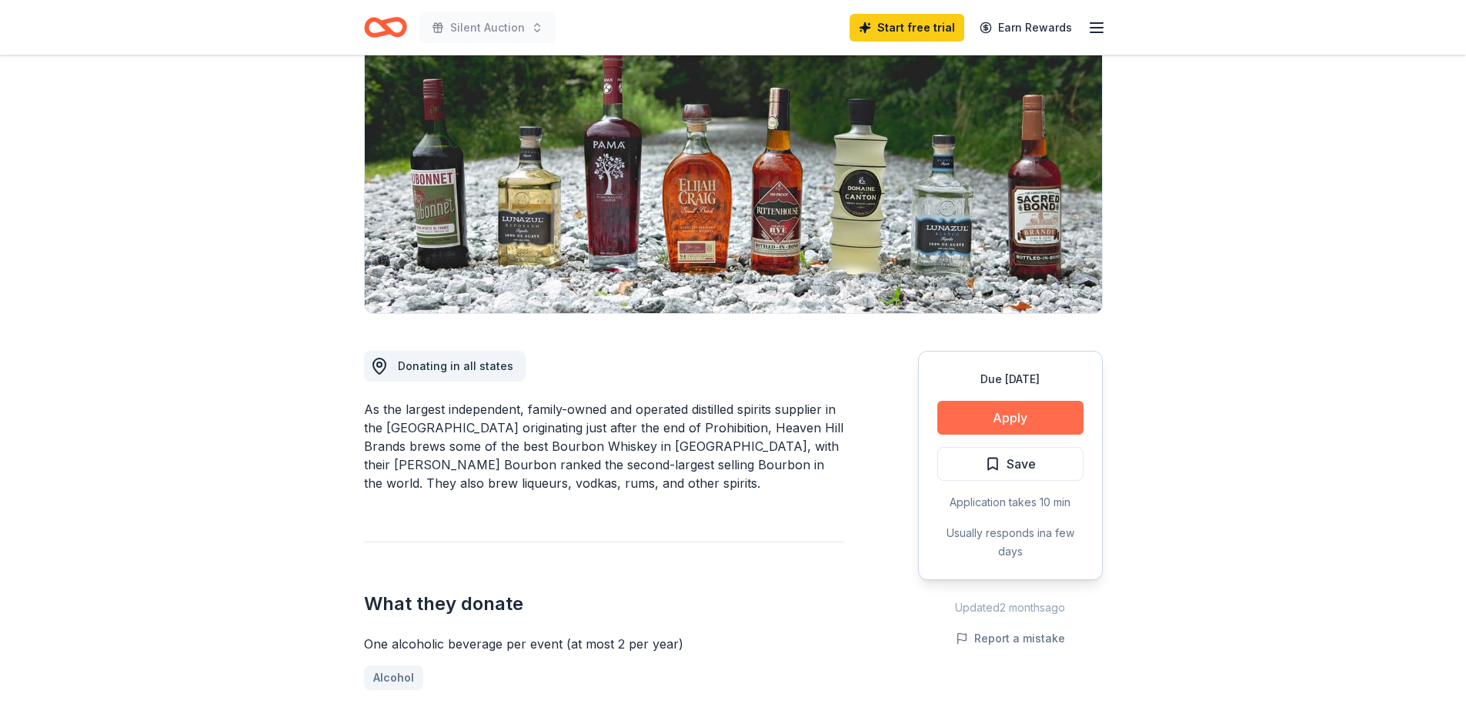
click at [1036, 422] on button "Apply" at bounding box center [1010, 418] width 146 height 34
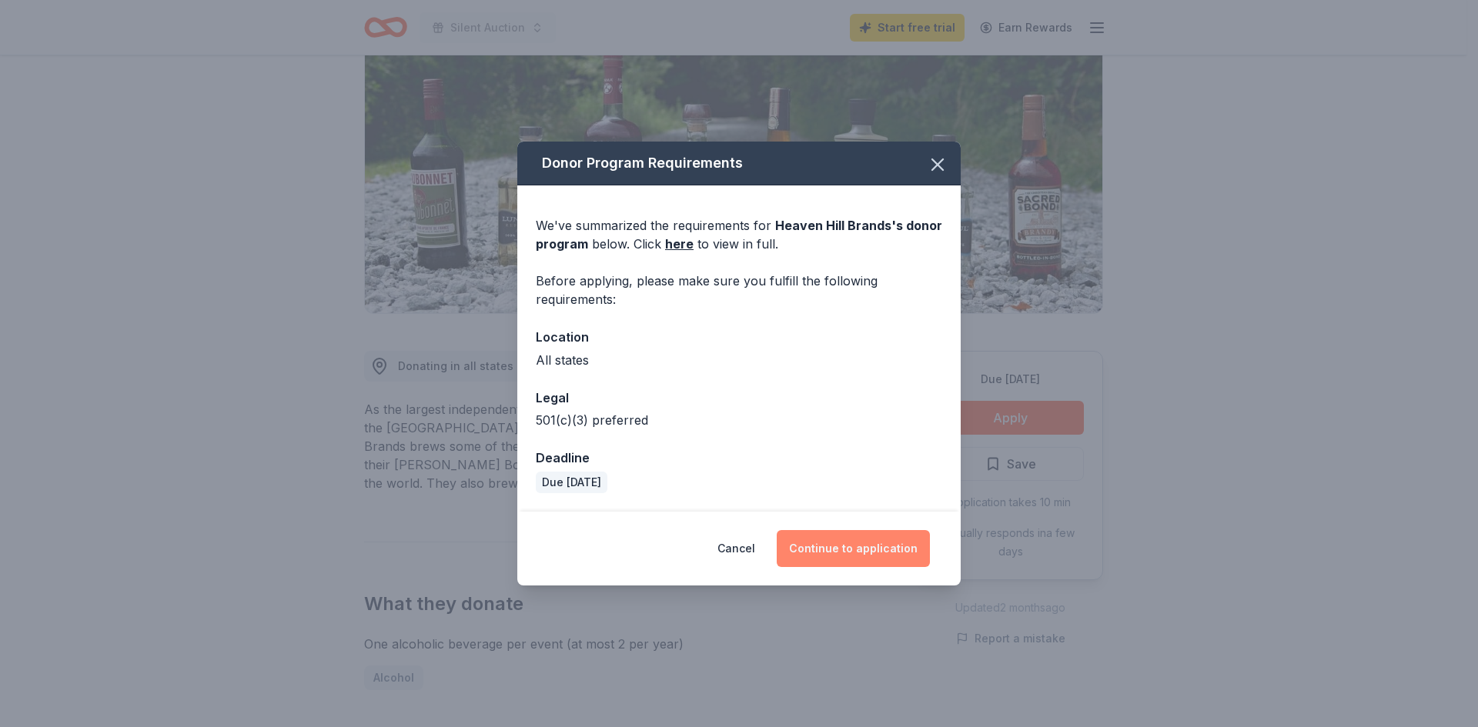
click at [846, 542] on button "Continue to application" at bounding box center [852, 548] width 153 height 37
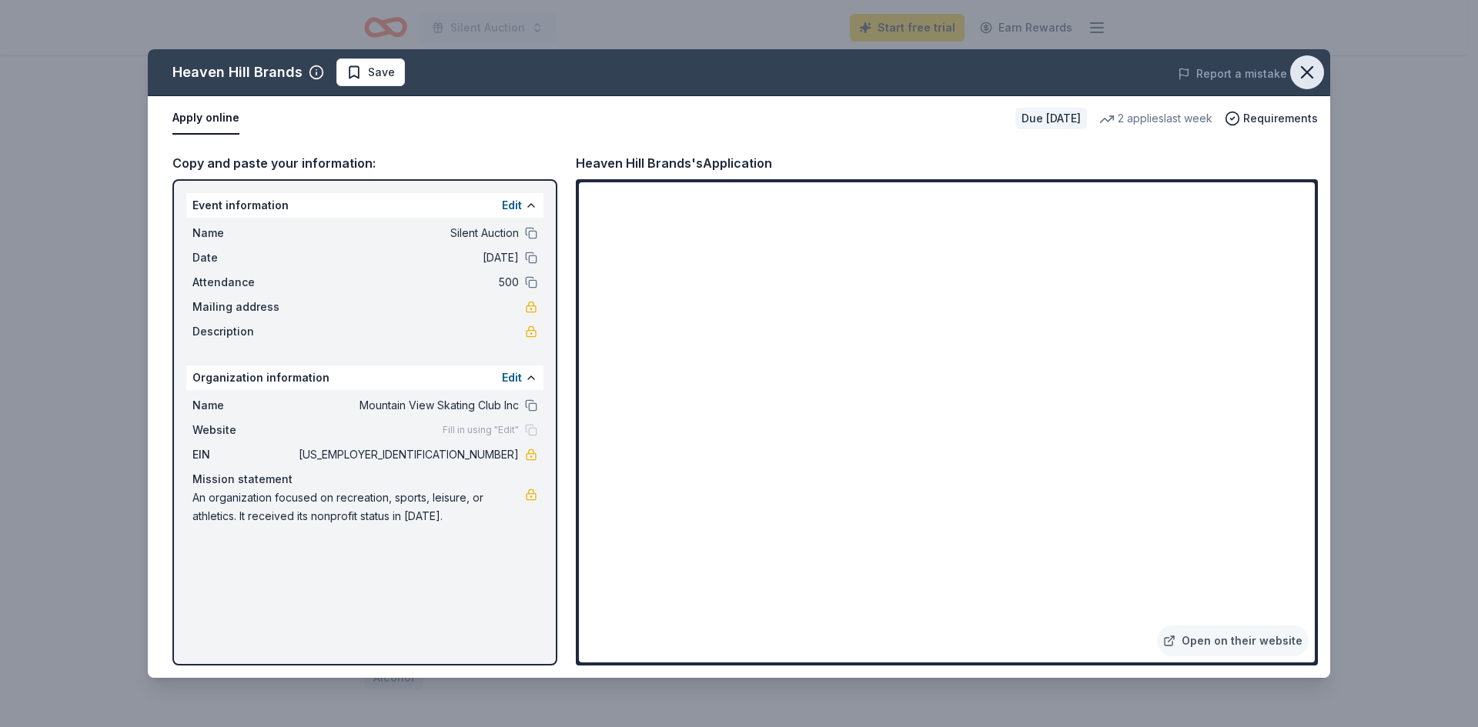
click at [1307, 70] on icon "button" at bounding box center [1307, 73] width 22 height 22
